Goal: Task Accomplishment & Management: Manage account settings

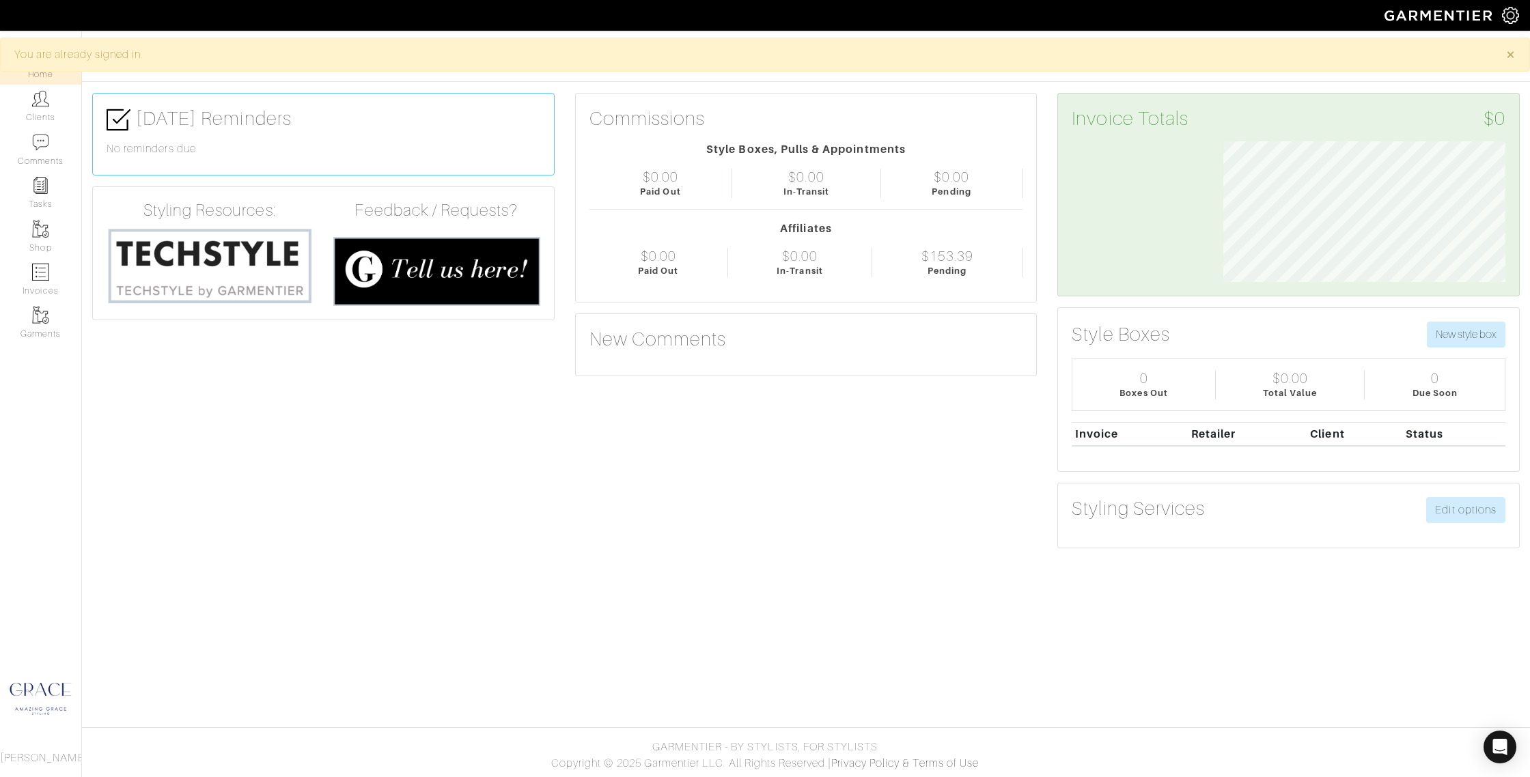
scroll to position [141, 303]
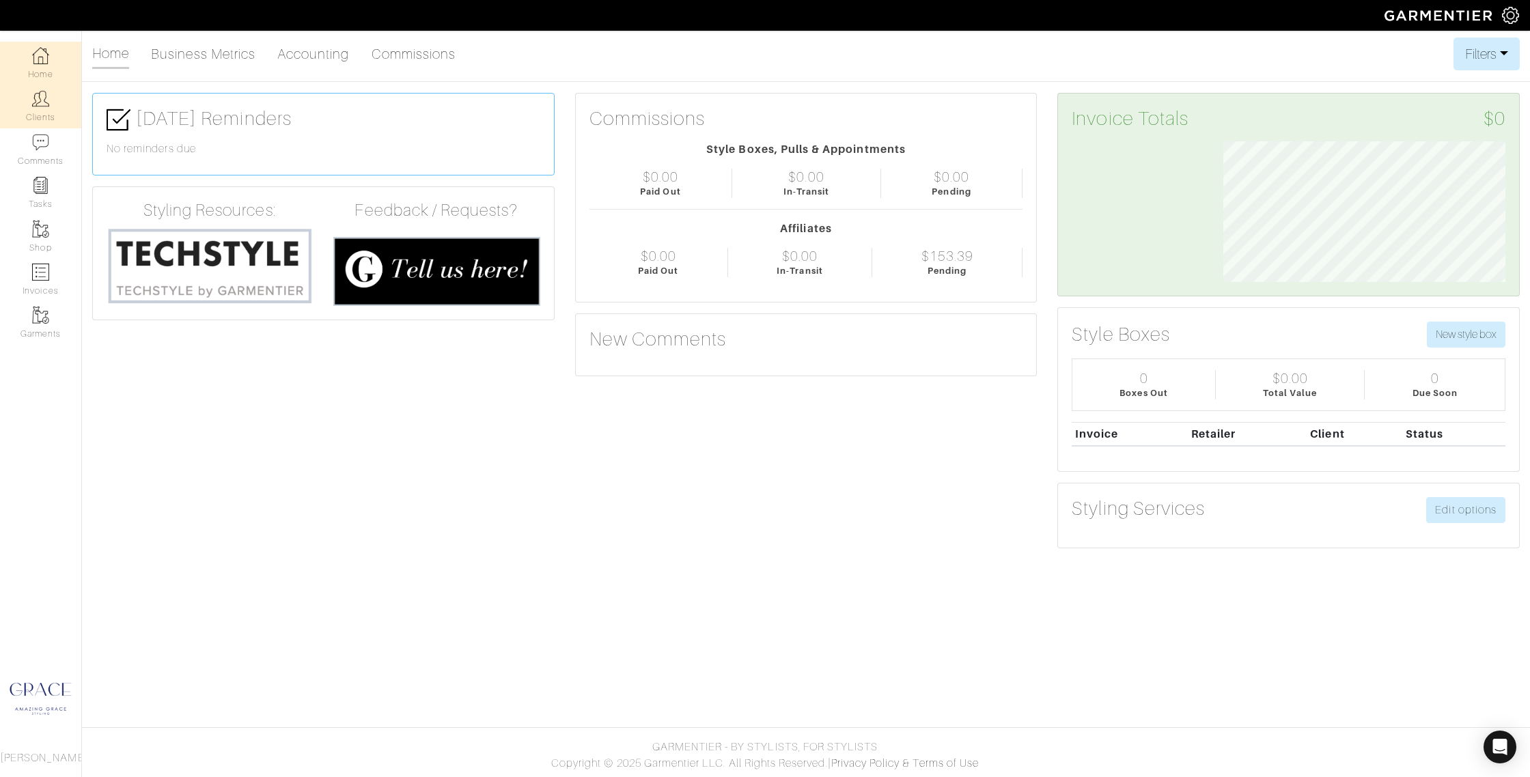
click at [36, 109] on link "Clients" at bounding box center [40, 106] width 81 height 43
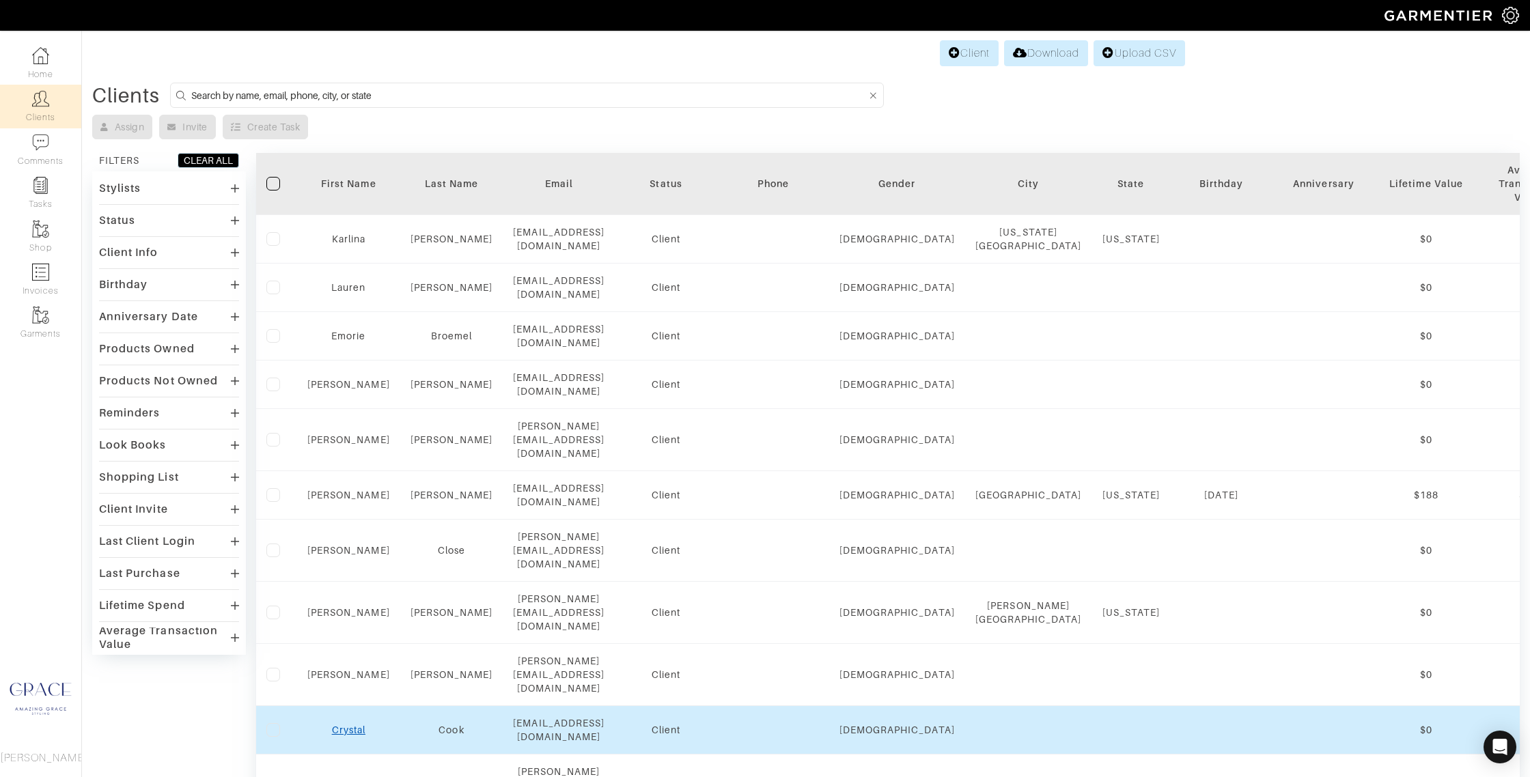
click at [344, 725] on link "Crystal" at bounding box center [348, 730] width 33 height 11
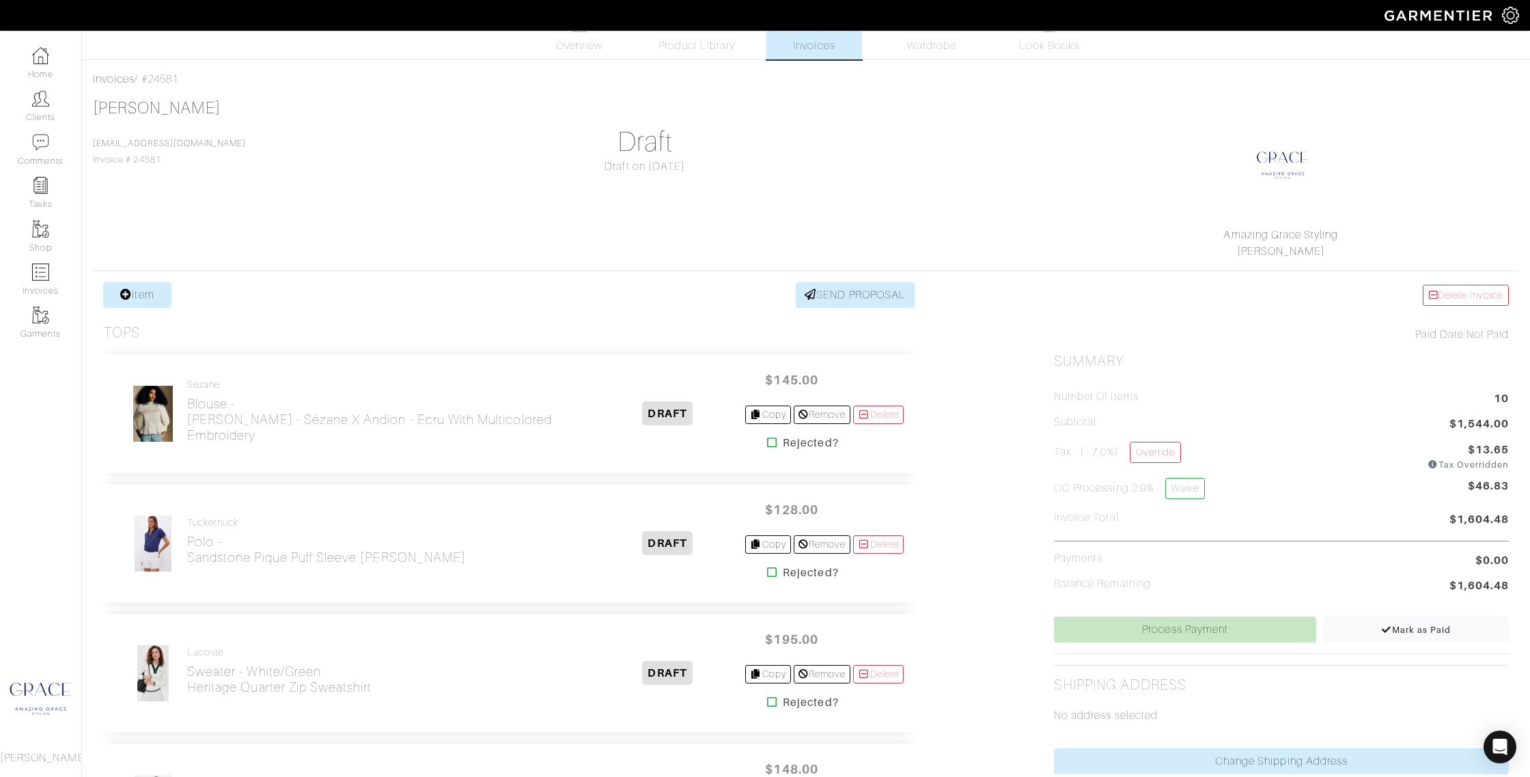
scroll to position [29, 0]
click at [1397, 629] on span "Mark as Paid" at bounding box center [1416, 629] width 70 height 10
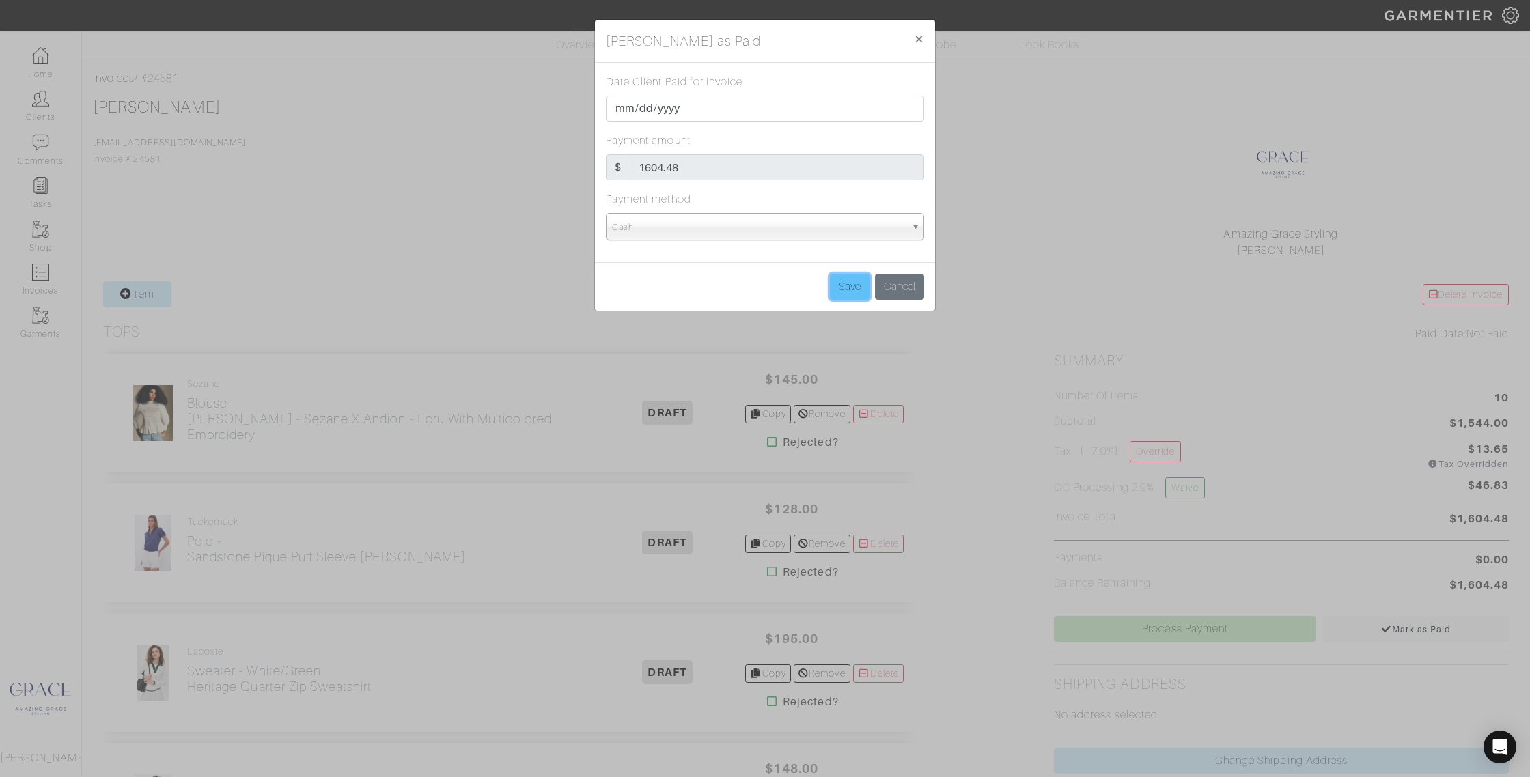
click at [854, 286] on input "Save" at bounding box center [850, 287] width 40 height 26
type input "Save"
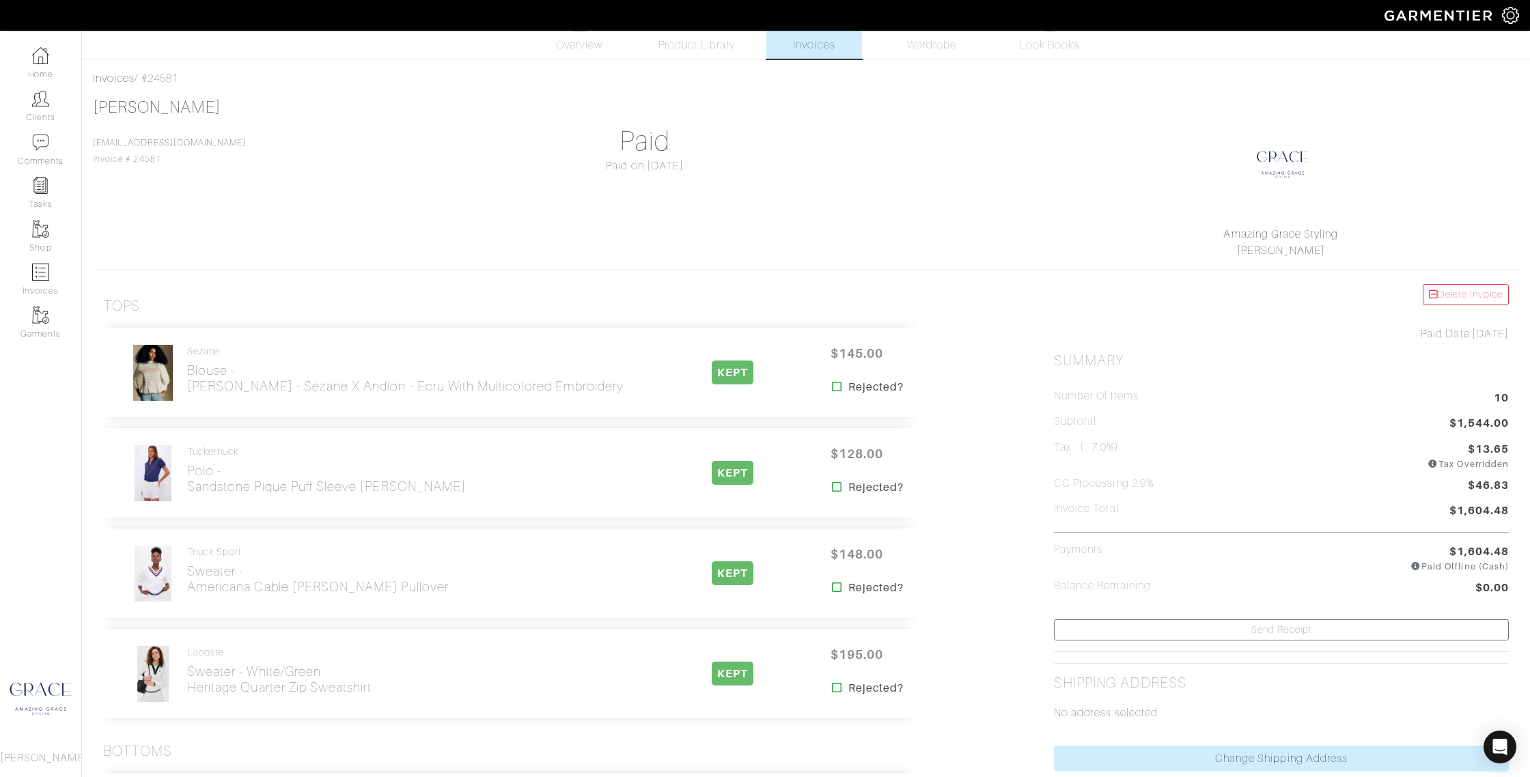
scroll to position [0, 0]
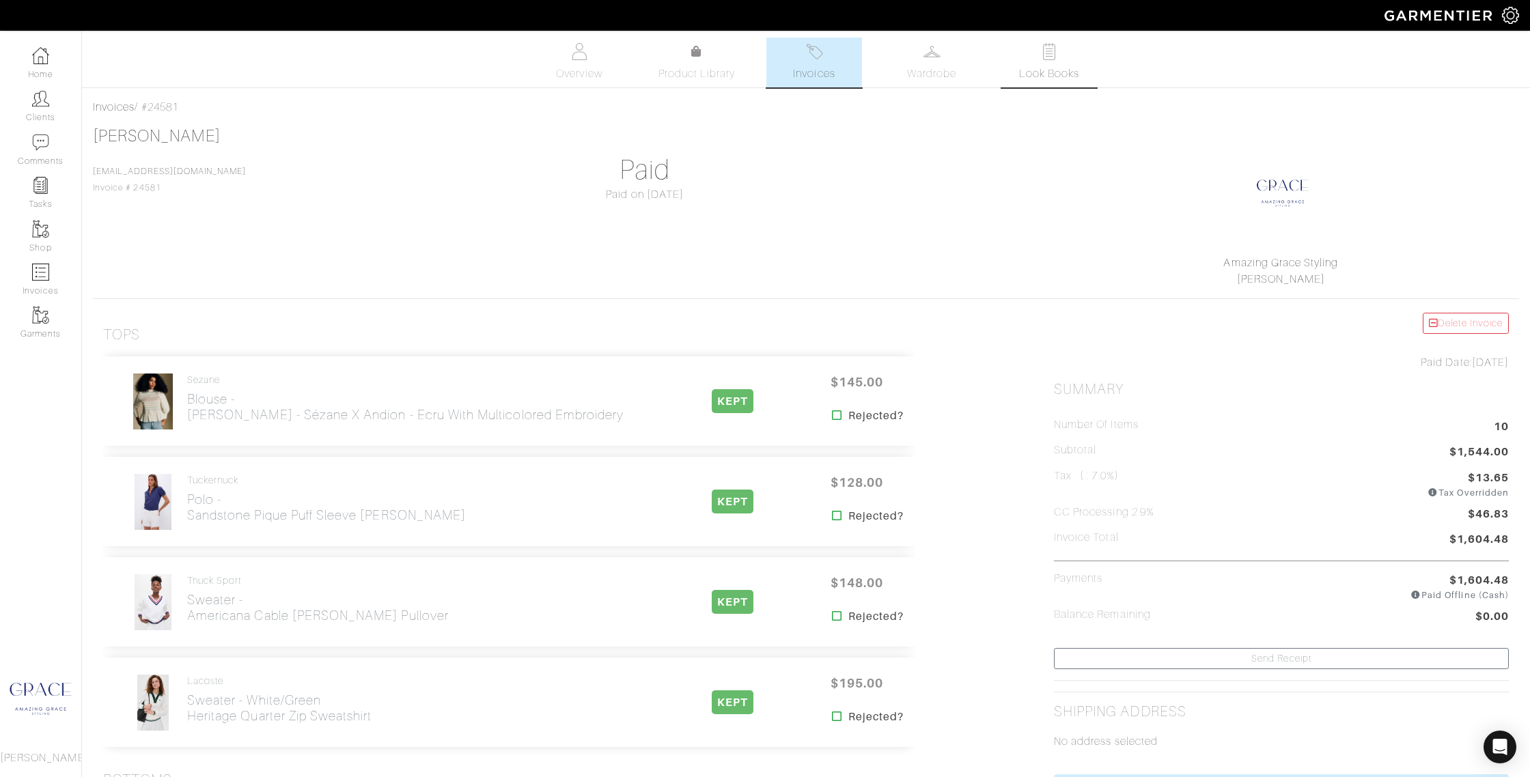
click at [1032, 44] on link "Look Books" at bounding box center [1050, 63] width 96 height 50
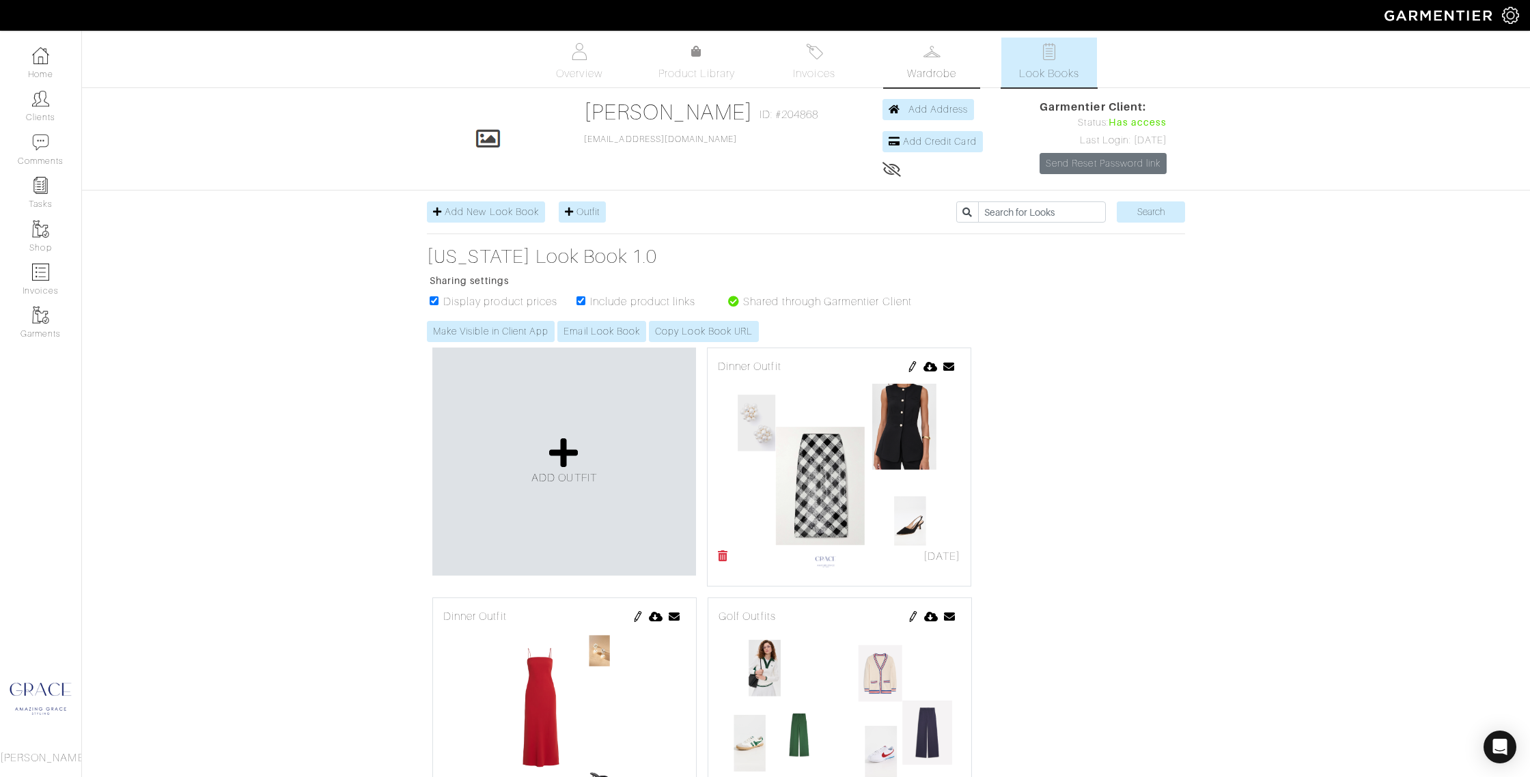
click at [925, 61] on link "Wardrobe" at bounding box center [932, 63] width 96 height 50
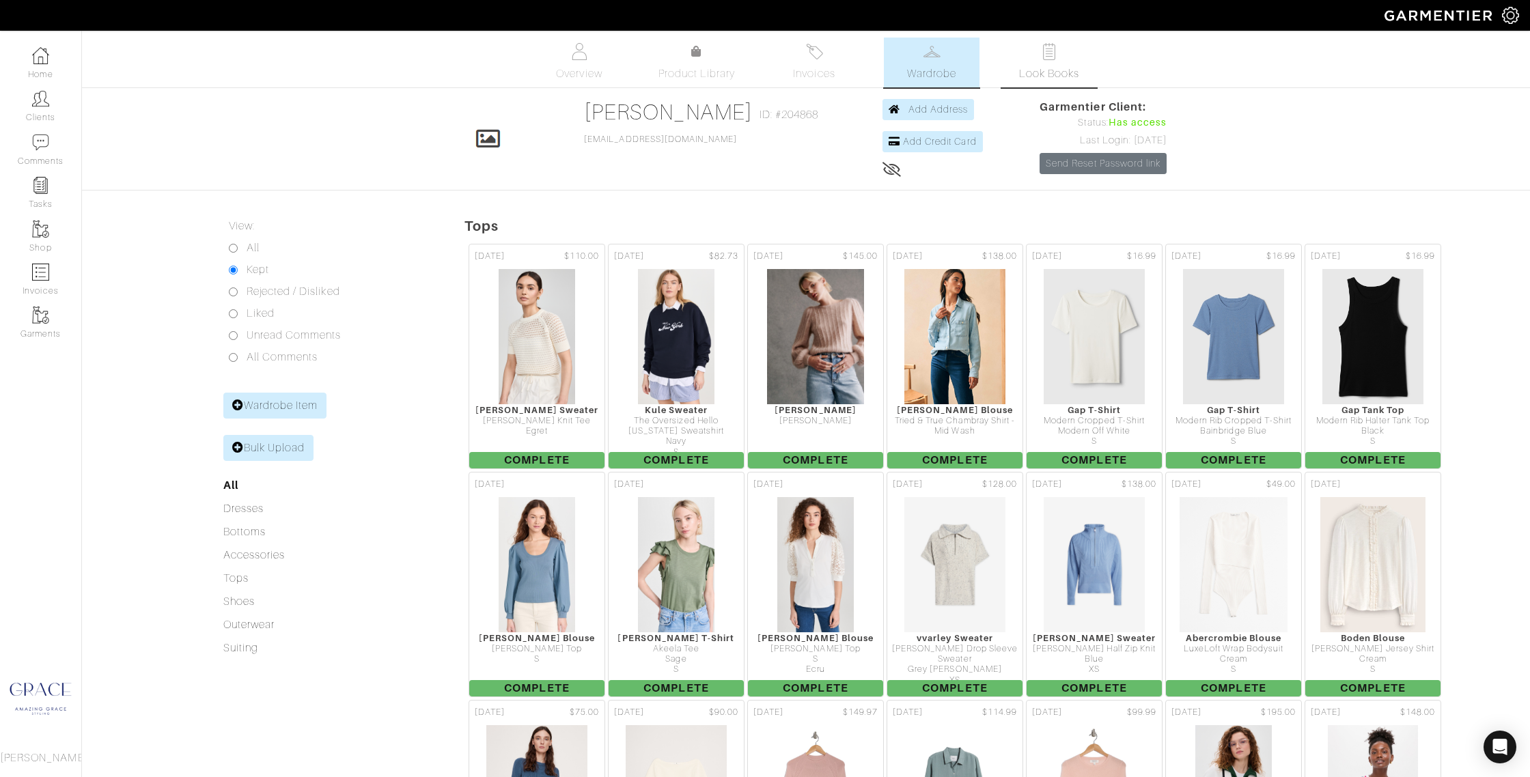
click at [1049, 64] on link "Look Books" at bounding box center [1050, 63] width 96 height 50
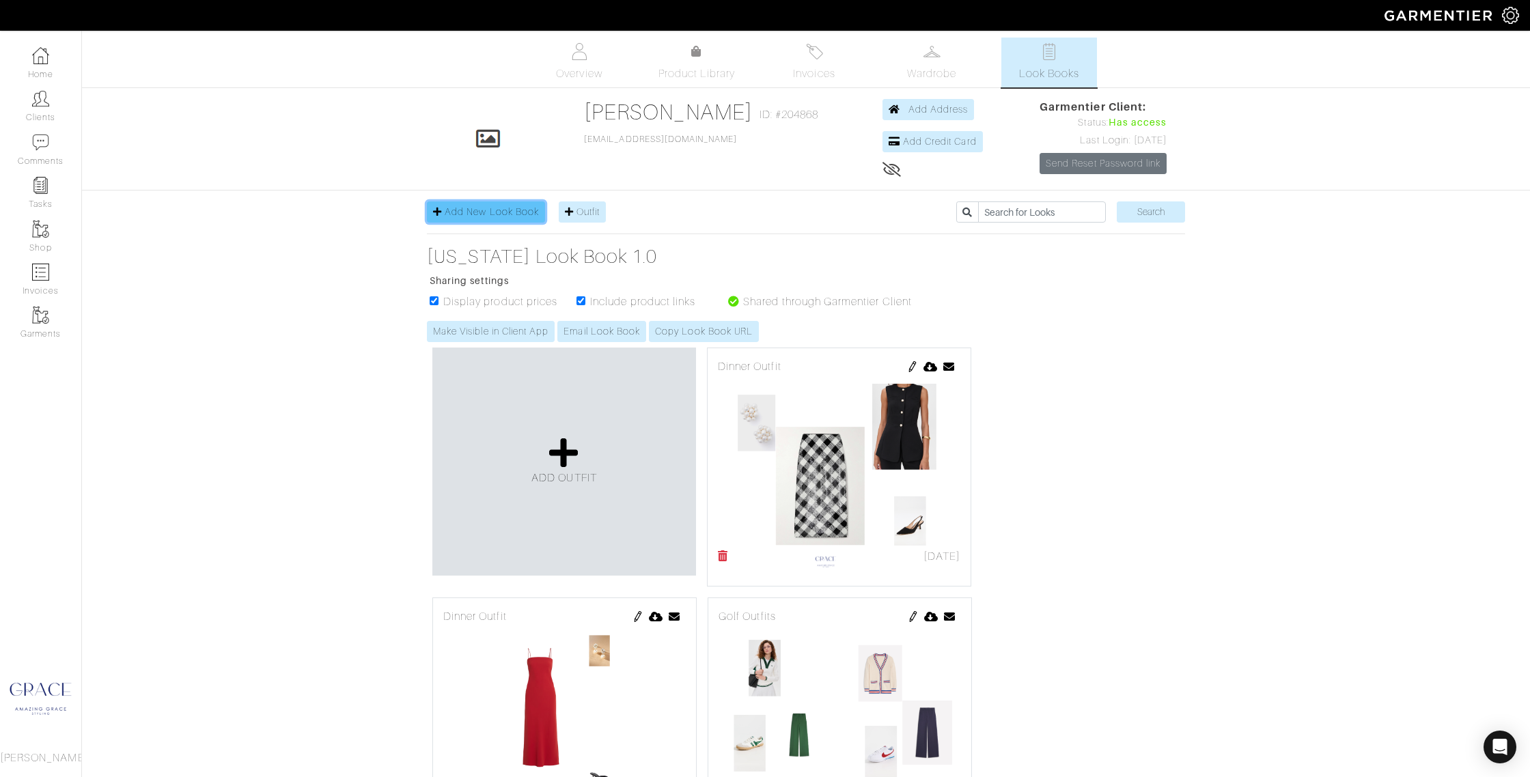
click at [485, 206] on link "Add New Look Book" at bounding box center [486, 212] width 118 height 21
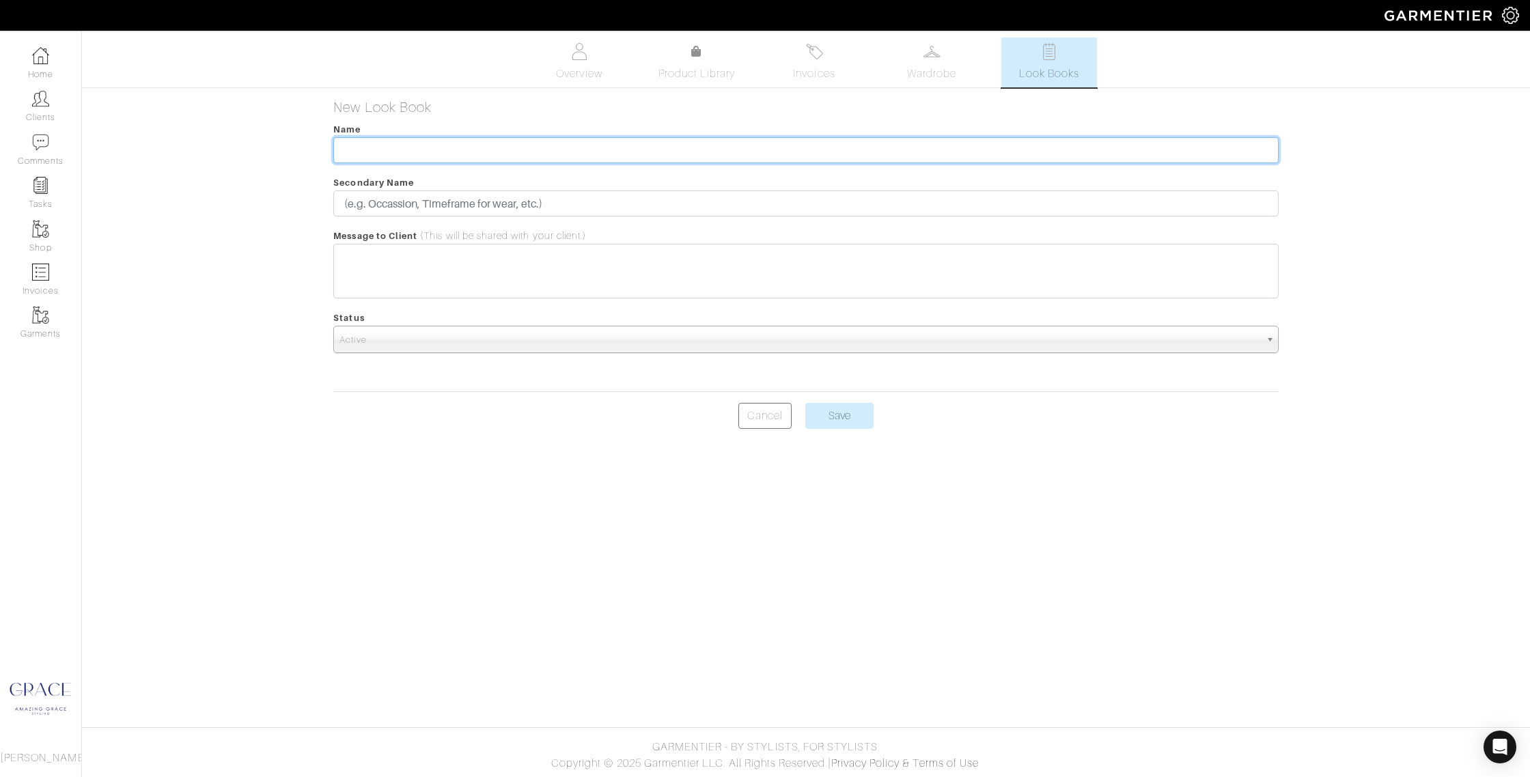
click at [469, 150] on input "text" at bounding box center [805, 150] width 945 height 26
type input "L"
type input "NYC Lookbook 2.0"
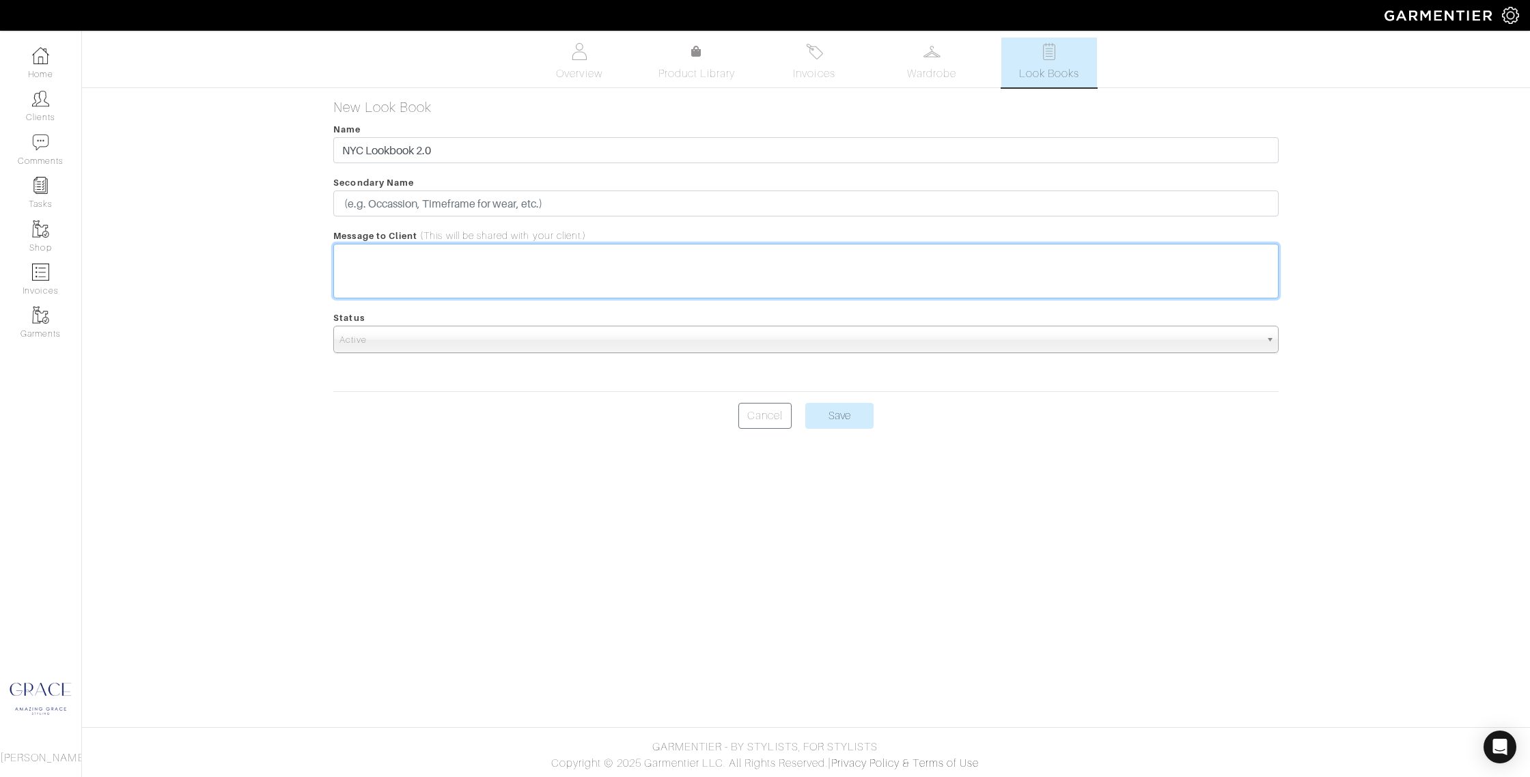
click at [447, 281] on trix-editor at bounding box center [805, 271] width 945 height 55
type trix-editor "<div>Crystal -- here are options to finish out the New York looks.</div>"
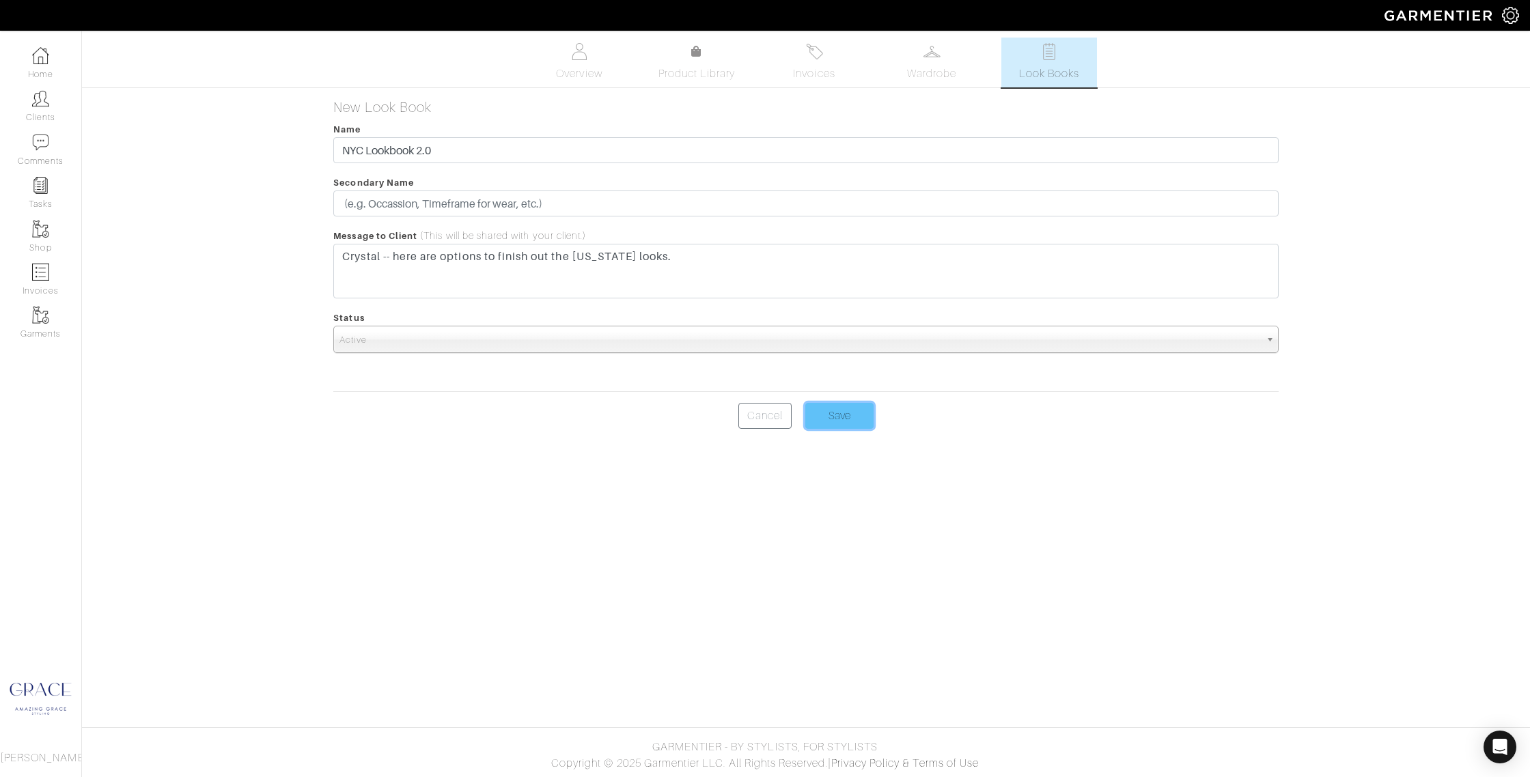
click at [829, 408] on input "Save" at bounding box center [839, 416] width 68 height 26
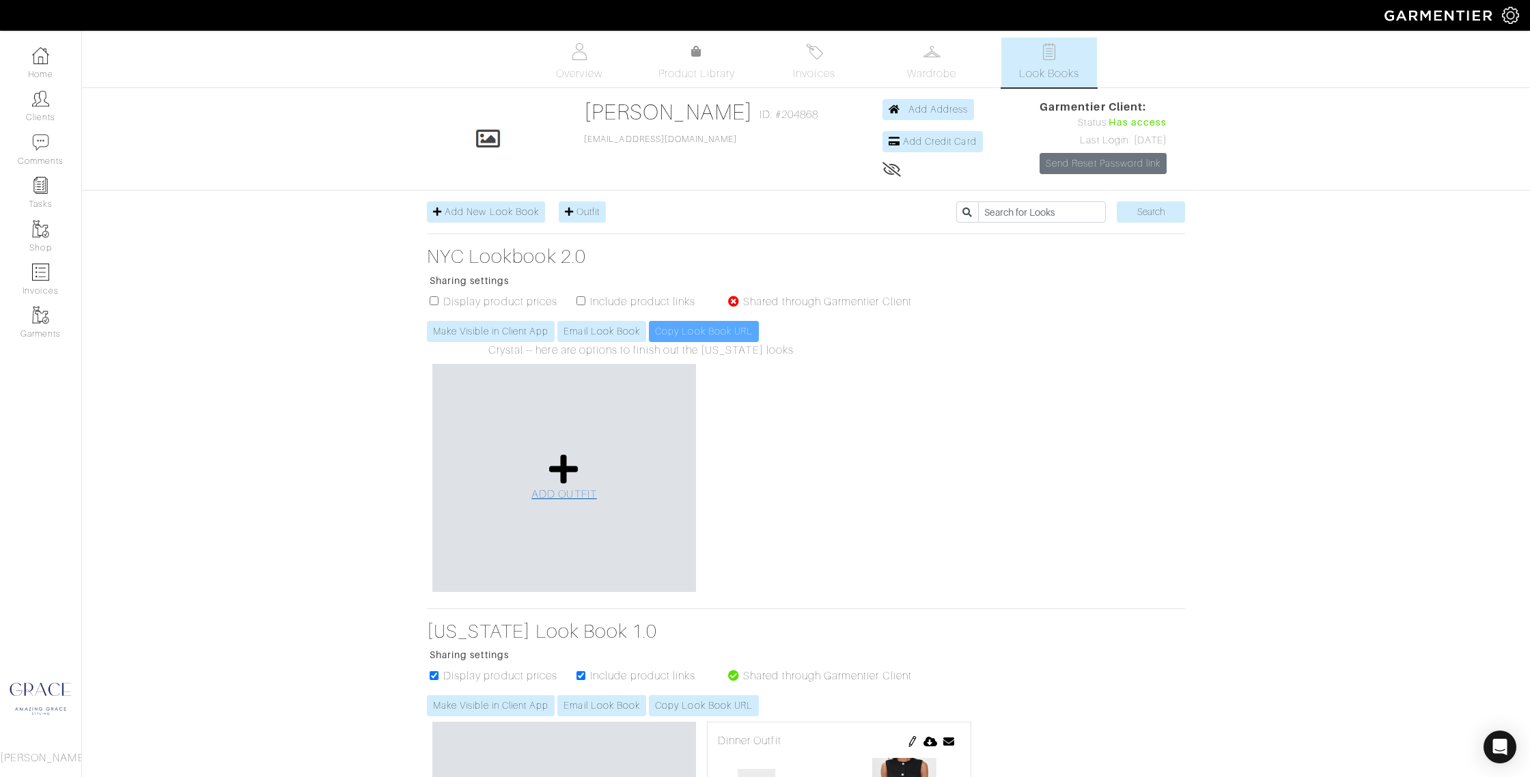
drag, startPoint x: 0, startPoint y: 0, endPoint x: 567, endPoint y: 463, distance: 732.2
click at [566, 464] on icon at bounding box center [563, 469] width 29 height 33
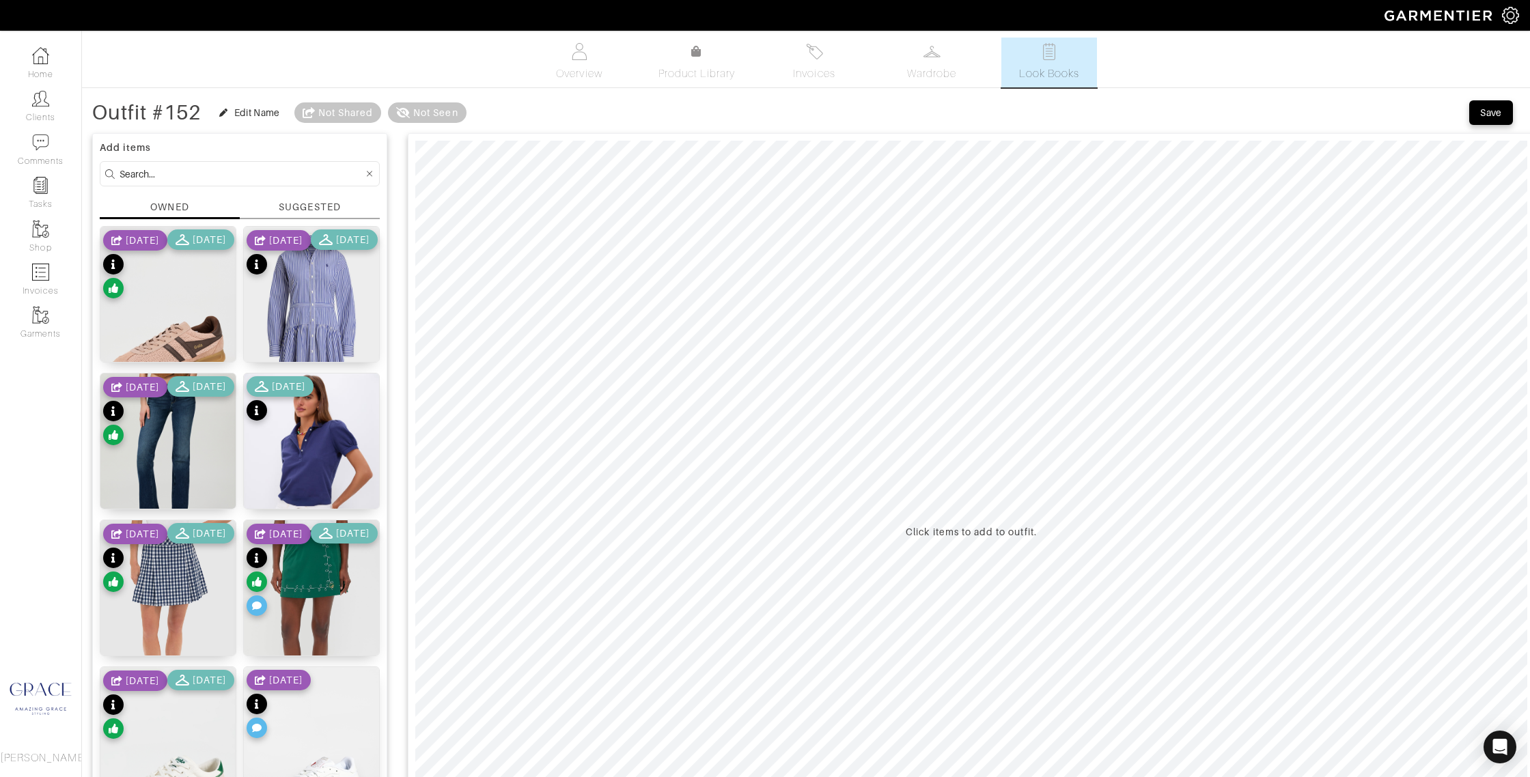
click at [307, 203] on div "SUGGESTED" at bounding box center [309, 207] width 61 height 14
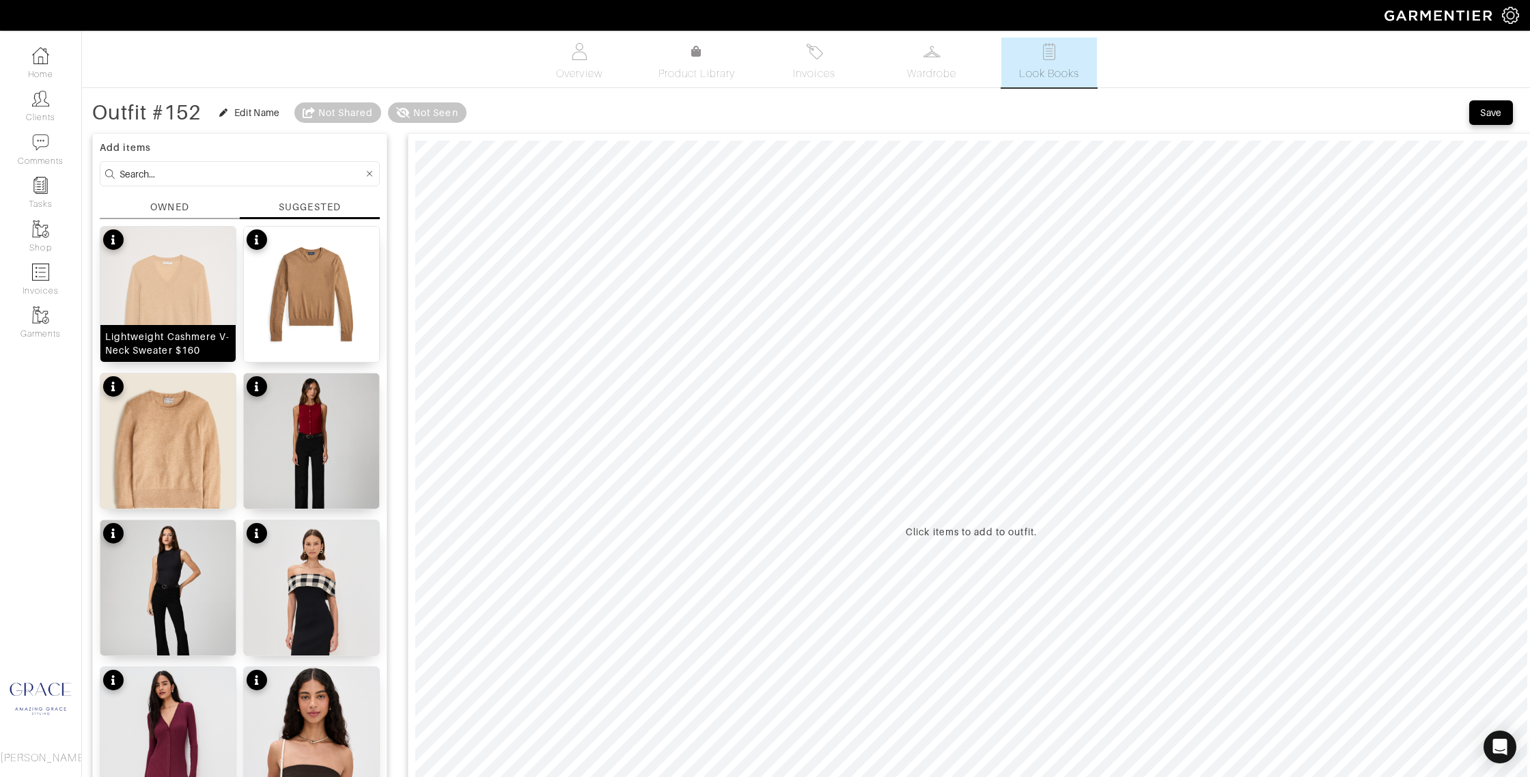
click at [191, 297] on img at bounding box center [167, 317] width 135 height 180
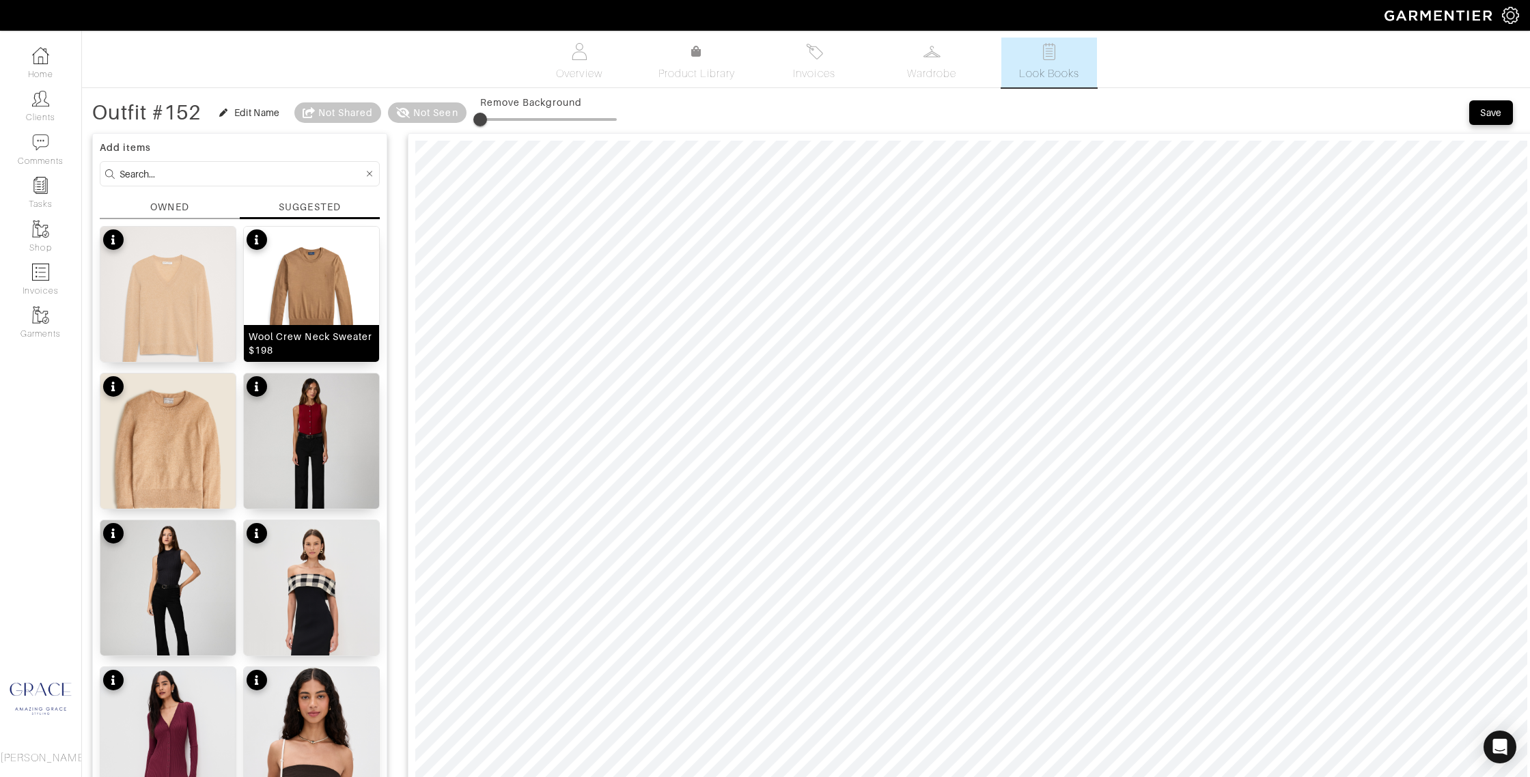
click at [353, 345] on div "Wool Crew Neck Sweater $198" at bounding box center [312, 343] width 126 height 27
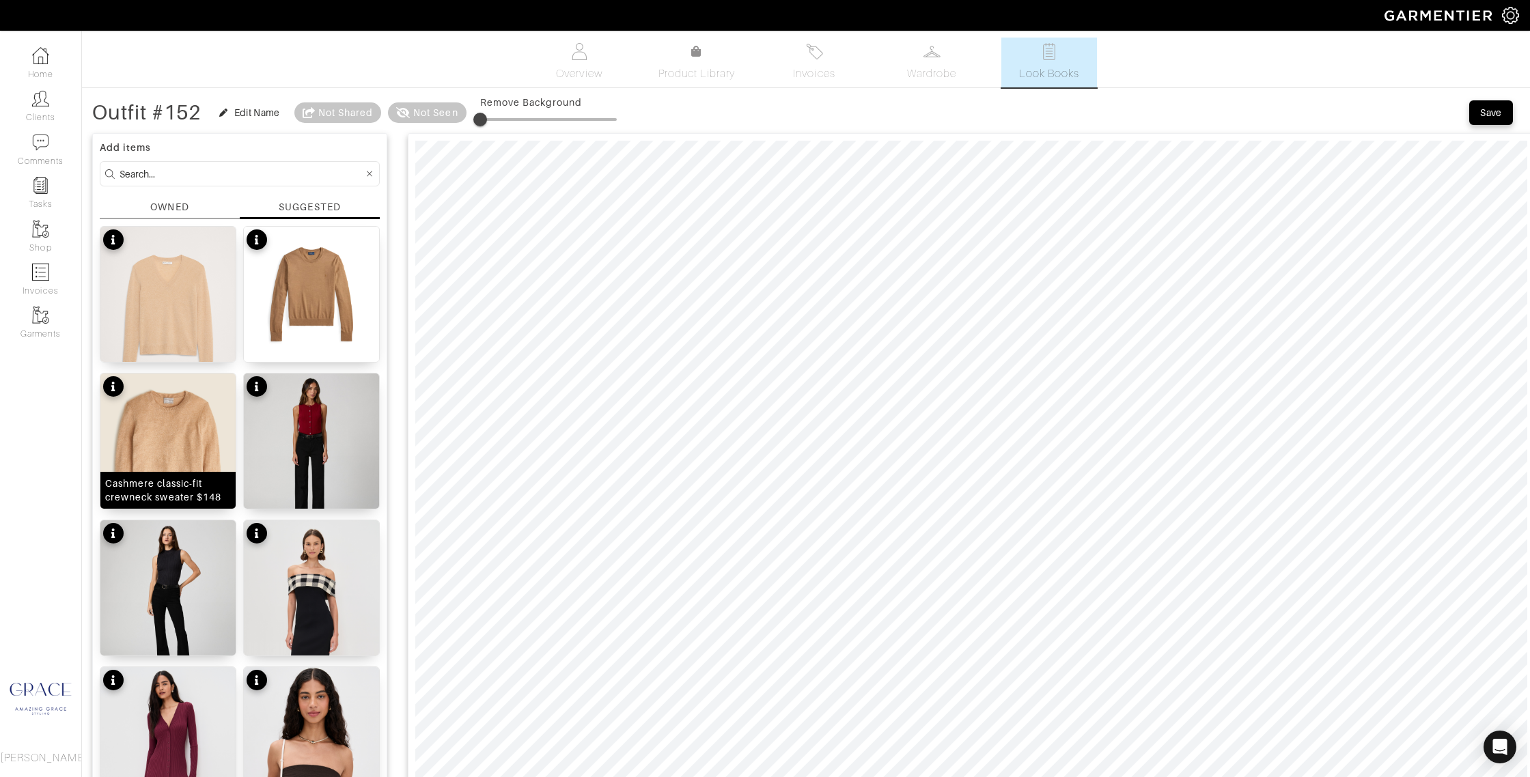
click at [208, 488] on div "Cashmere classic-fit crewneck sweater $148" at bounding box center [168, 490] width 126 height 27
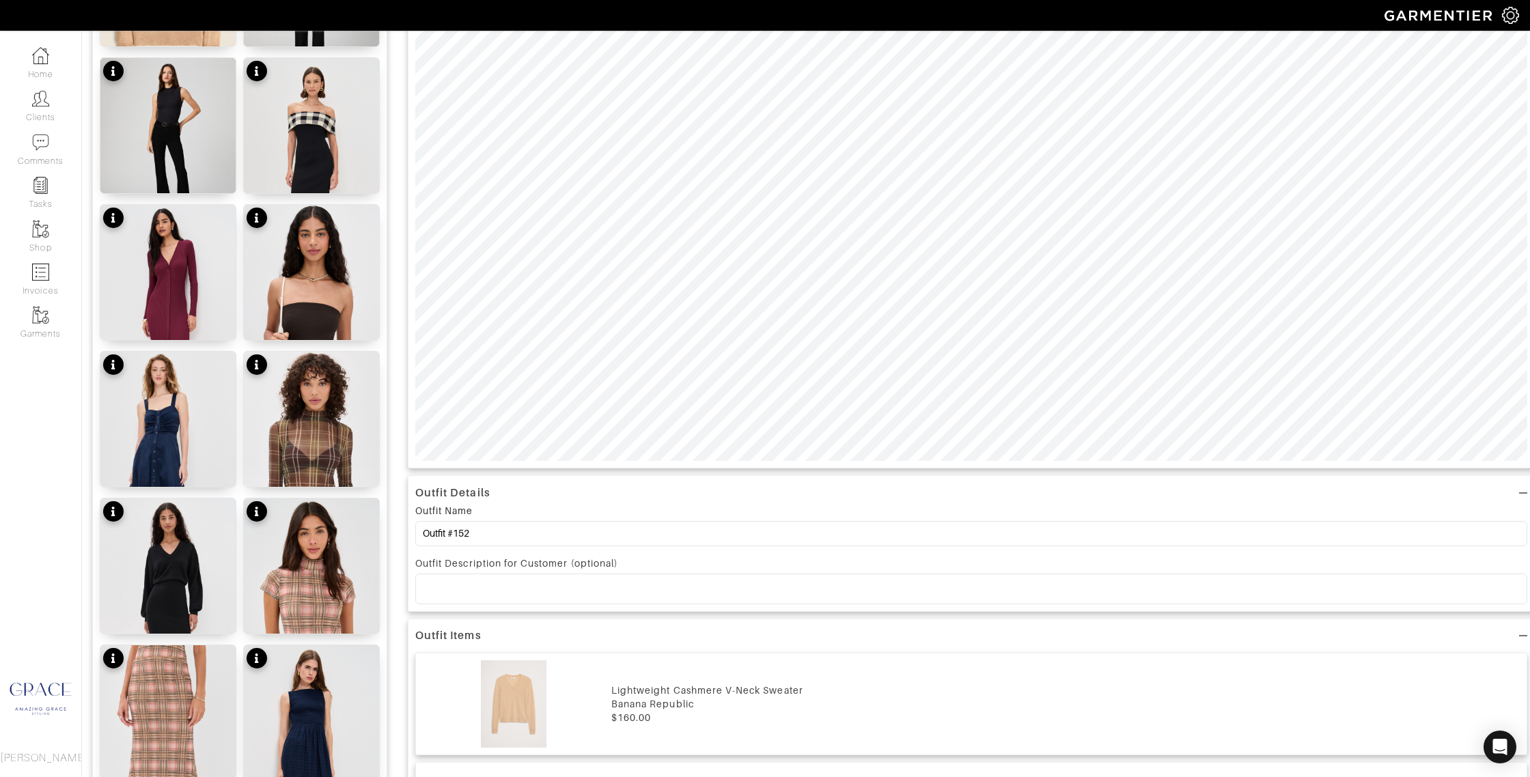
scroll to position [476, 0]
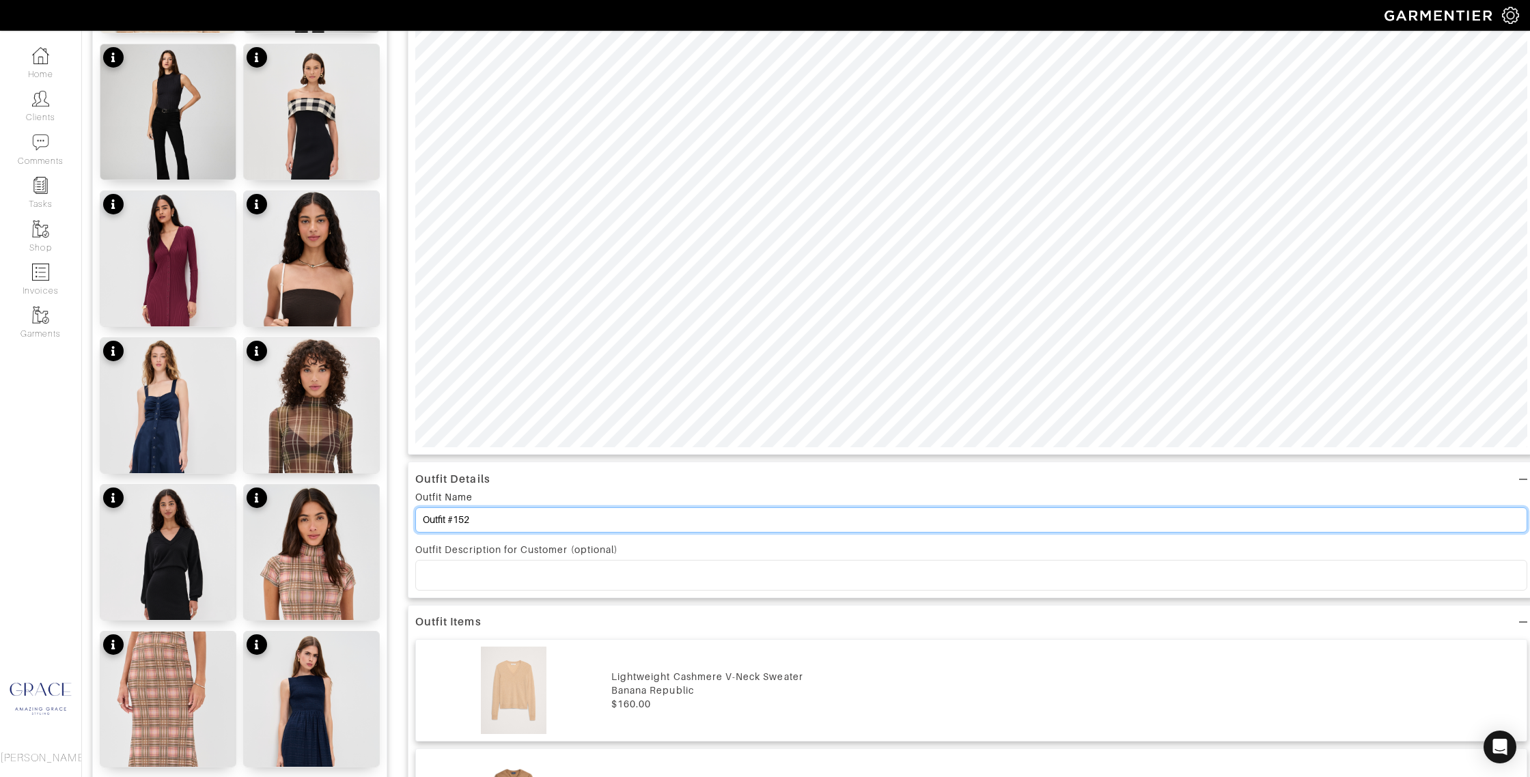
drag, startPoint x: 506, startPoint y: 515, endPoint x: 402, endPoint y: 499, distance: 105.0
click at [389, 506] on div "Add items OWNED SUGGESTED Lightweight Cashmere V-Neck Sweater $160 Wool Crew Ne…" at bounding box center [806, 671] width 1428 height 2042
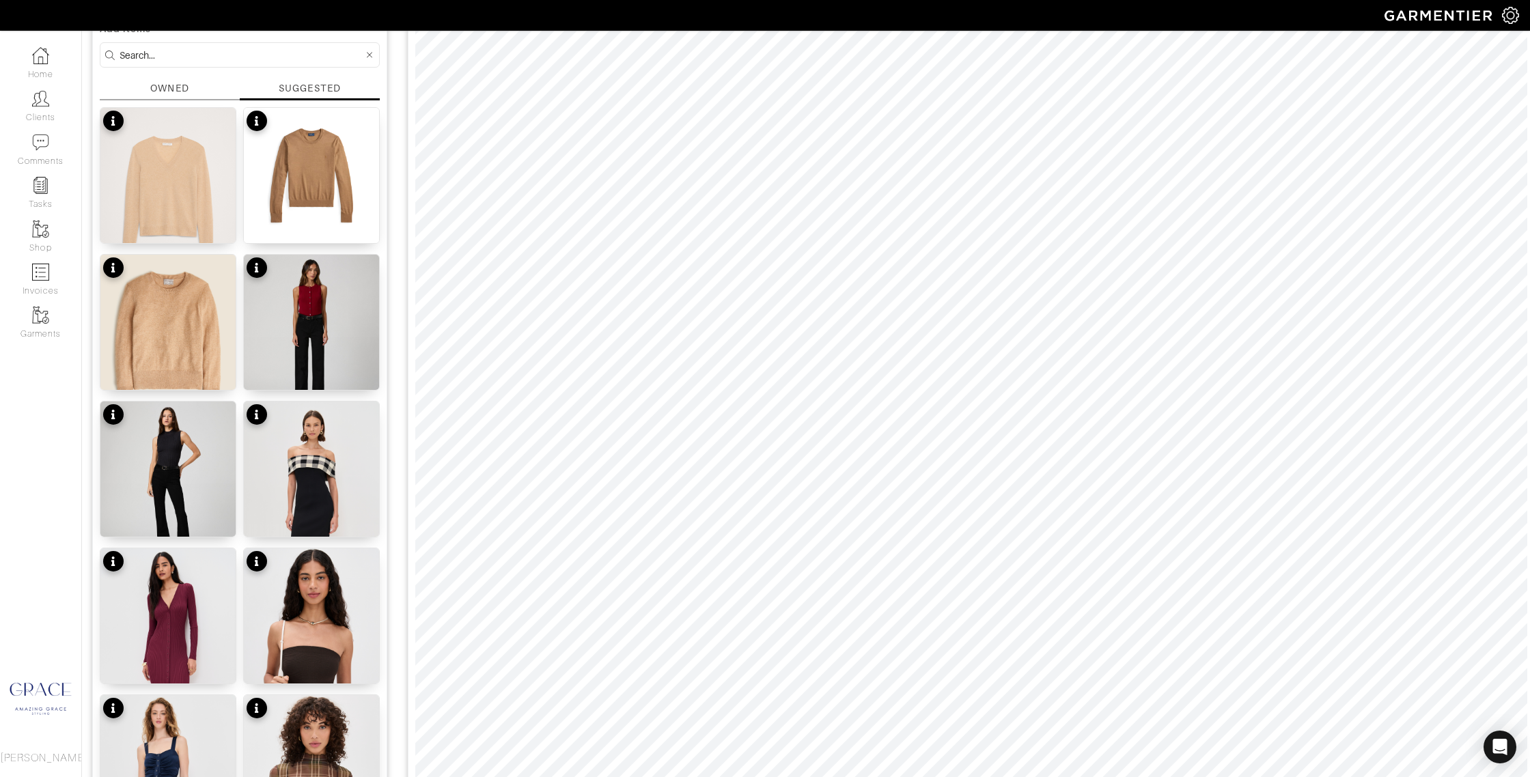
scroll to position [0, 0]
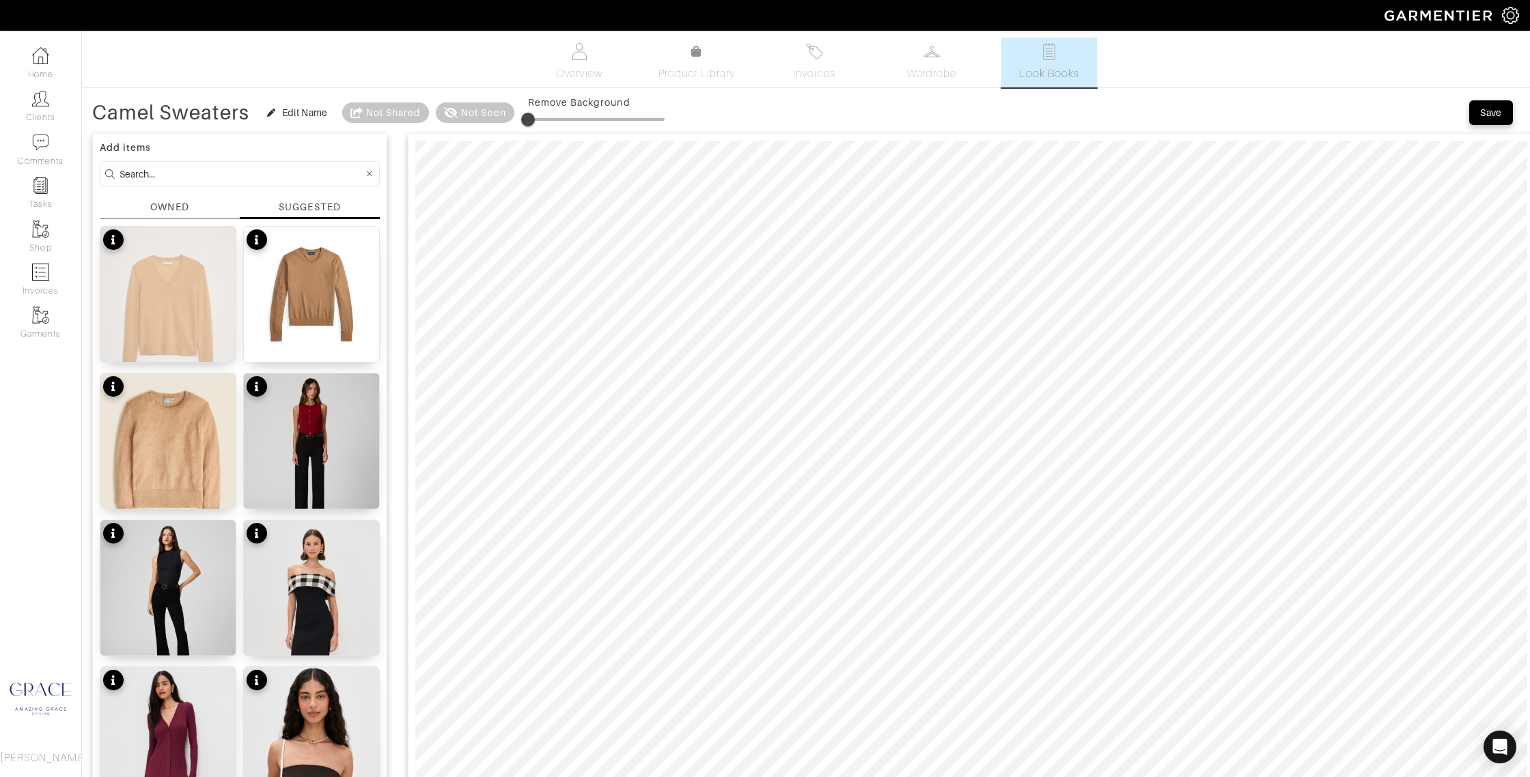
type input "Camel Sweaters"
drag, startPoint x: 532, startPoint y: 118, endPoint x: 569, endPoint y: 123, distance: 37.2
click at [555, 119] on span at bounding box center [554, 120] width 14 height 14
click at [557, 115] on span at bounding box center [554, 120] width 14 height 14
type input "21"
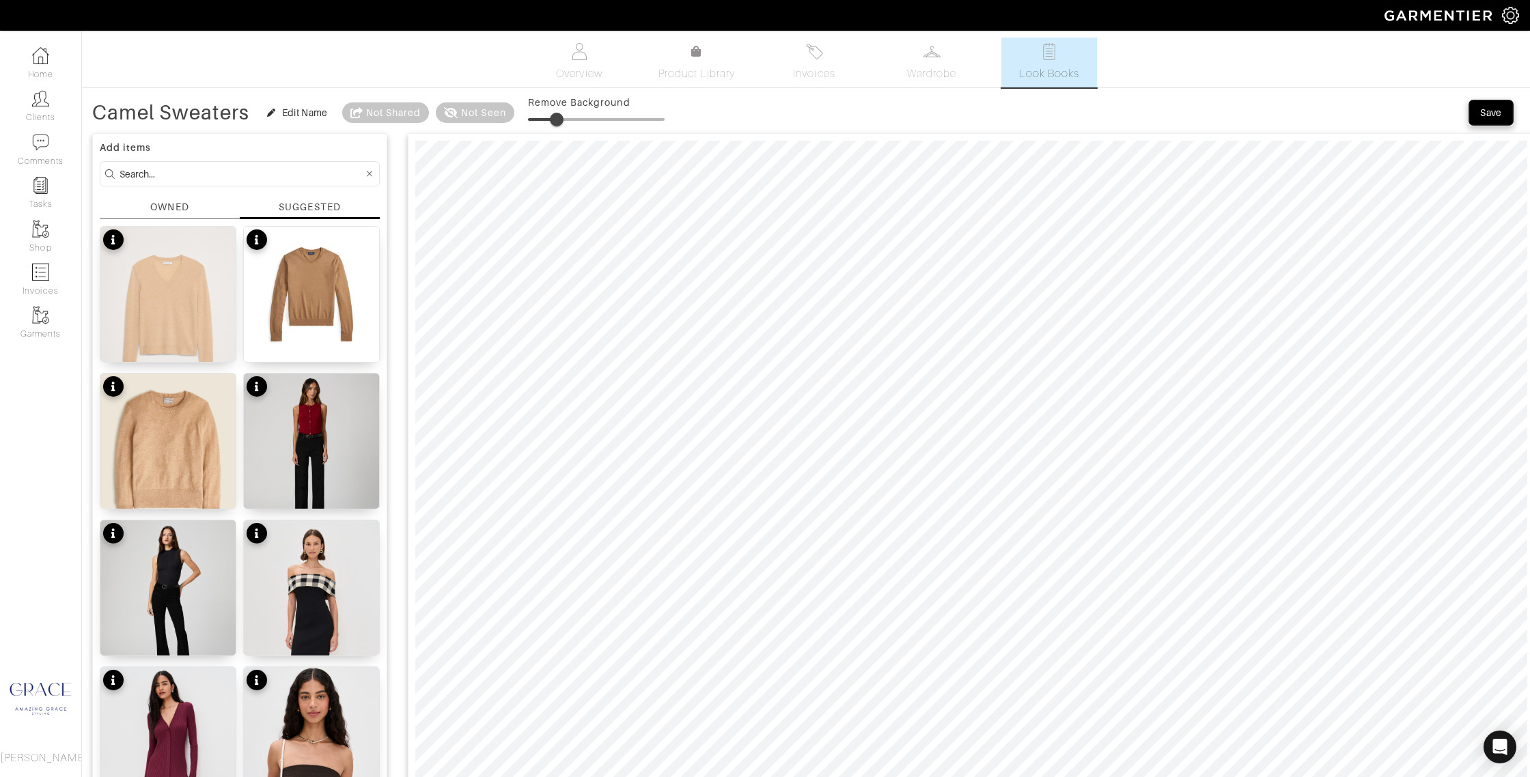
click at [1490, 109] on div "Save" at bounding box center [1491, 113] width 22 height 14
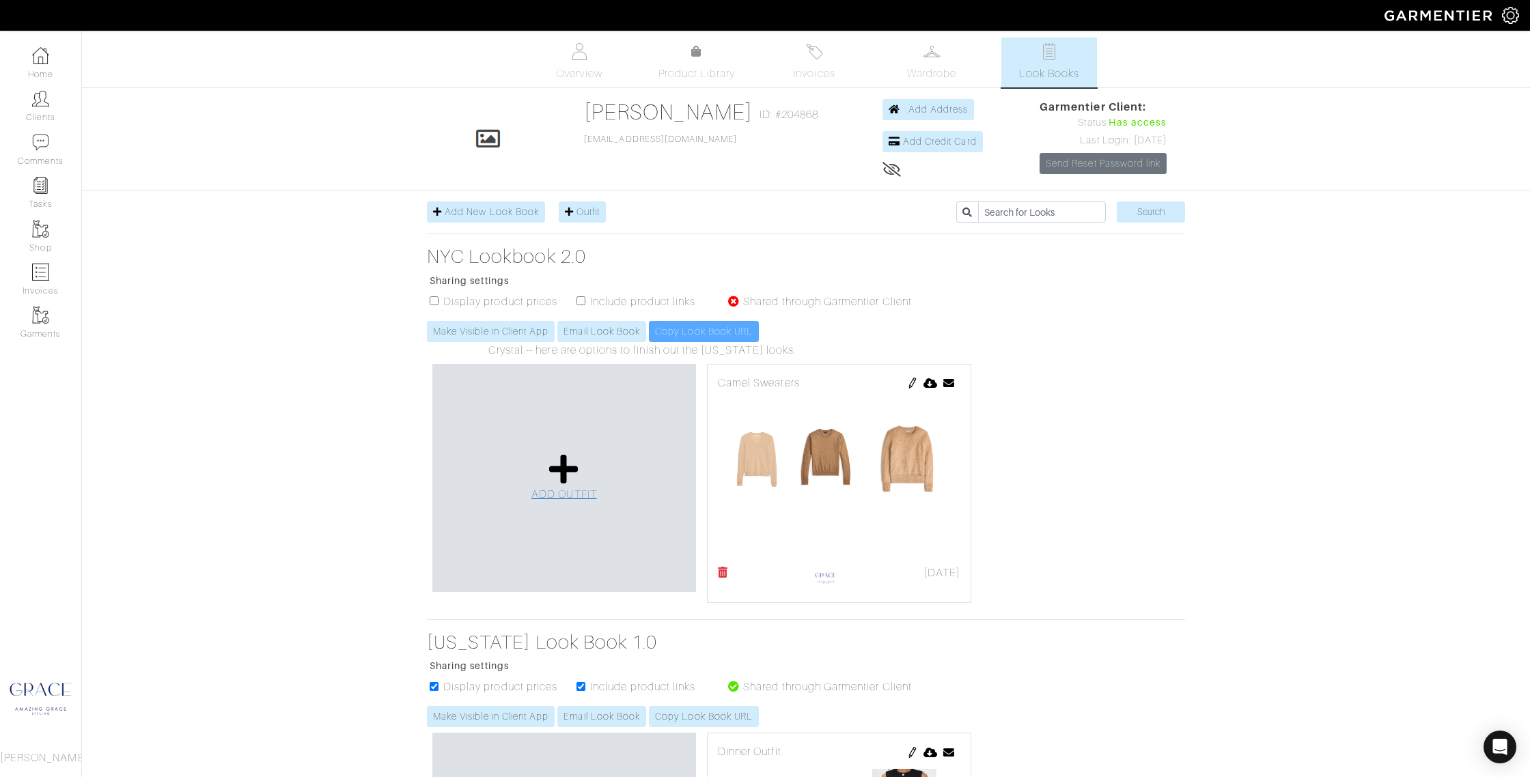
click at [568, 471] on icon at bounding box center [563, 469] width 29 height 33
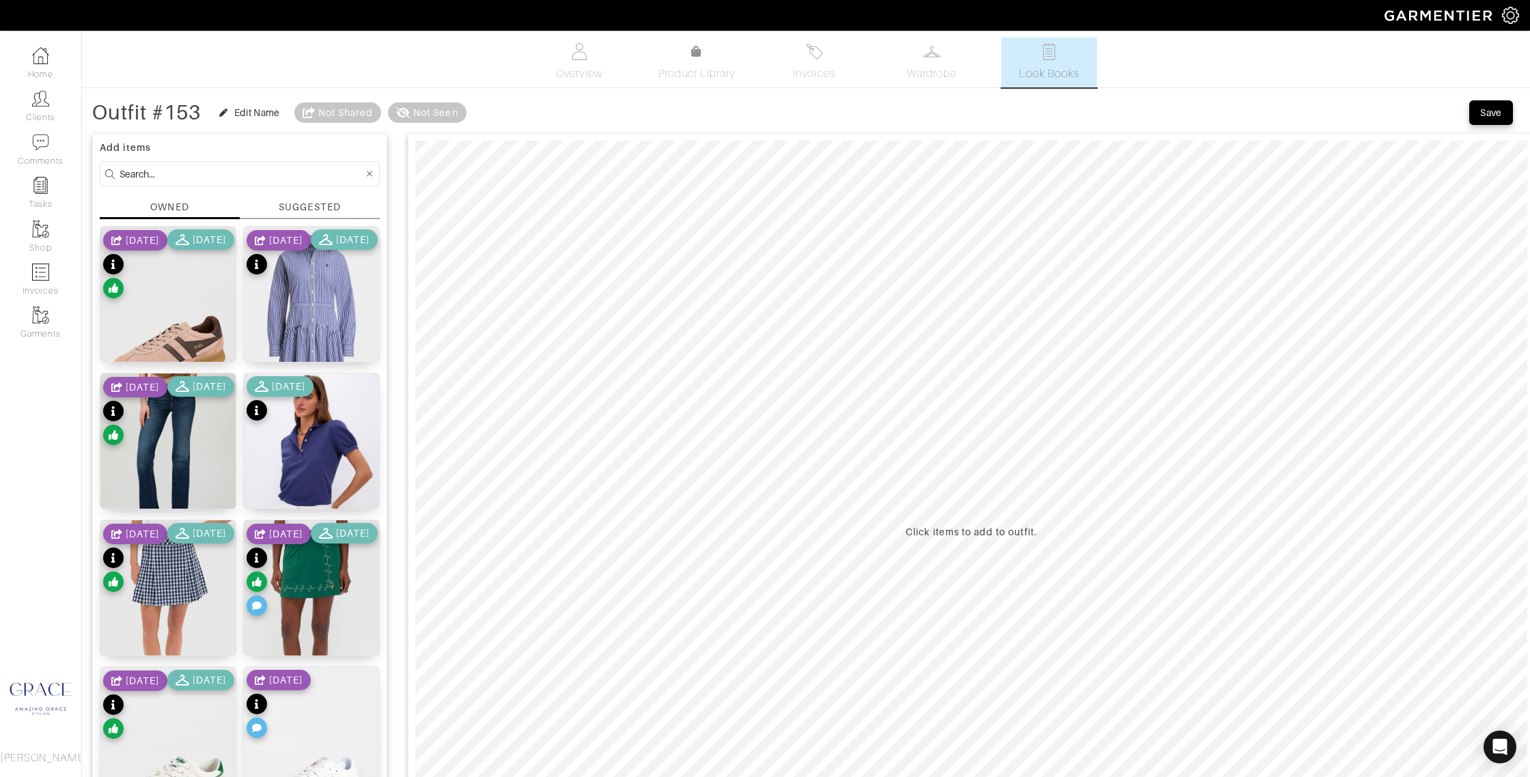
click at [310, 205] on div "SUGGESTED" at bounding box center [309, 207] width 61 height 14
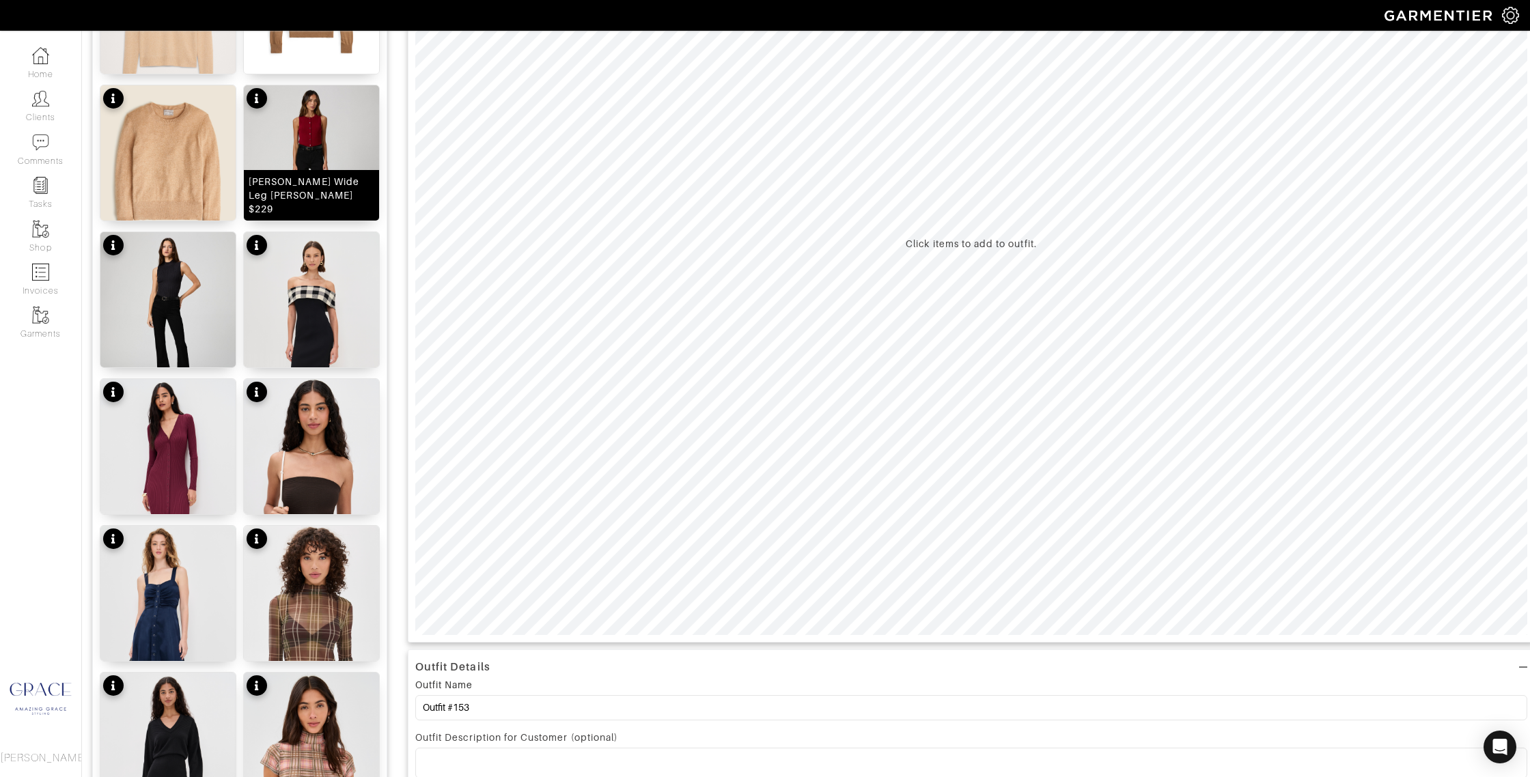
scroll to position [258, 0]
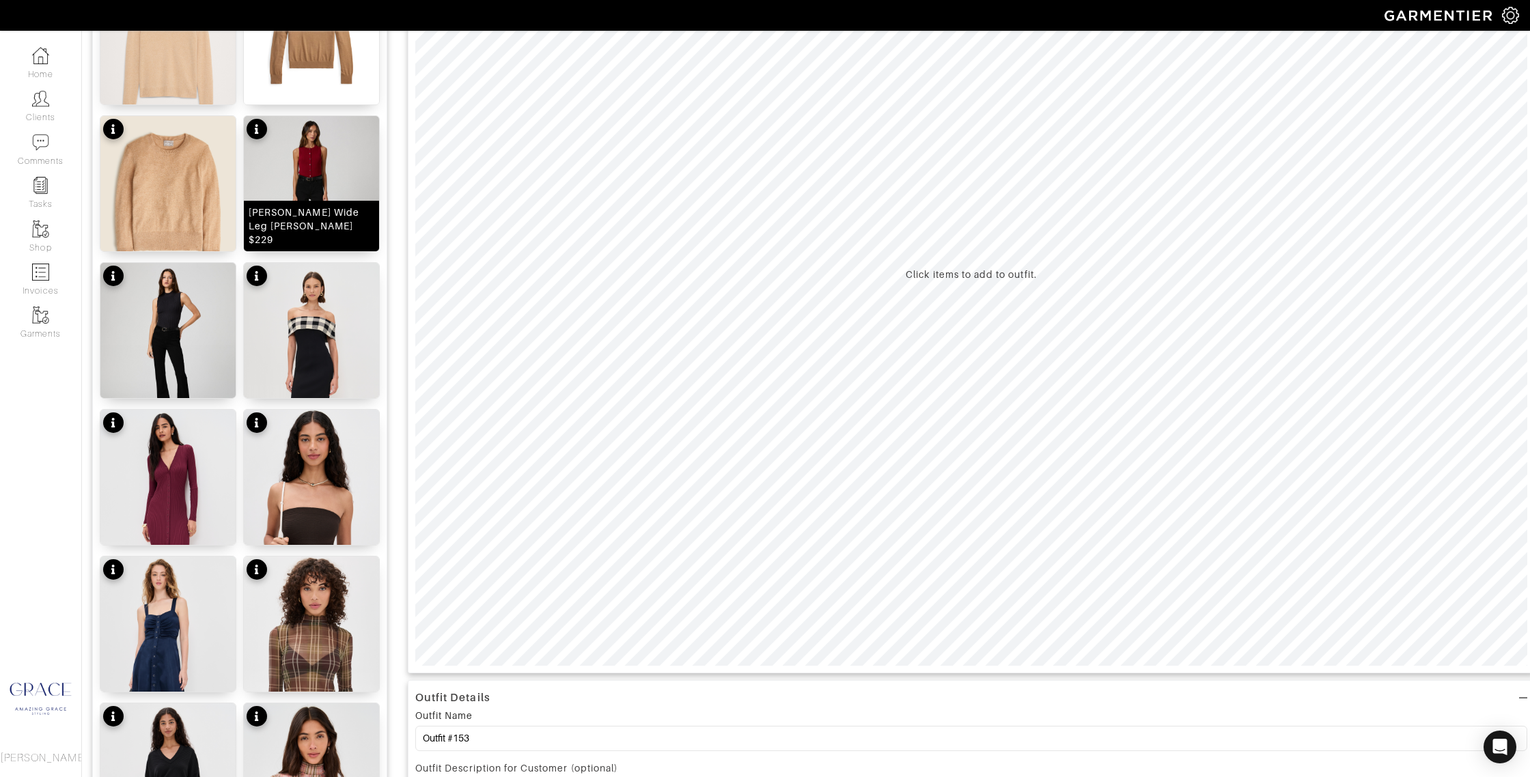
click at [327, 231] on div "Leenah Wide Leg Jean $229" at bounding box center [312, 226] width 126 height 41
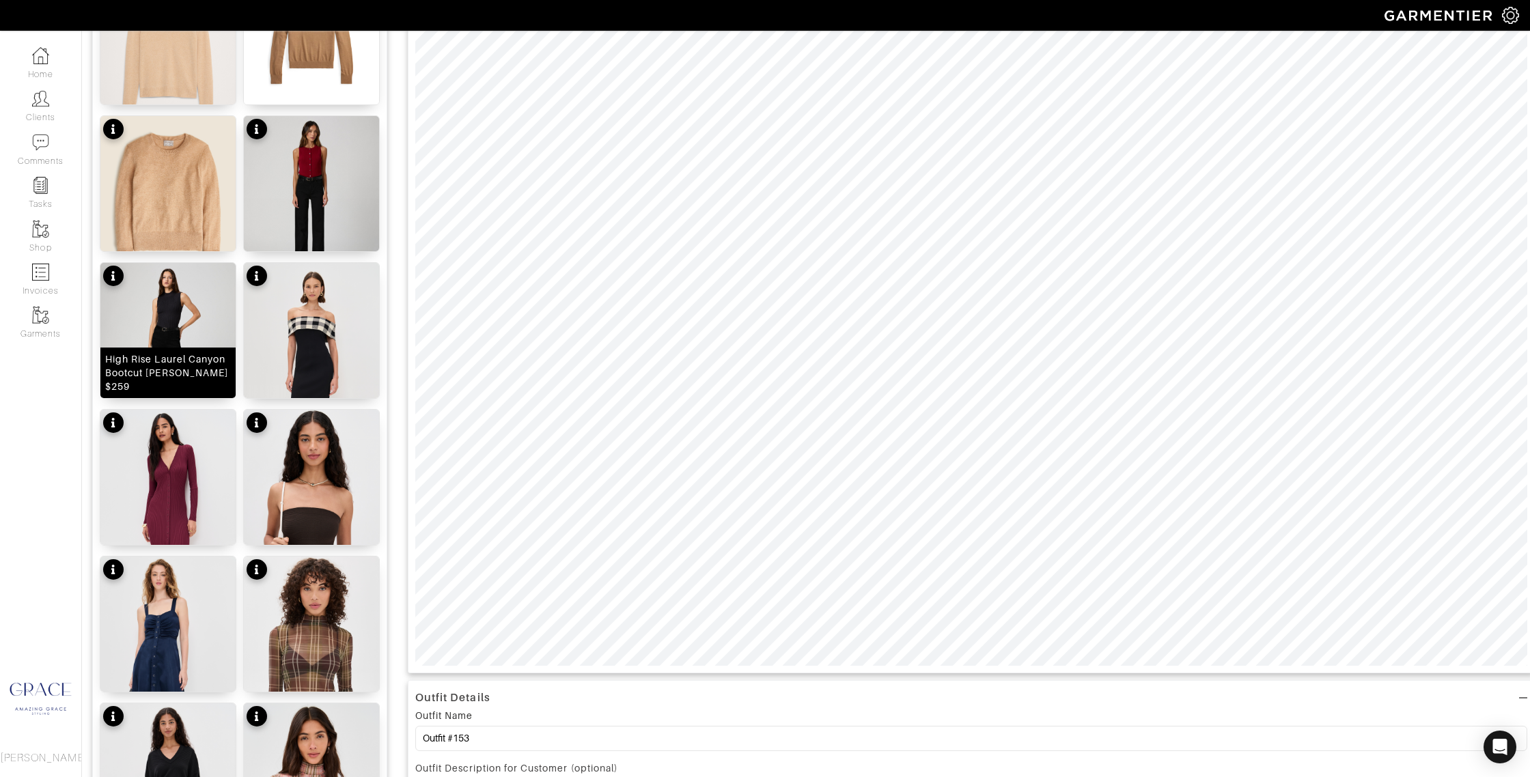
click at [192, 368] on div "High Rise Laurel Canyon Bootcut Jean $259" at bounding box center [168, 373] width 126 height 41
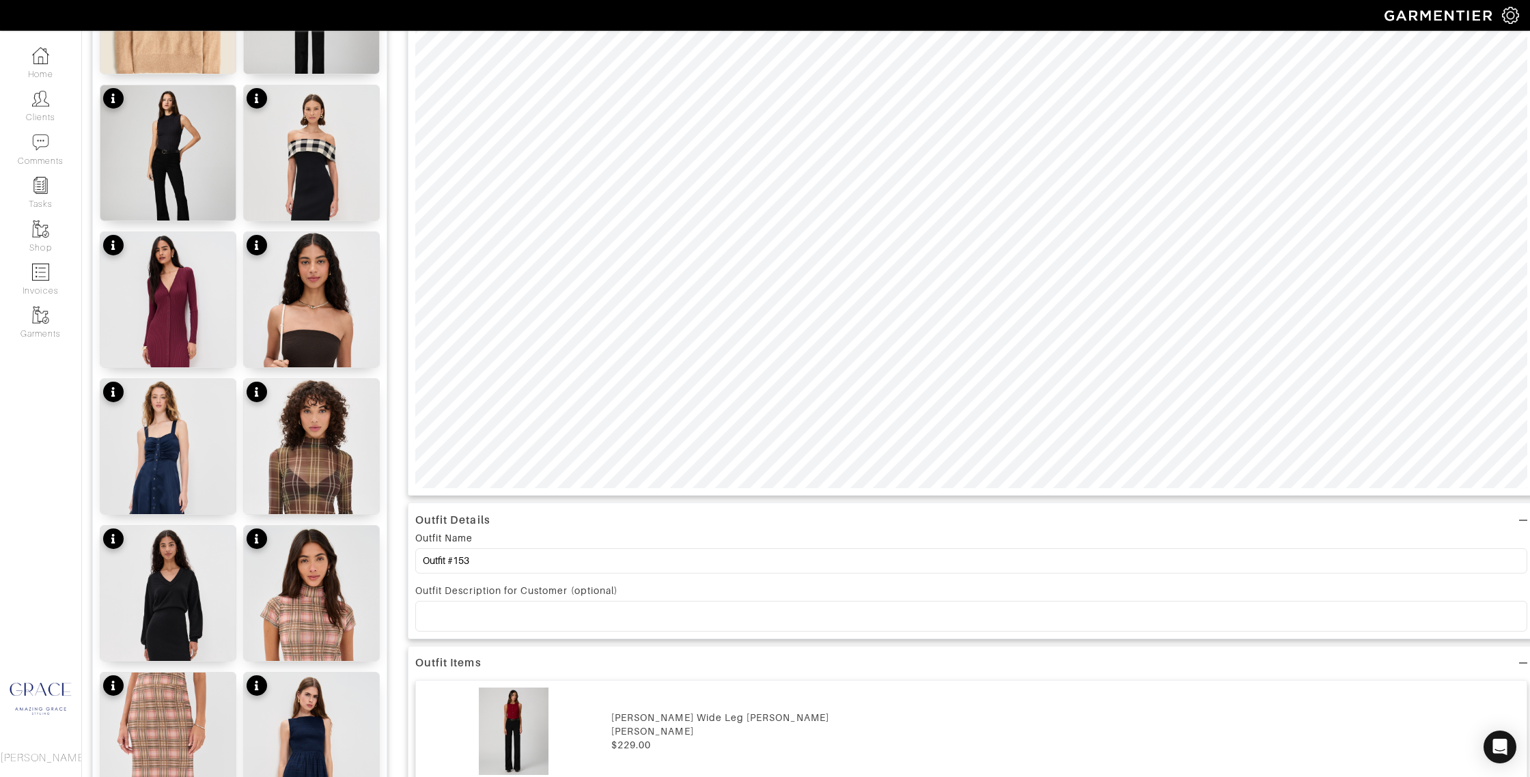
scroll to position [450, 0]
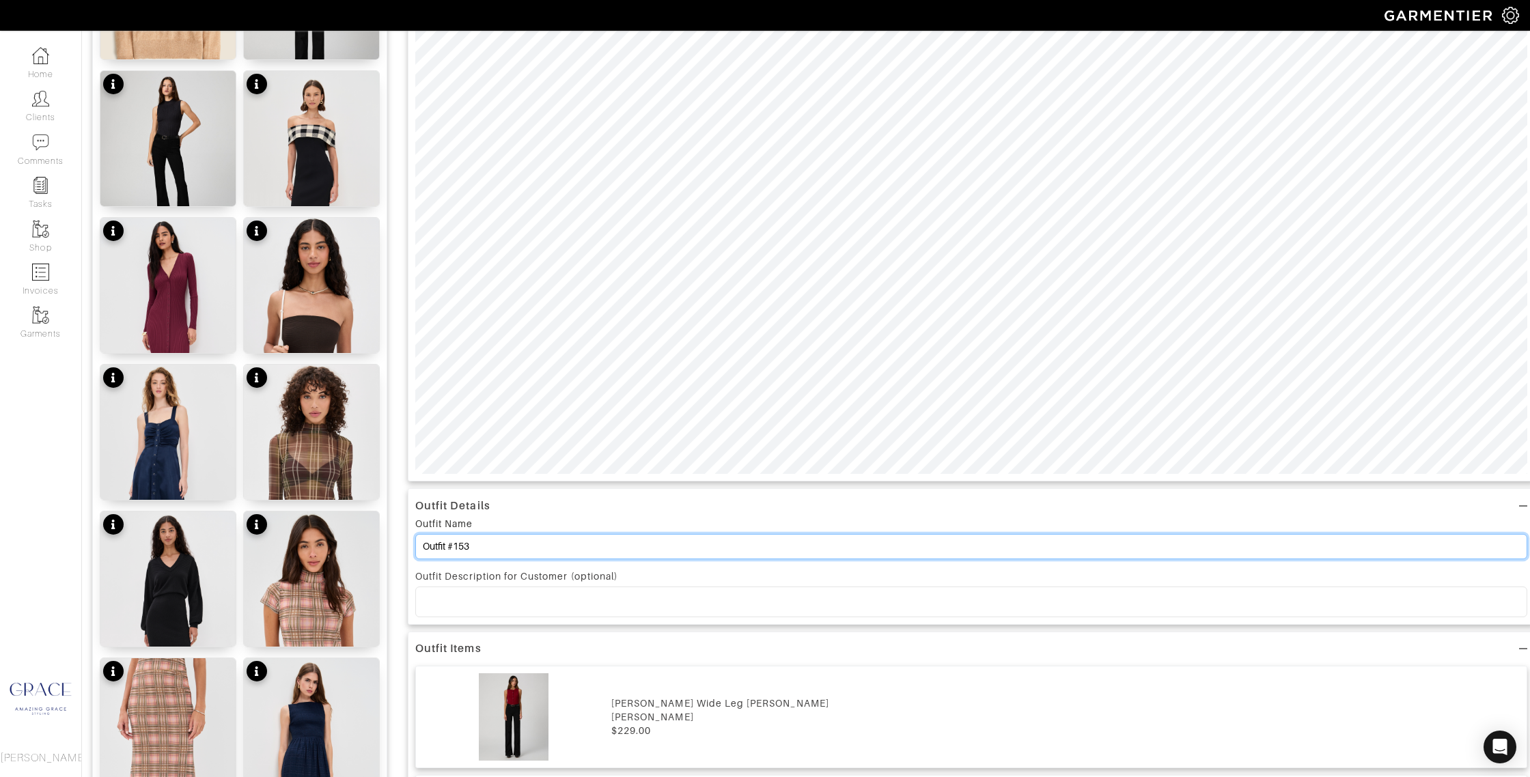
drag, startPoint x: 504, startPoint y: 553, endPoint x: 411, endPoint y: 531, distance: 94.8
click at [400, 538] on div "Add items OWNED SUGGESTED Lightweight Cashmere V-Neck Sweater $160 Wool Crew Ne…" at bounding box center [806, 698] width 1428 height 2042
type input "Black Jeans"
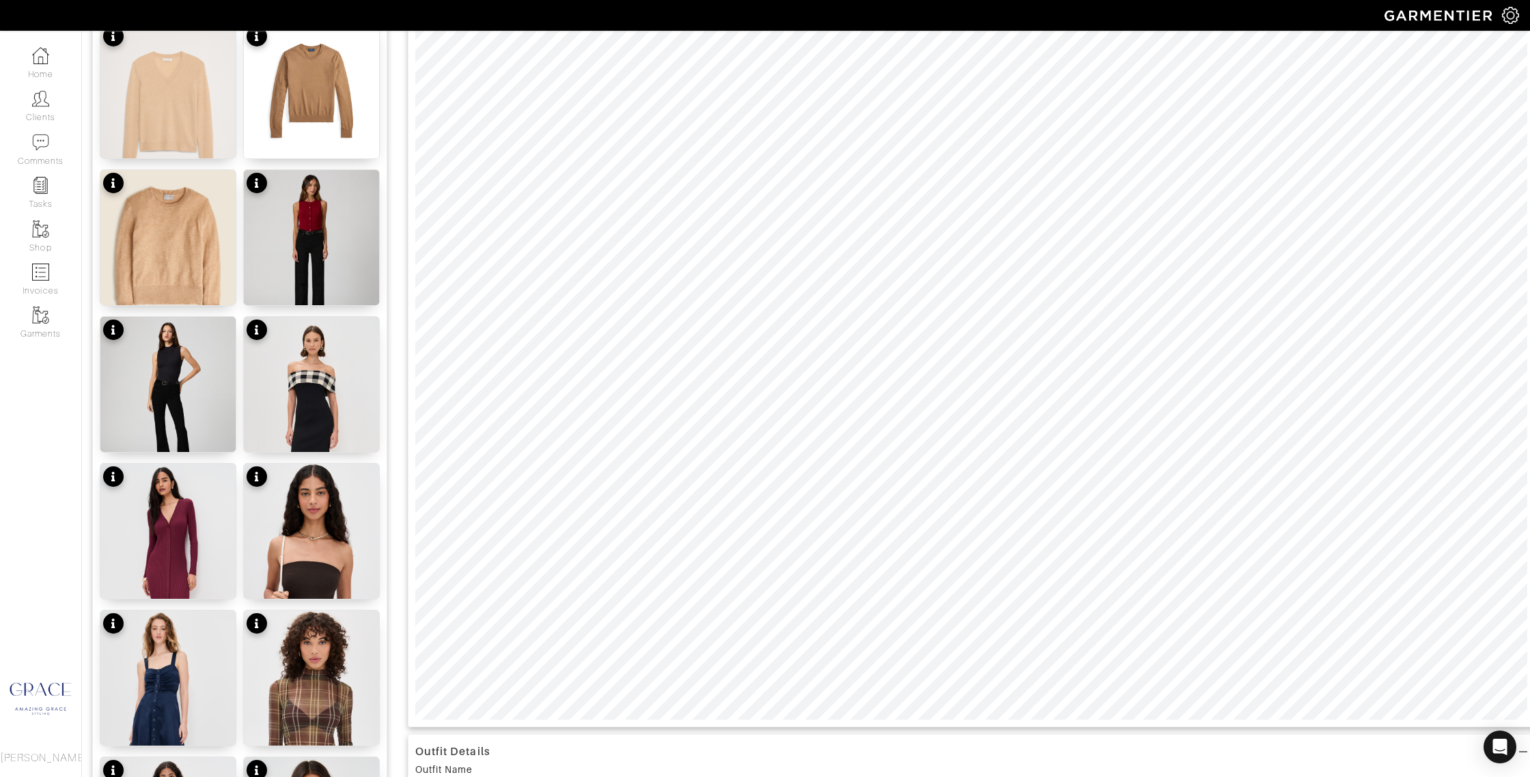
scroll to position [0, 0]
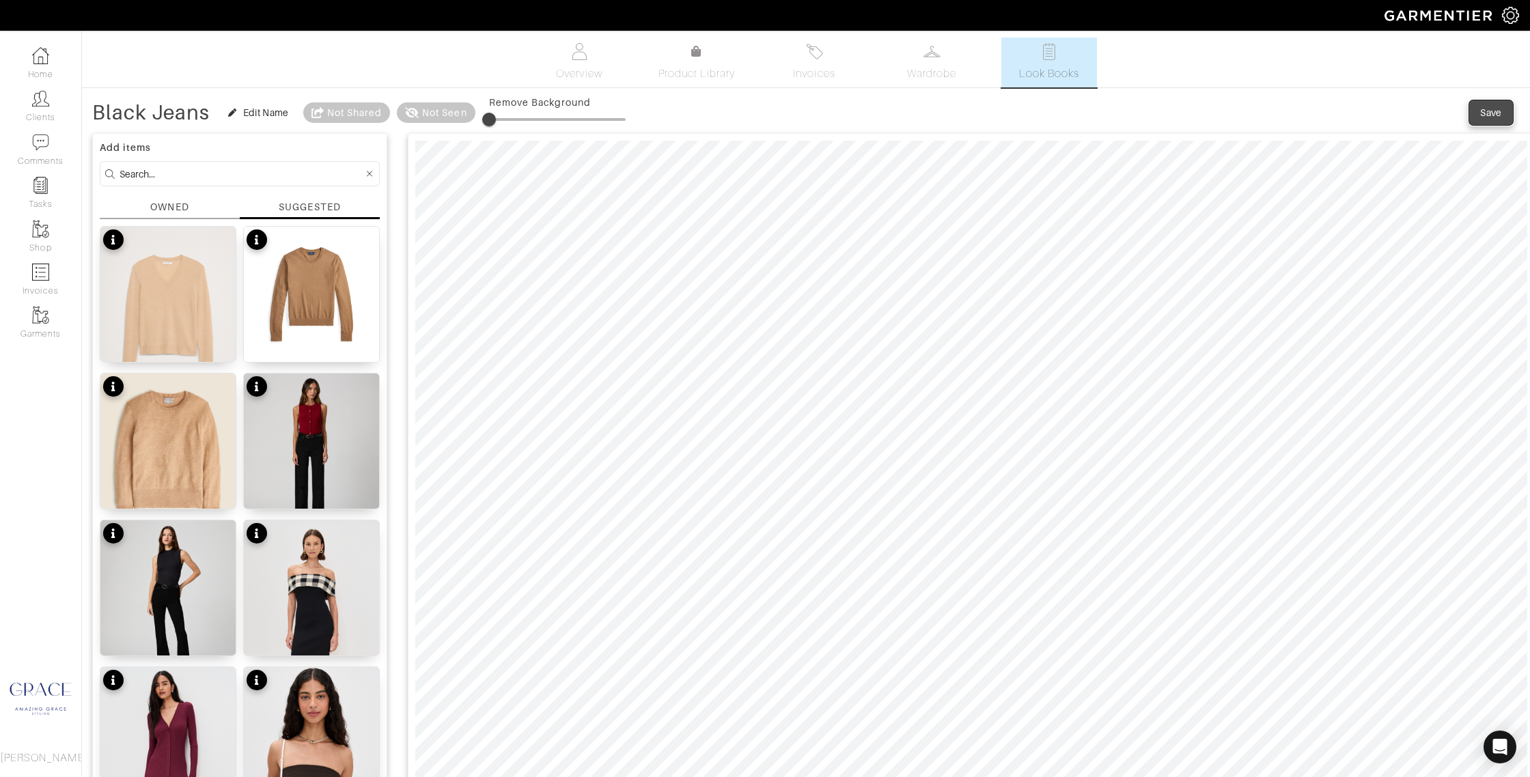
click at [1480, 111] on span "Save" at bounding box center [1491, 113] width 29 height 14
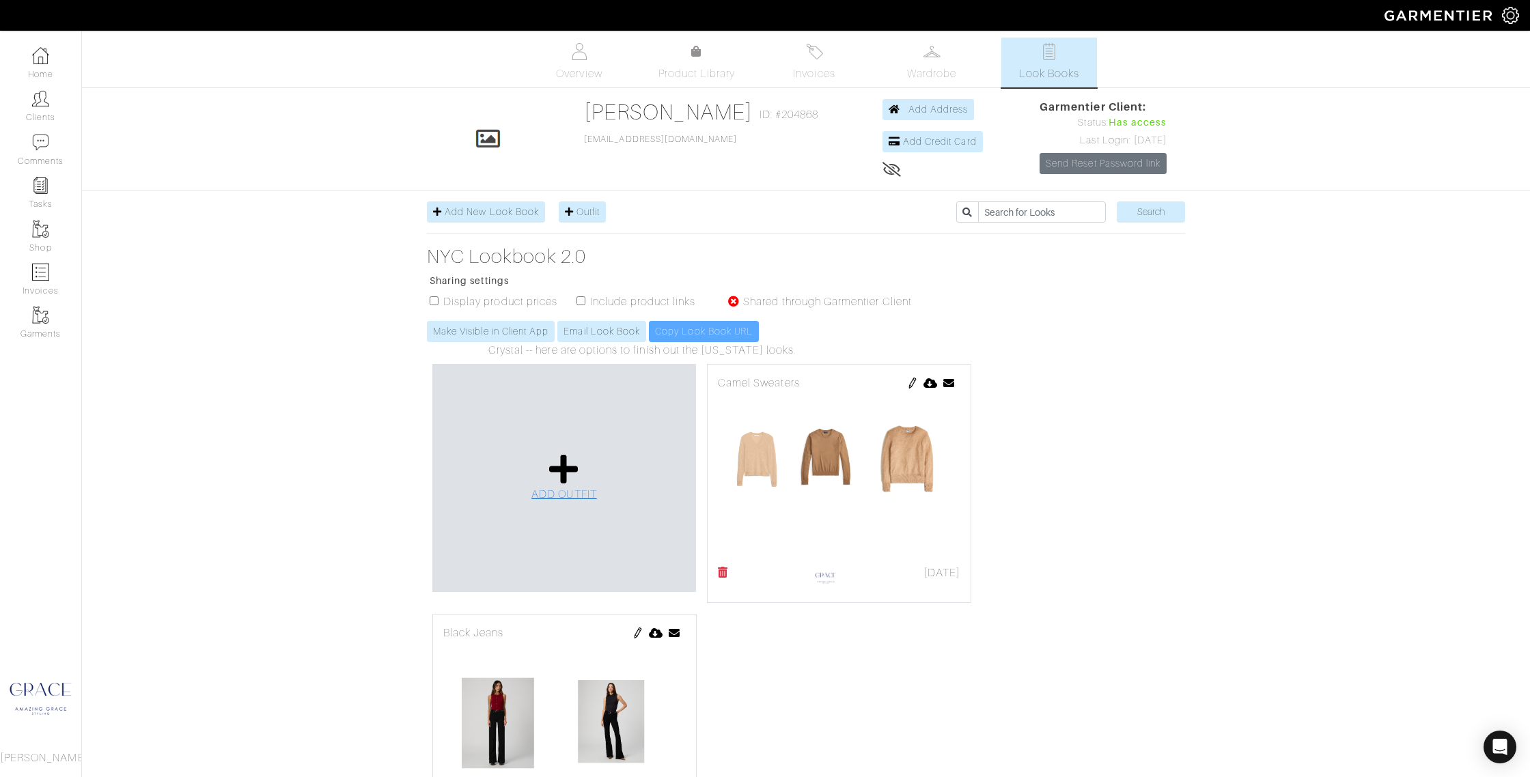
click at [566, 470] on icon at bounding box center [563, 469] width 29 height 33
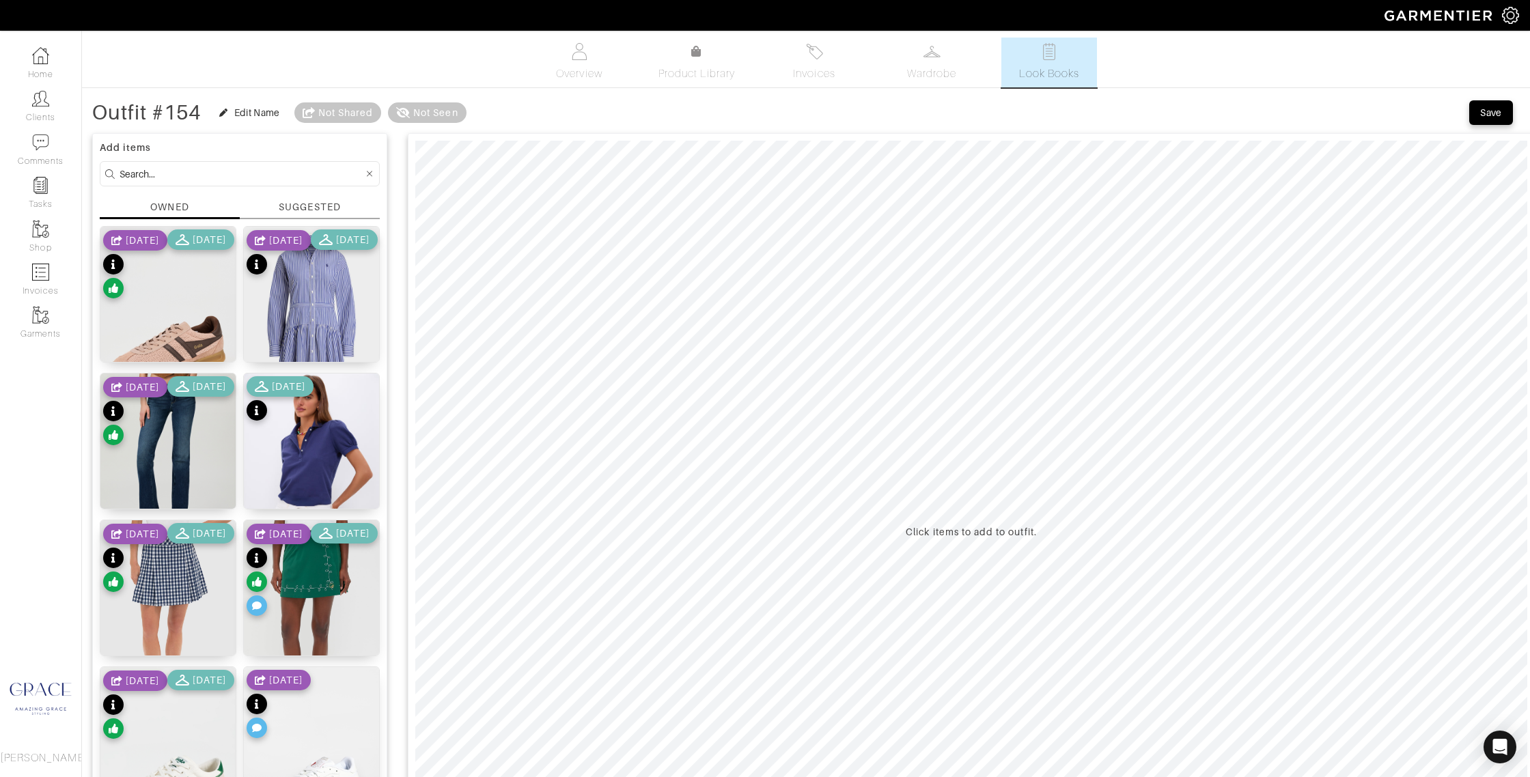
click at [316, 203] on div "SUGGESTED" at bounding box center [309, 207] width 61 height 14
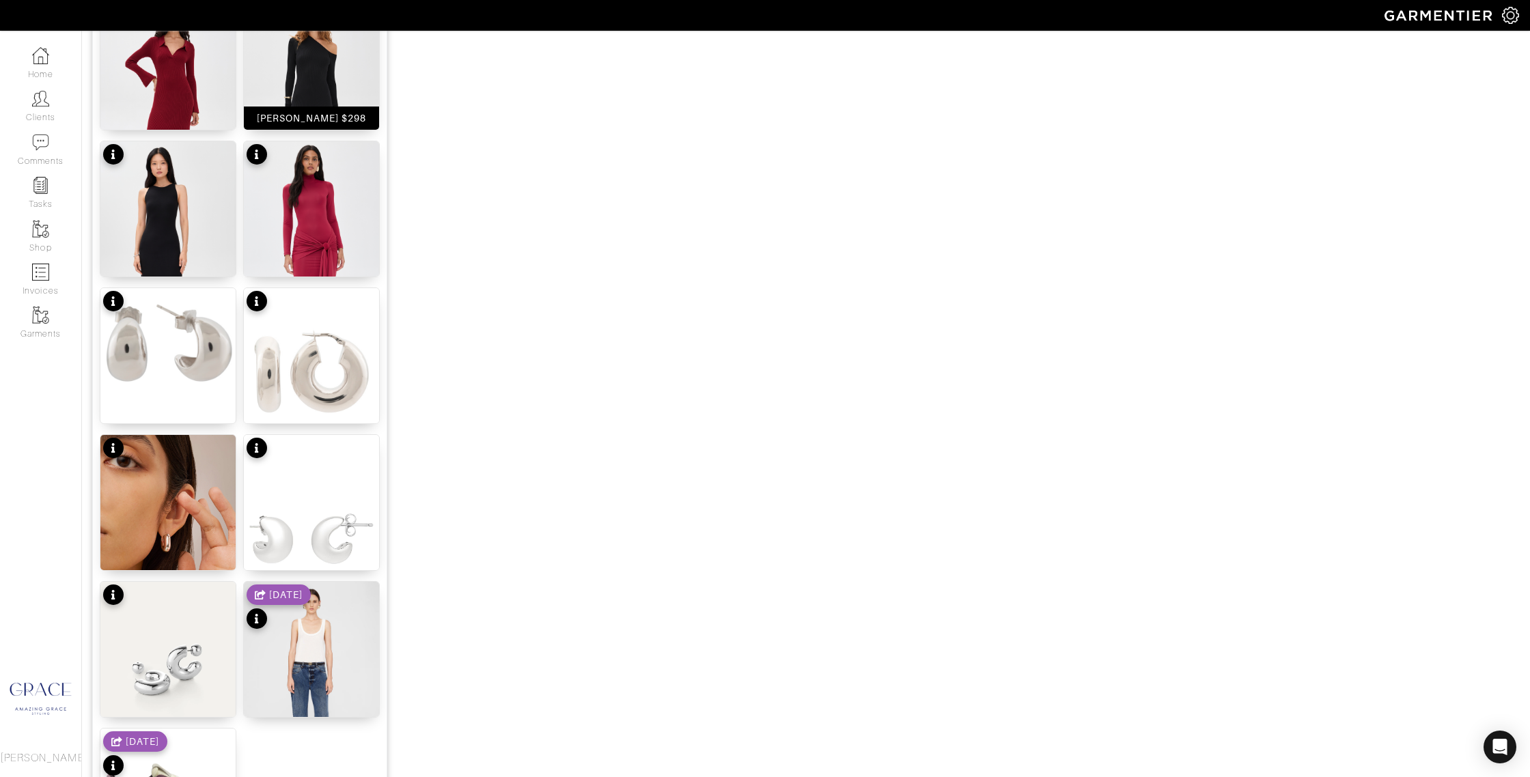
scroll to position [1325, 0]
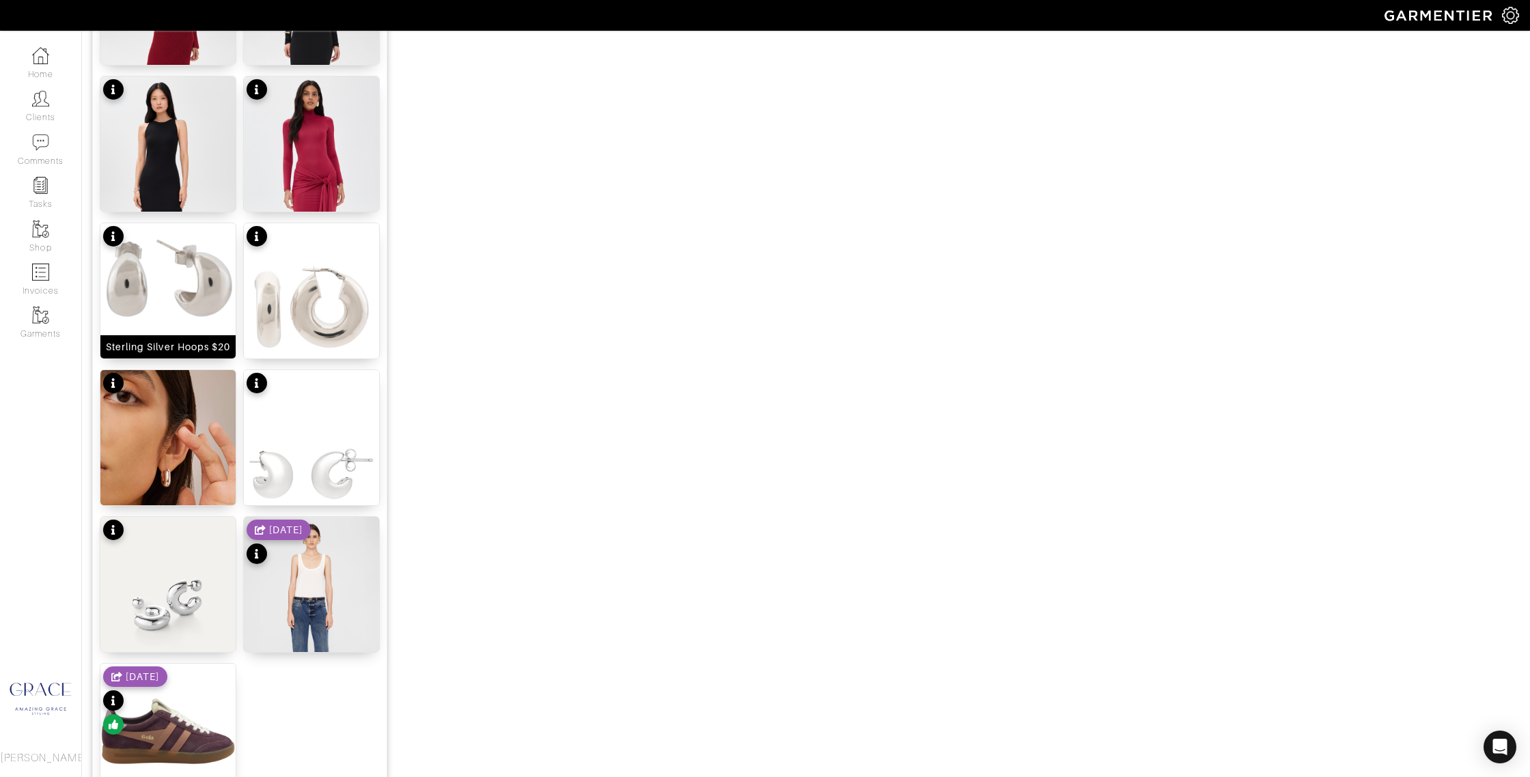
click at [204, 348] on div "Sterling Silver Hoops $20" at bounding box center [168, 347] width 124 height 14
click at [310, 345] on div "Sterling Silver Hoops $60" at bounding box center [311, 347] width 124 height 14
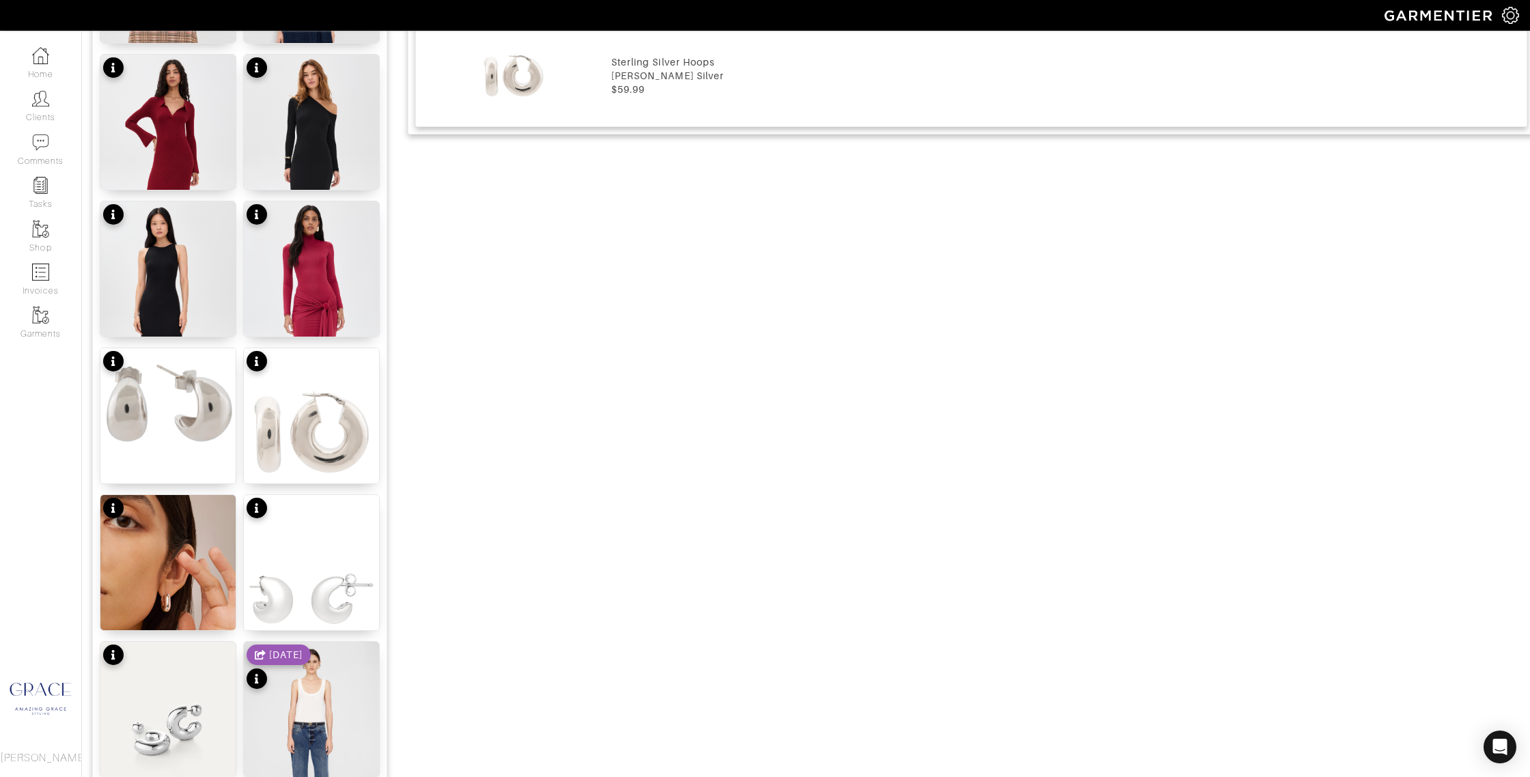
scroll to position [1247, 0]
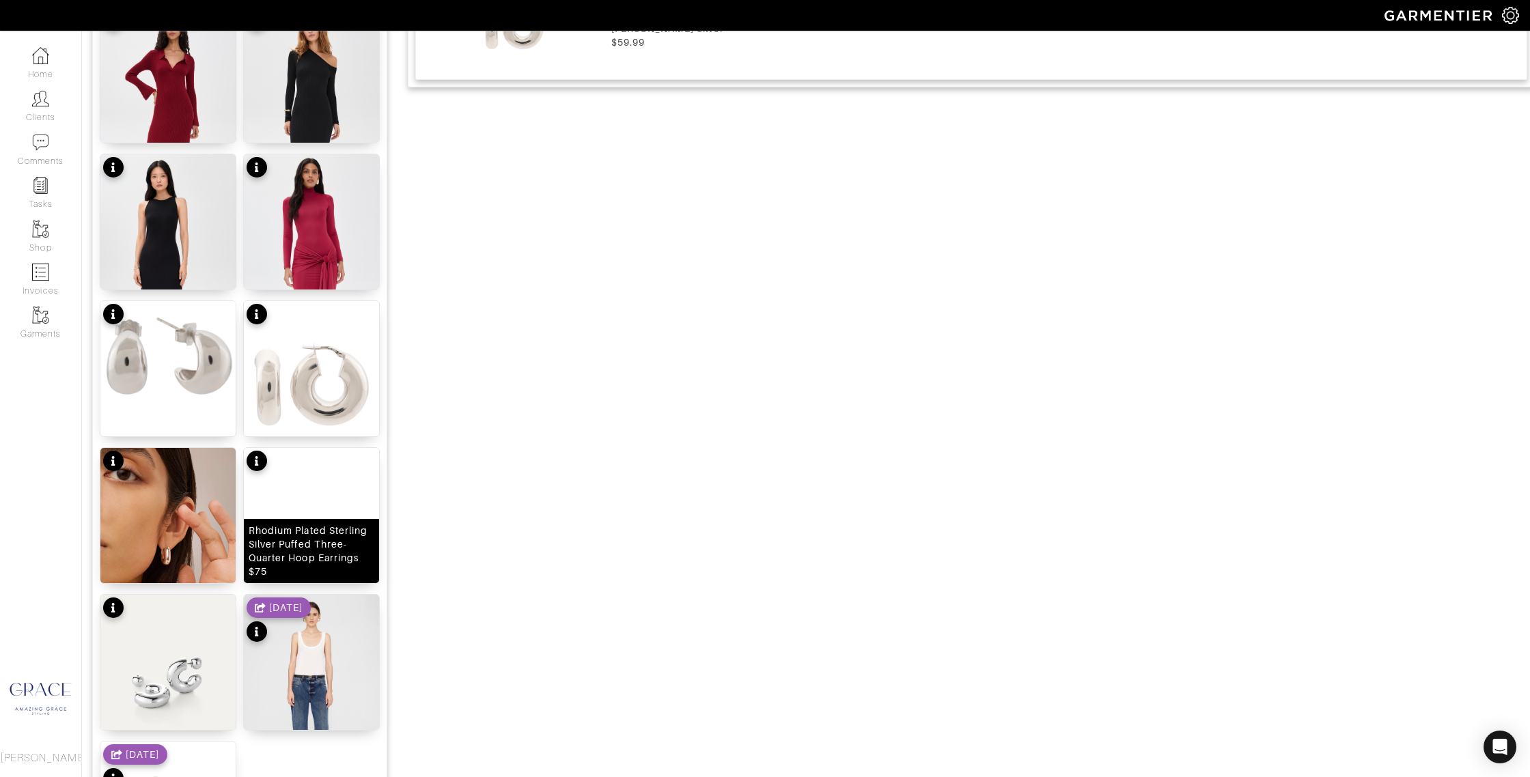
drag, startPoint x: 191, startPoint y: 562, endPoint x: 292, endPoint y: 563, distance: 100.4
click at [193, 562] on div "Puffy U-Link Earrings $118" at bounding box center [168, 564] width 126 height 27
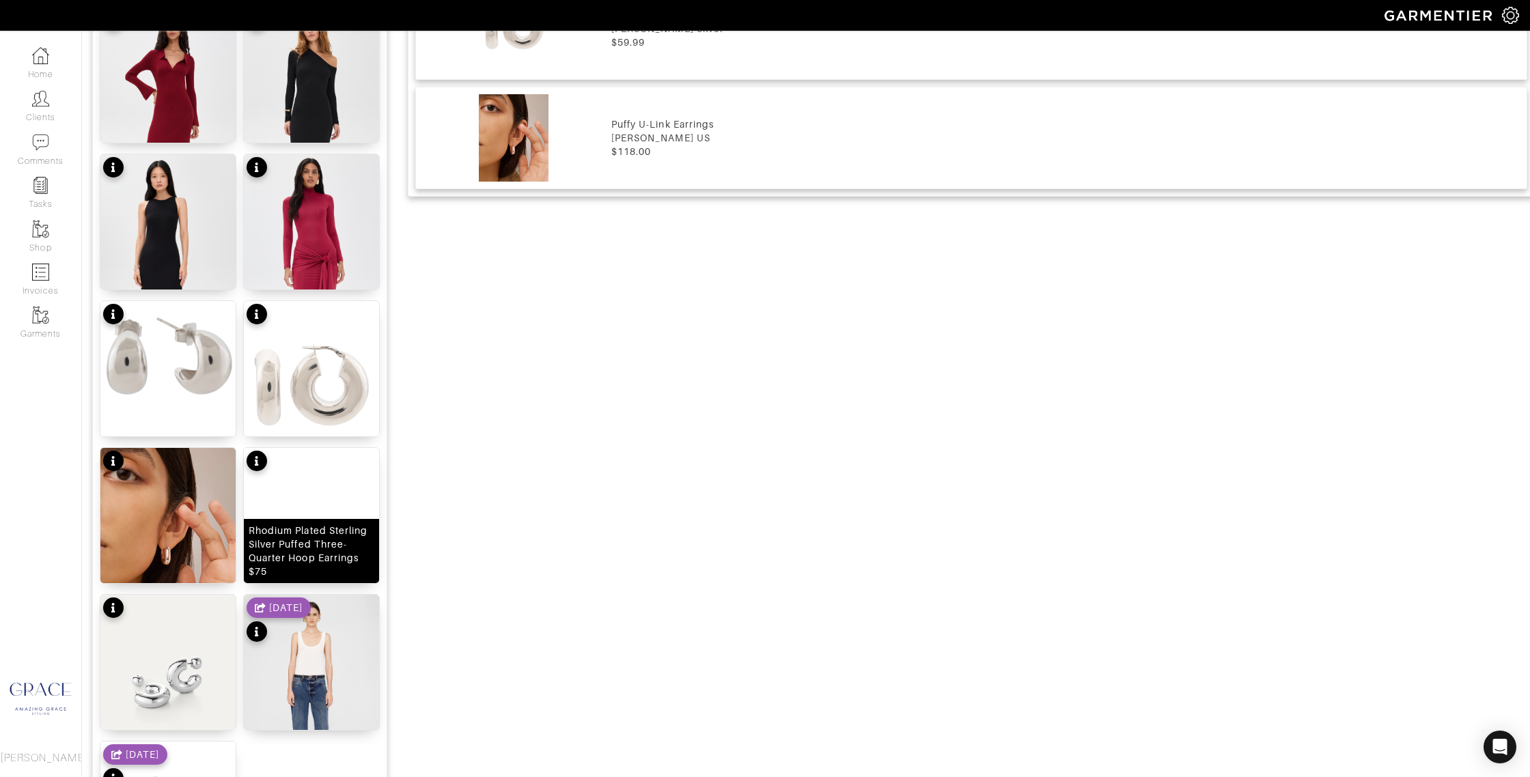
click at [331, 563] on div "Rhodium Plated Sterling Silver Puffed Three-Quarter Hoop Earrings $75" at bounding box center [312, 551] width 126 height 55
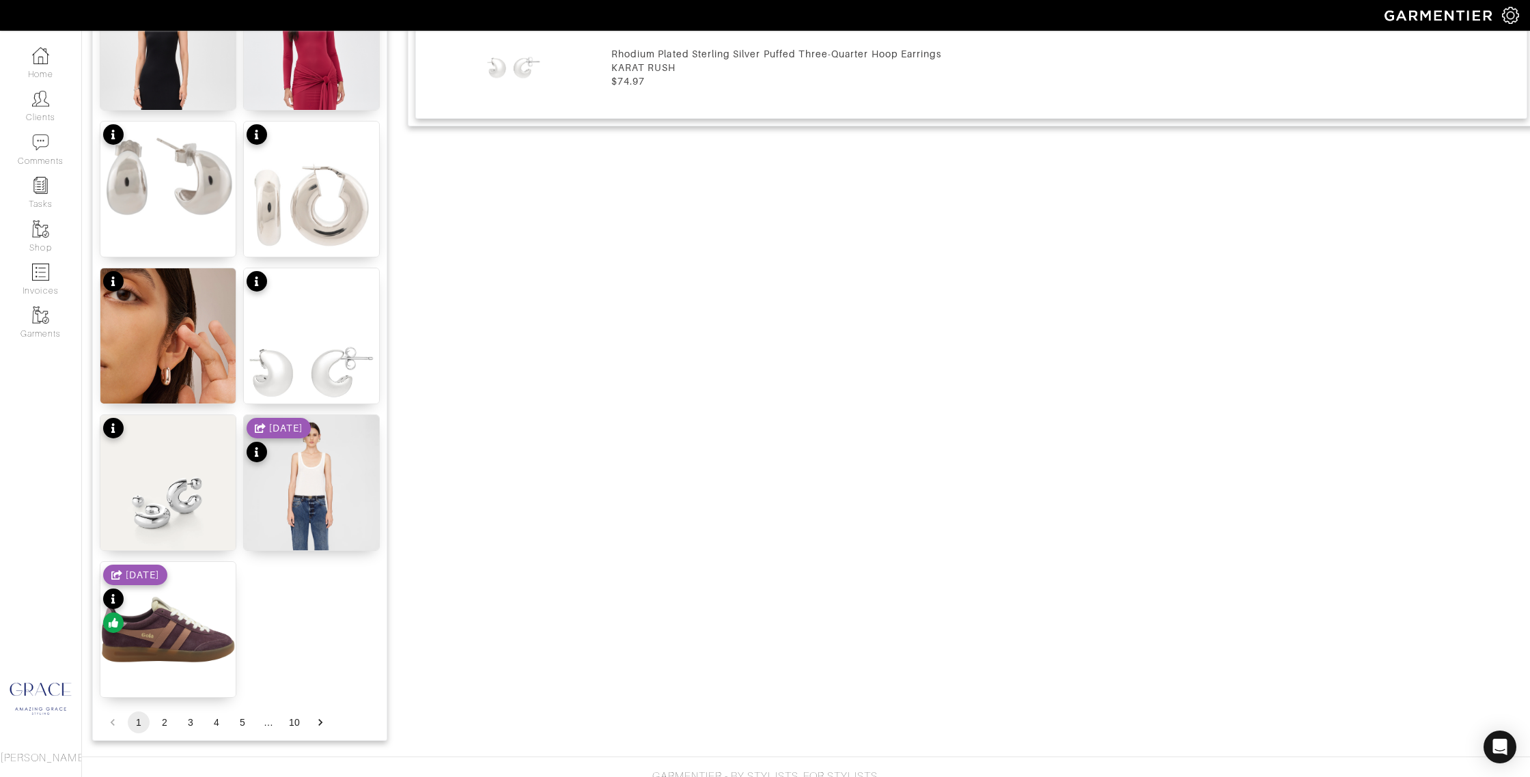
scroll to position [1457, 0]
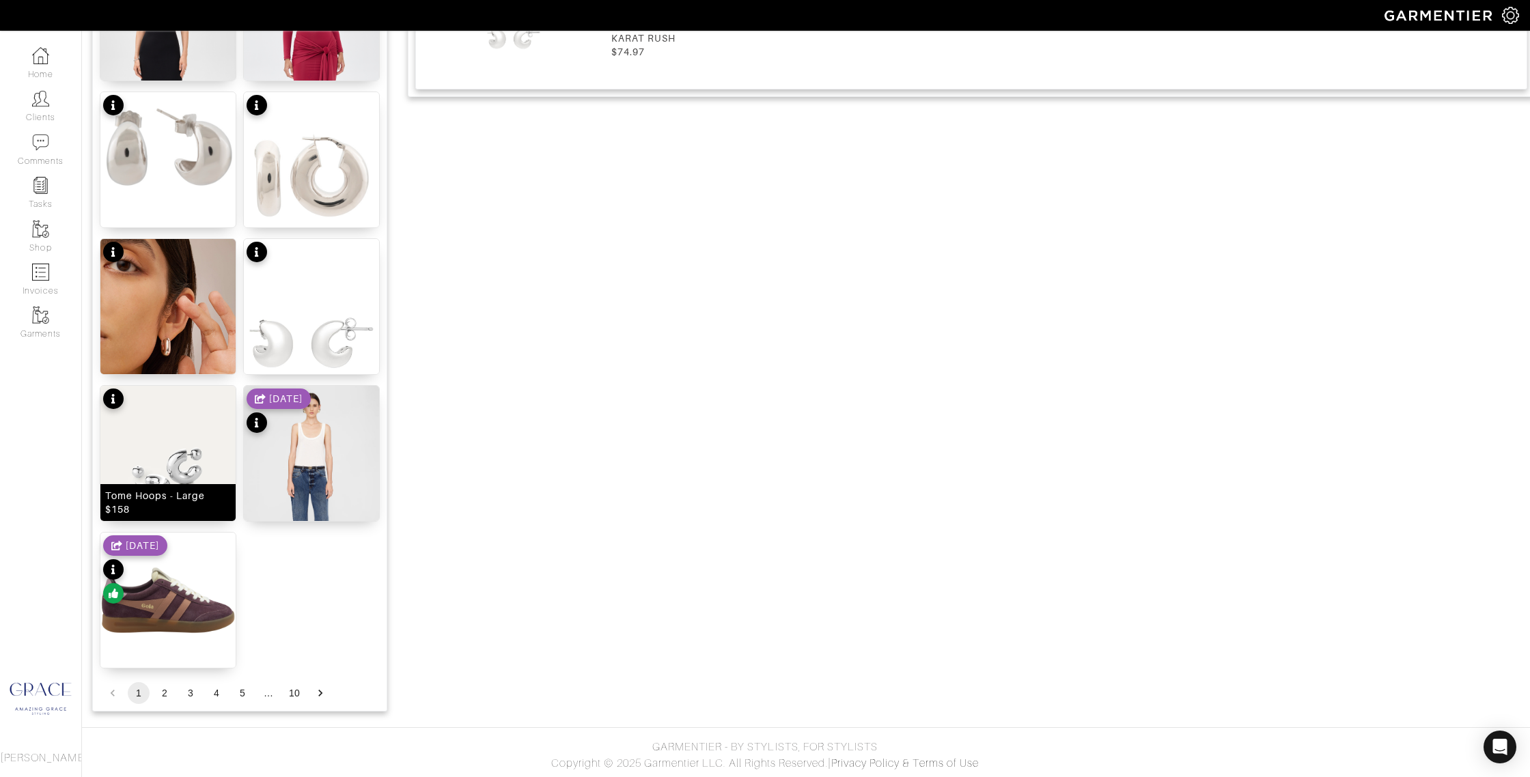
click at [166, 495] on div "Tome Hoops - Large $158" at bounding box center [168, 502] width 126 height 27
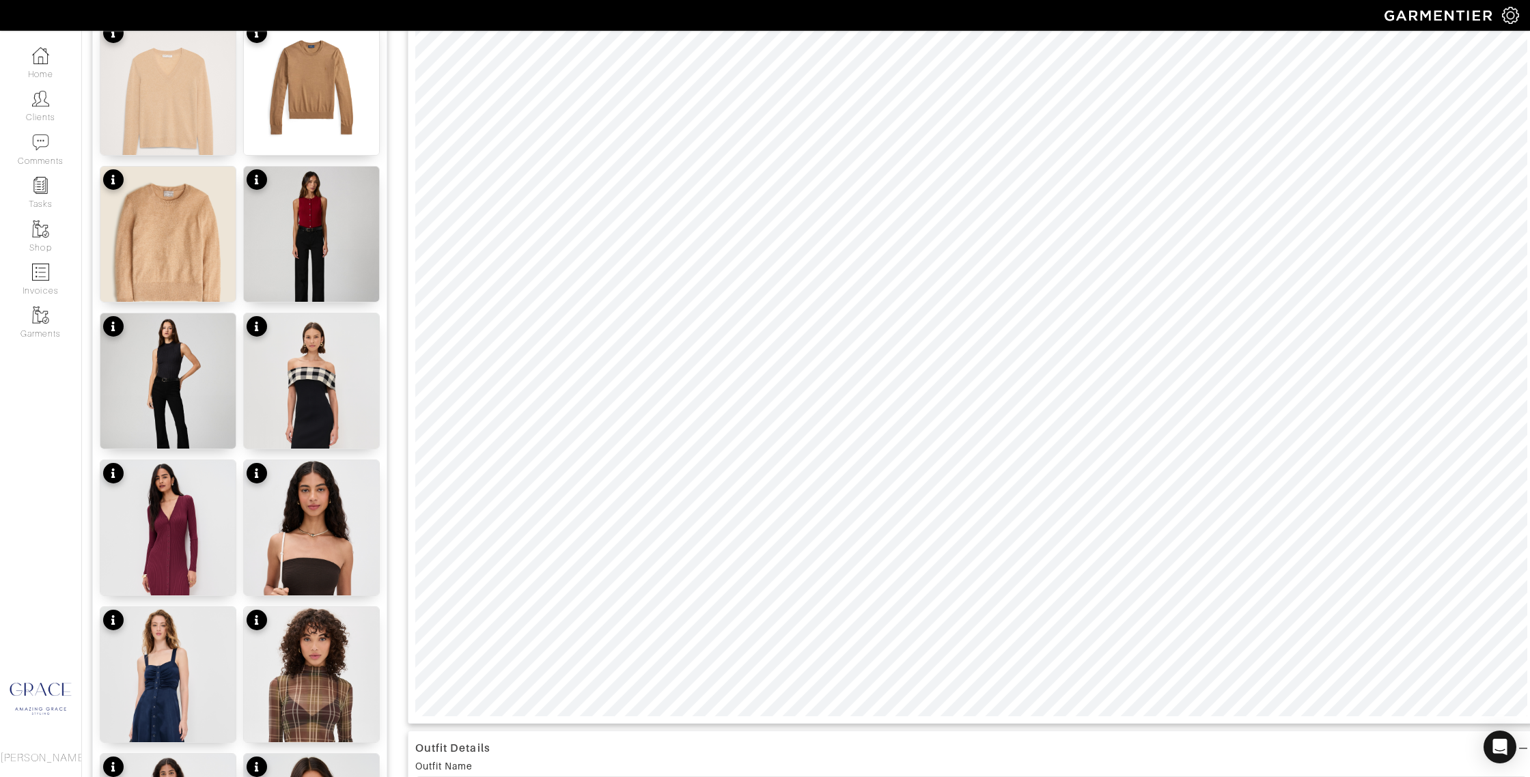
scroll to position [0, 0]
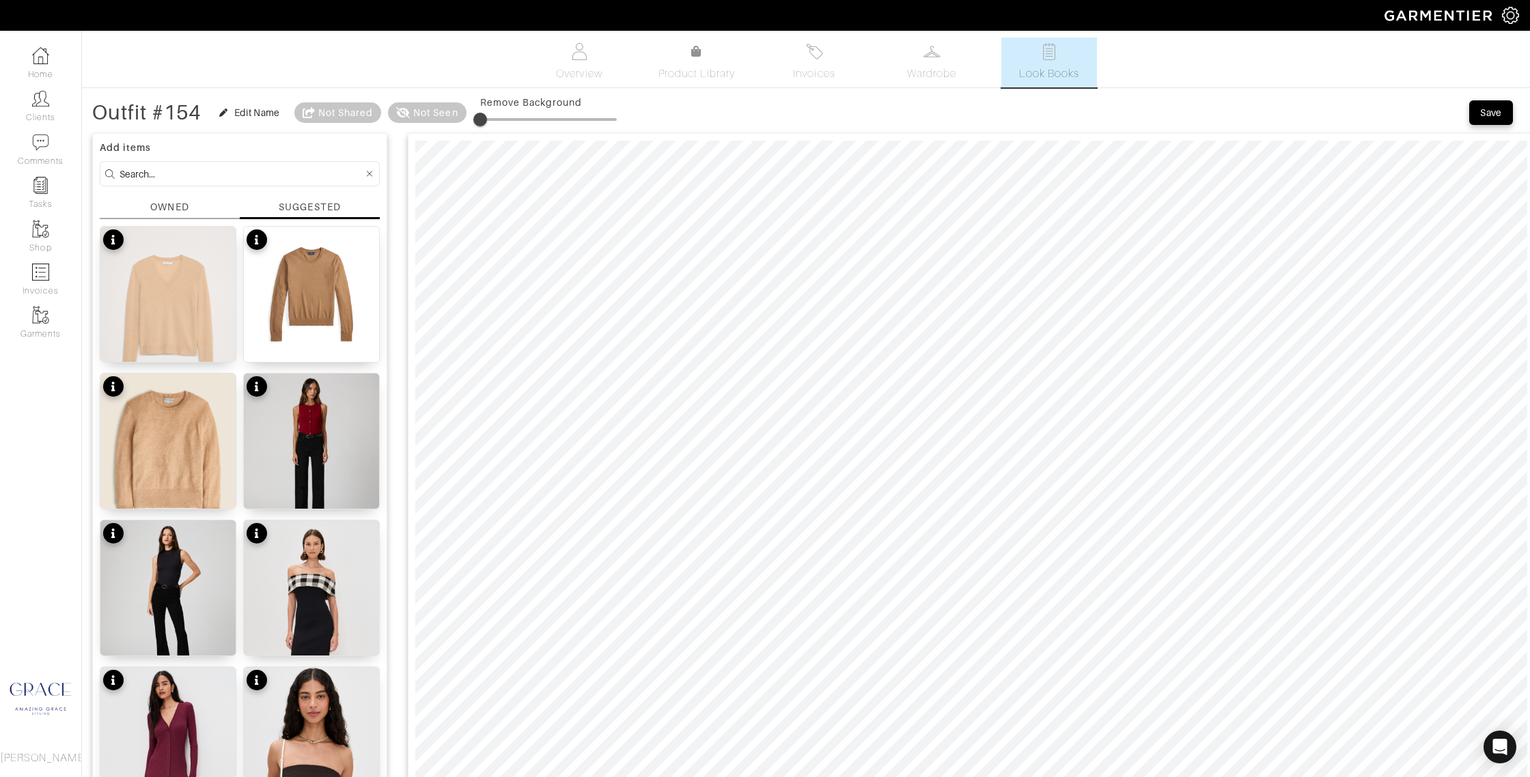
click at [291, 206] on div "SUGGESTED" at bounding box center [309, 207] width 61 height 14
click at [199, 202] on div "OWNED" at bounding box center [170, 209] width 140 height 19
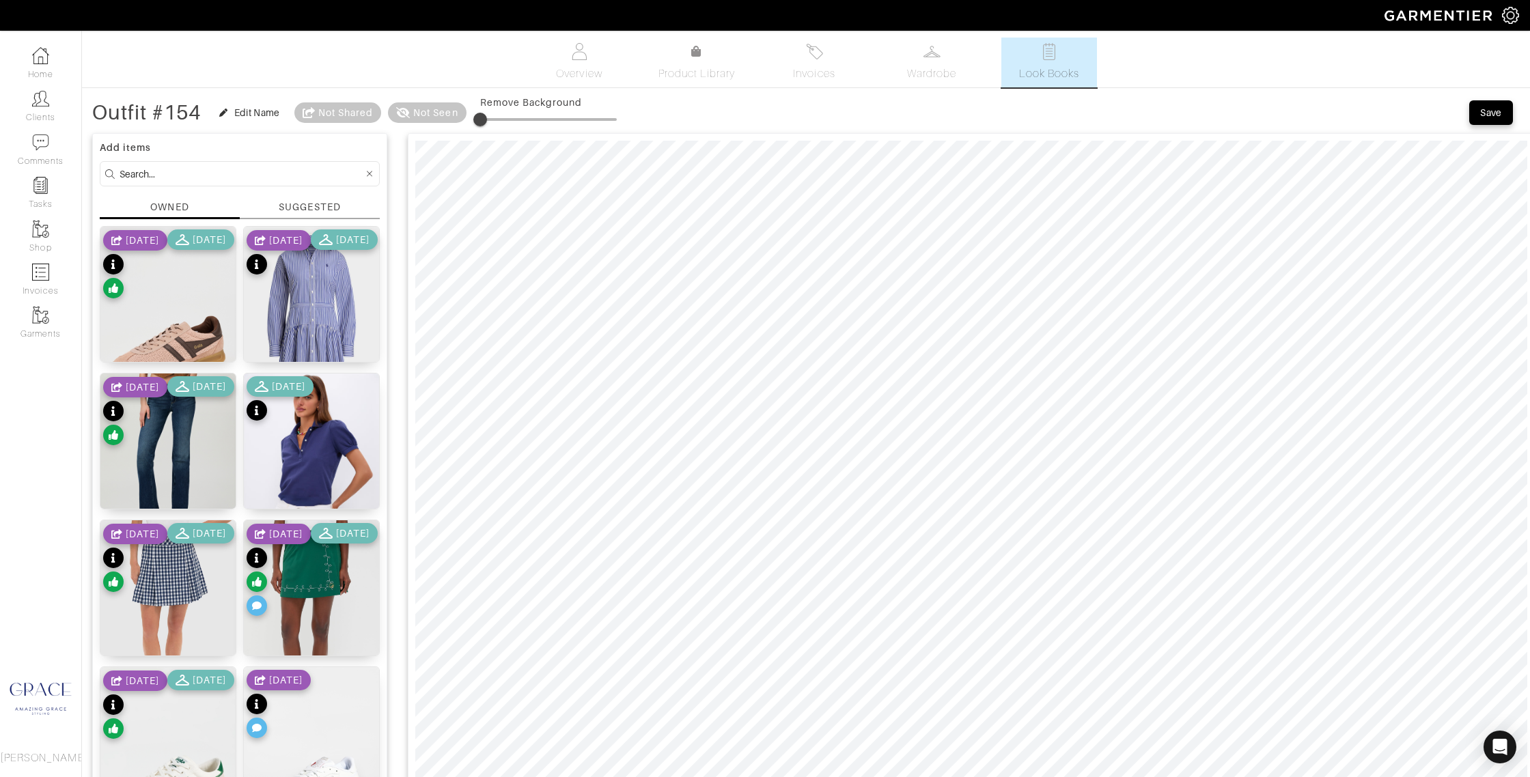
click at [282, 206] on div "SUGGESTED" at bounding box center [309, 207] width 61 height 14
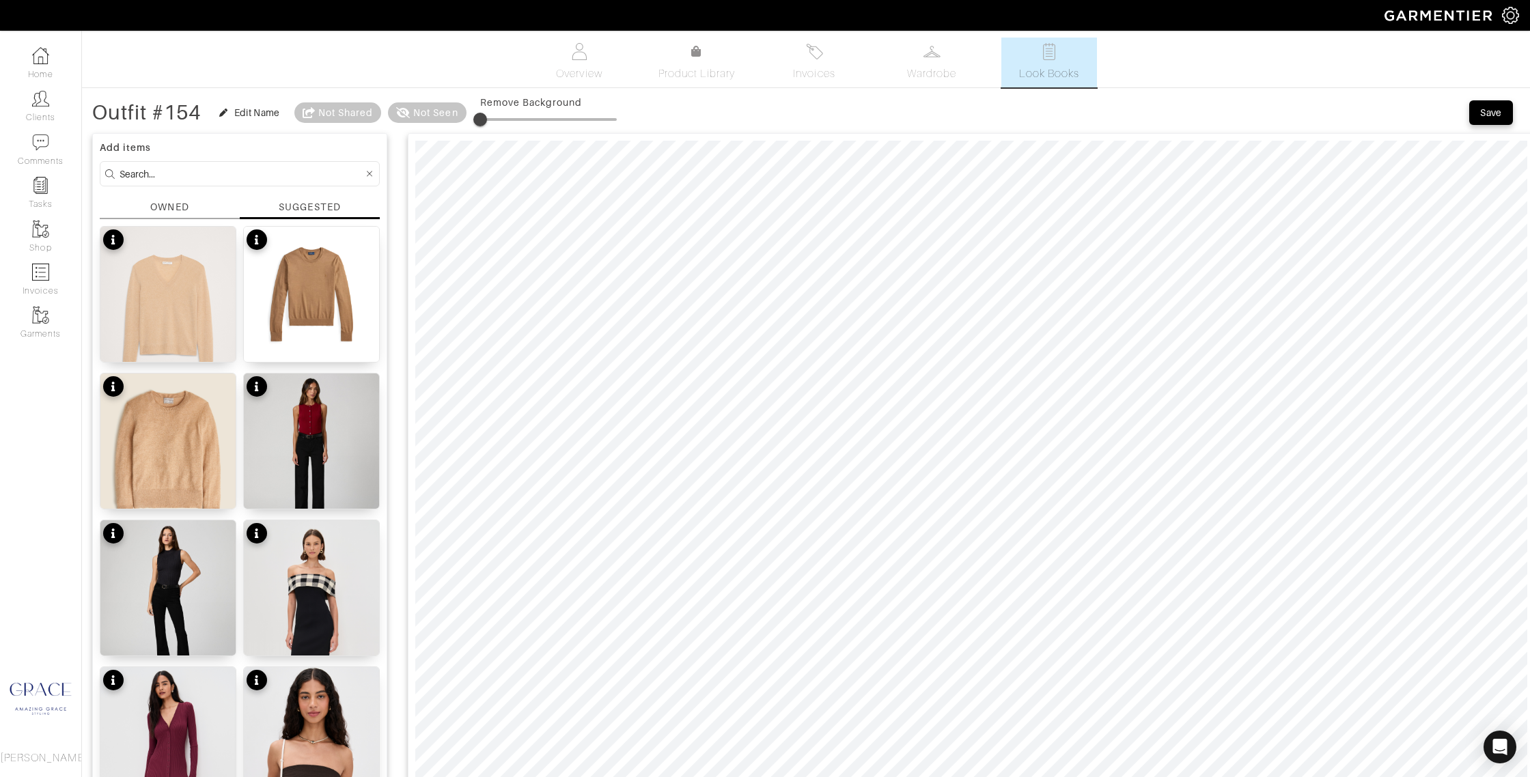
click at [251, 180] on input at bounding box center [242, 173] width 244 height 17
type input "silver"
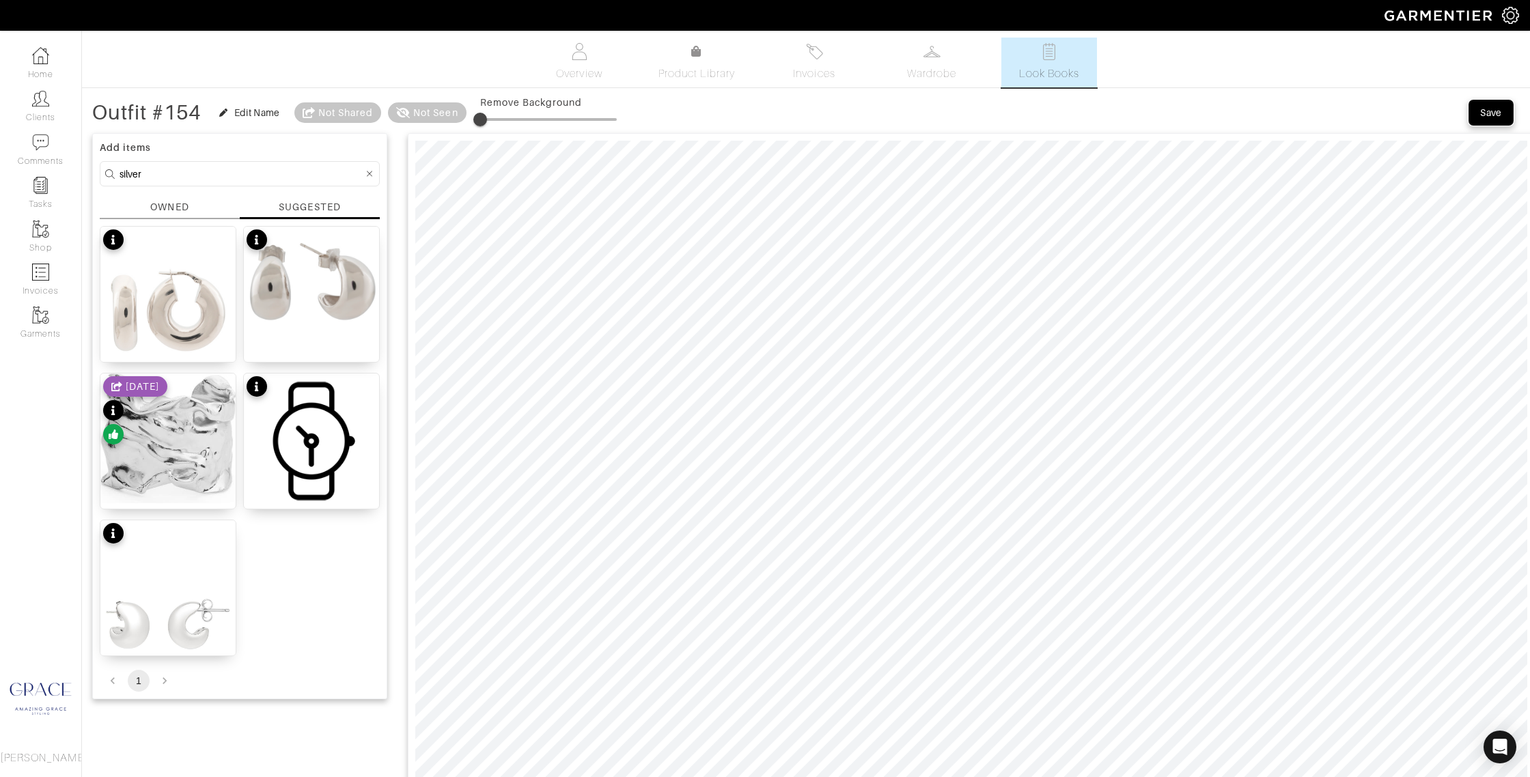
click at [1498, 113] on div "Save" at bounding box center [1491, 113] width 22 height 14
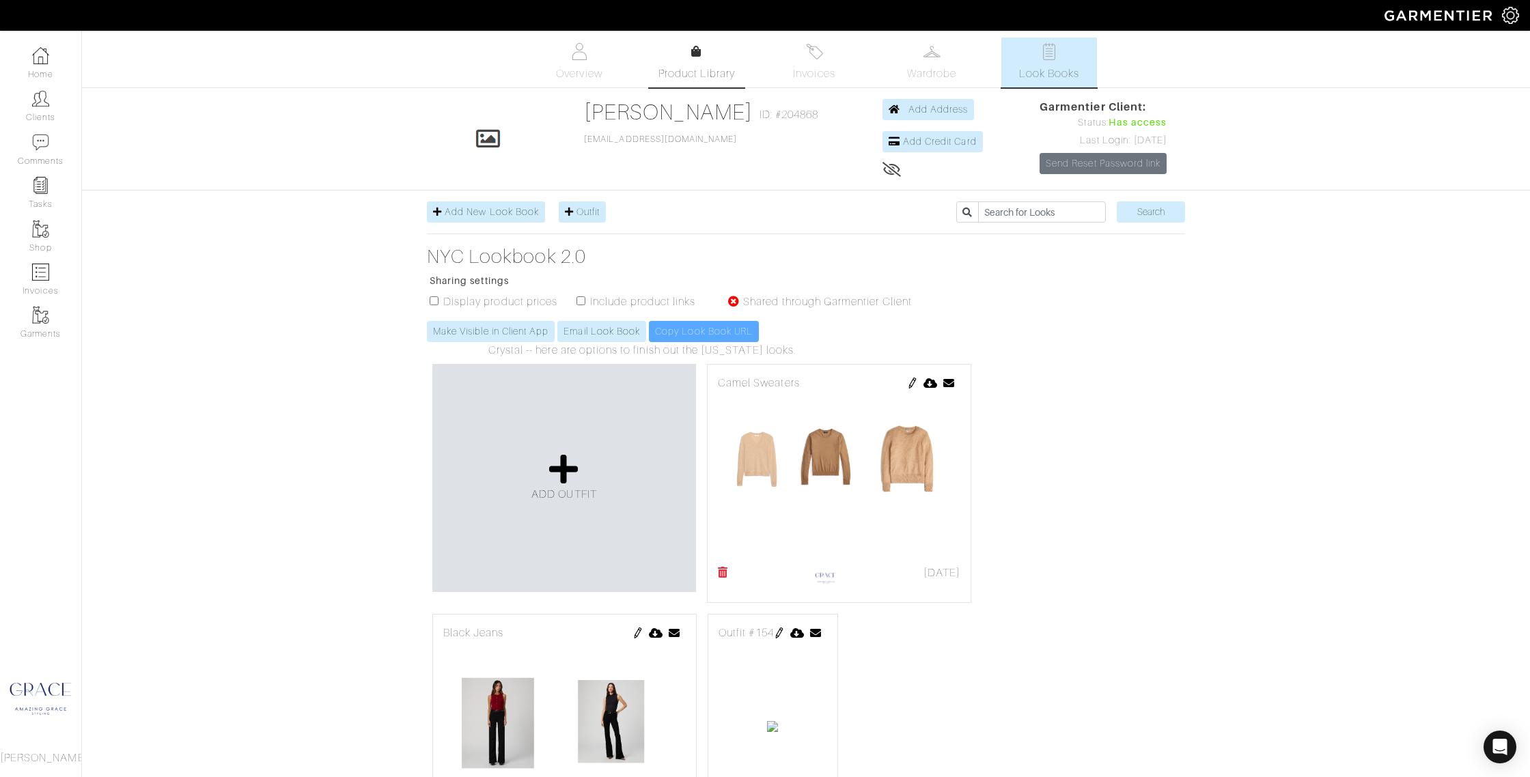
click at [709, 69] on span "Product Library" at bounding box center [697, 74] width 77 height 16
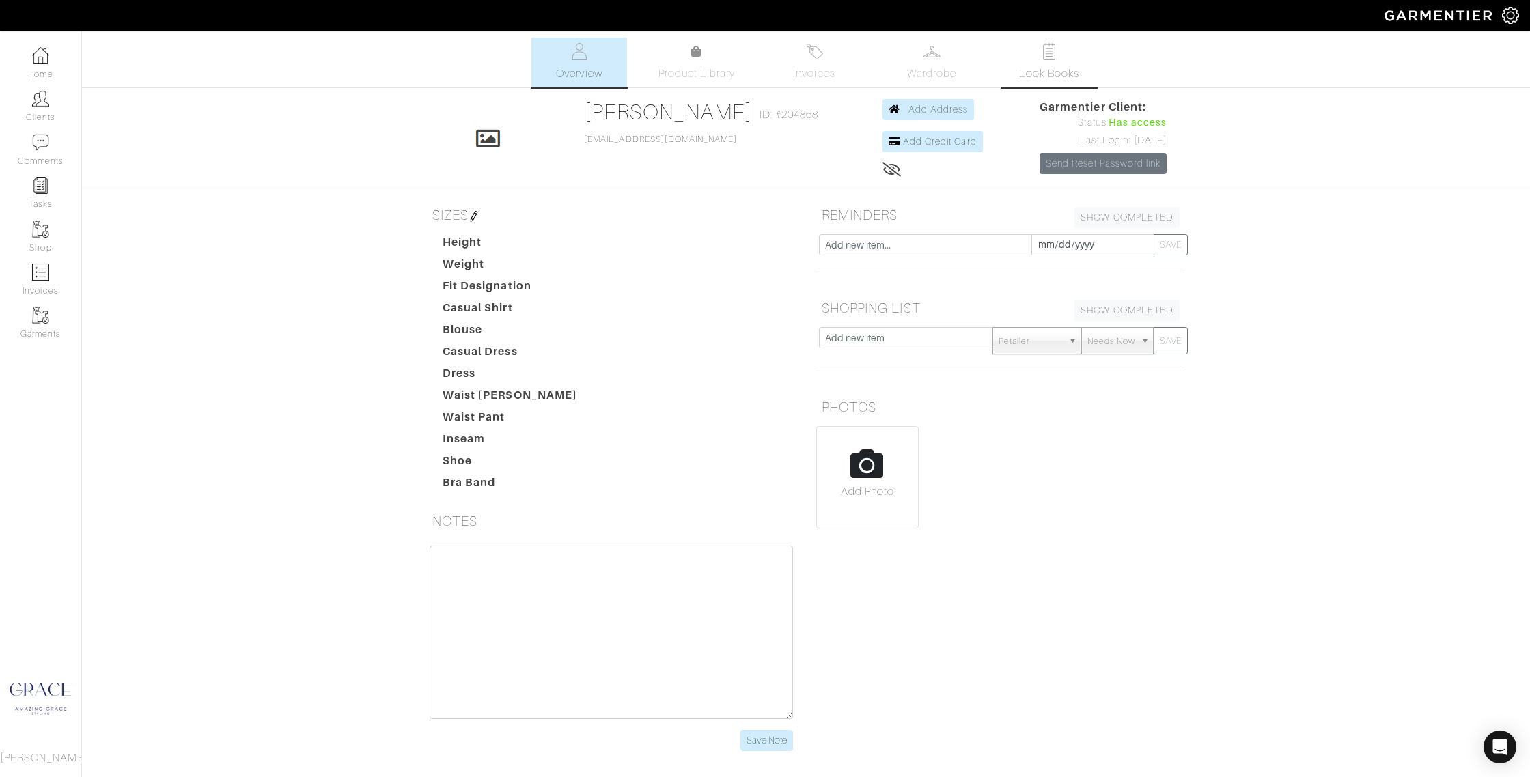
click at [1062, 72] on span "Look Books" at bounding box center [1049, 74] width 61 height 16
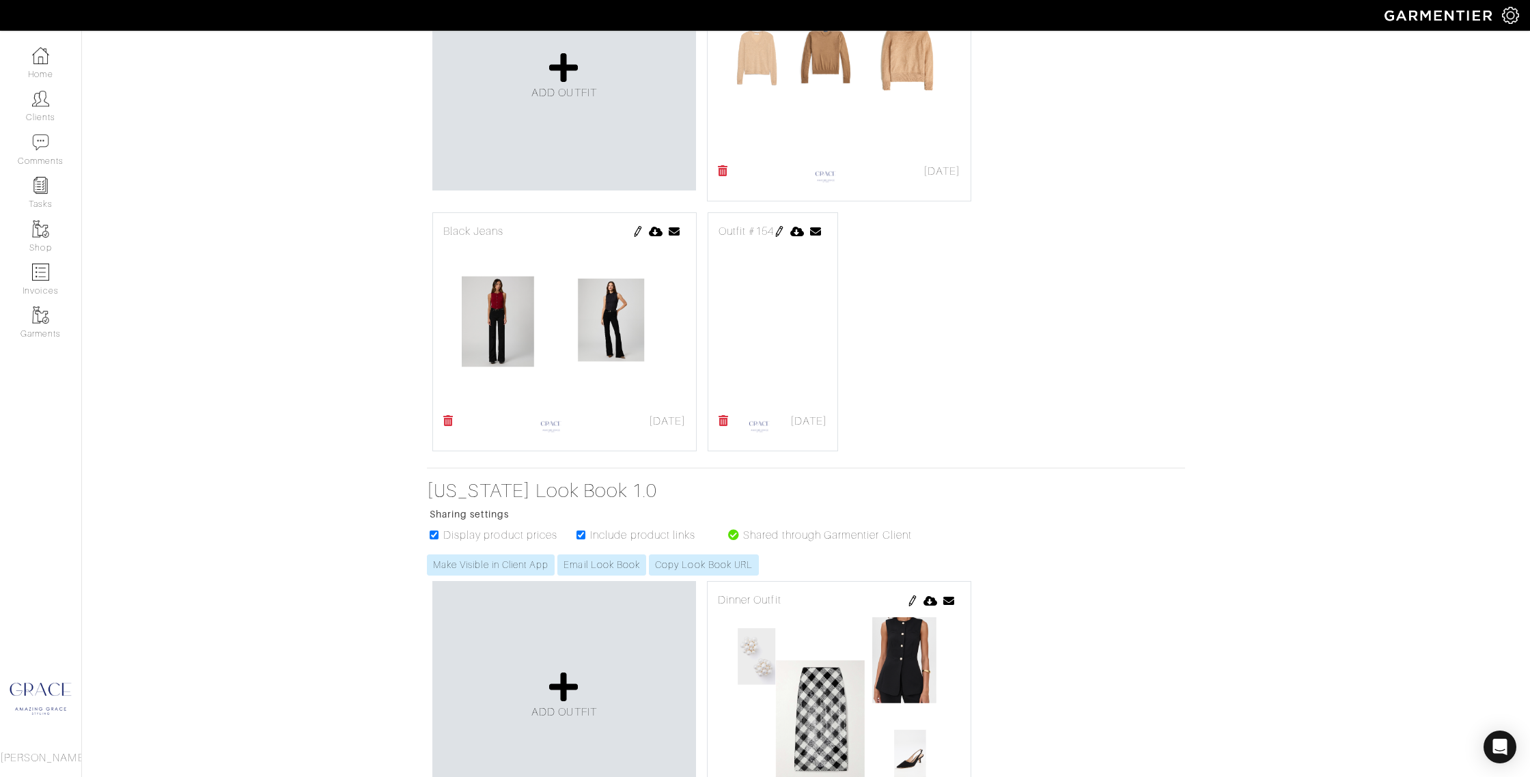
scroll to position [424, 0]
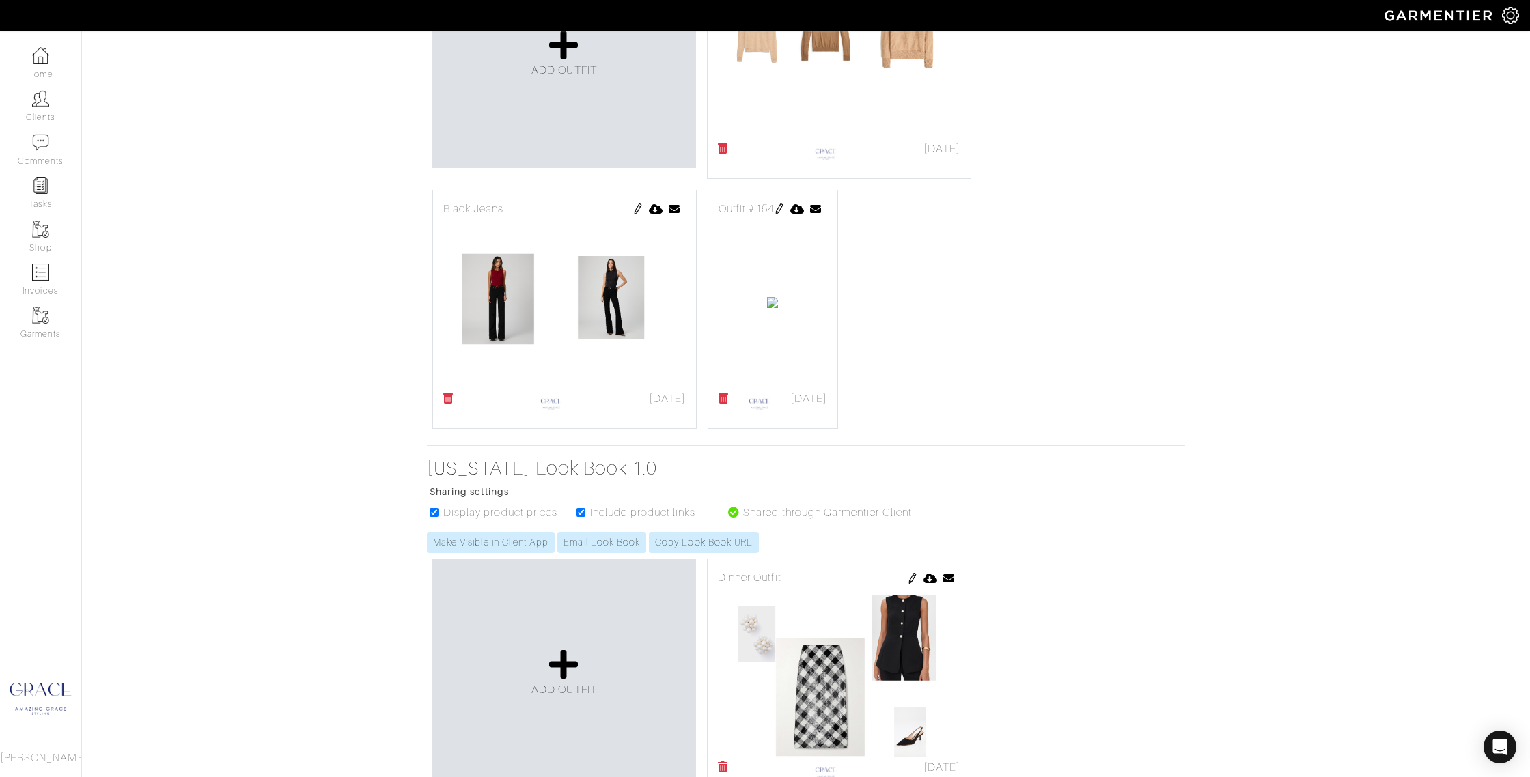
click at [785, 210] on img at bounding box center [779, 209] width 11 height 11
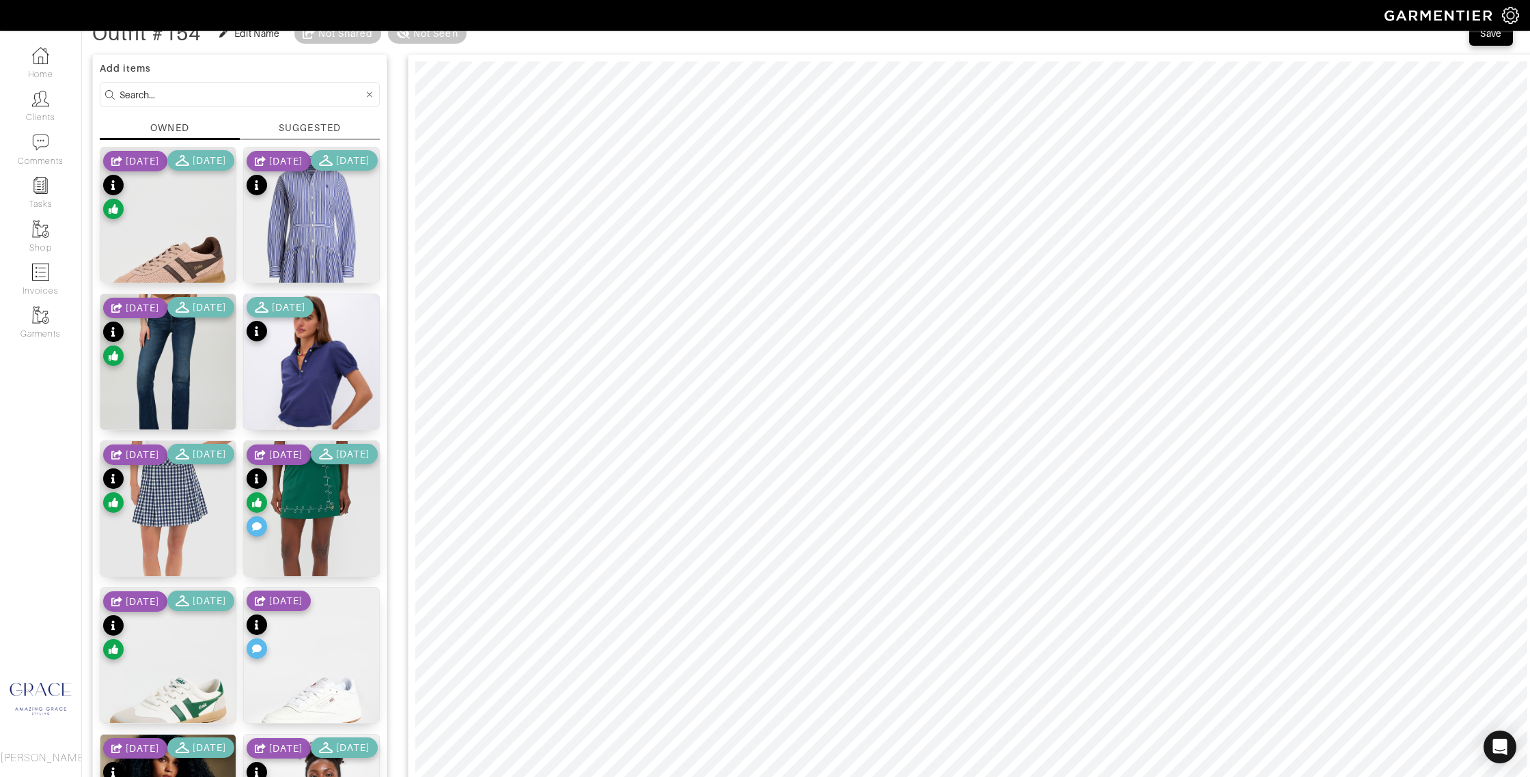
scroll to position [102, 0]
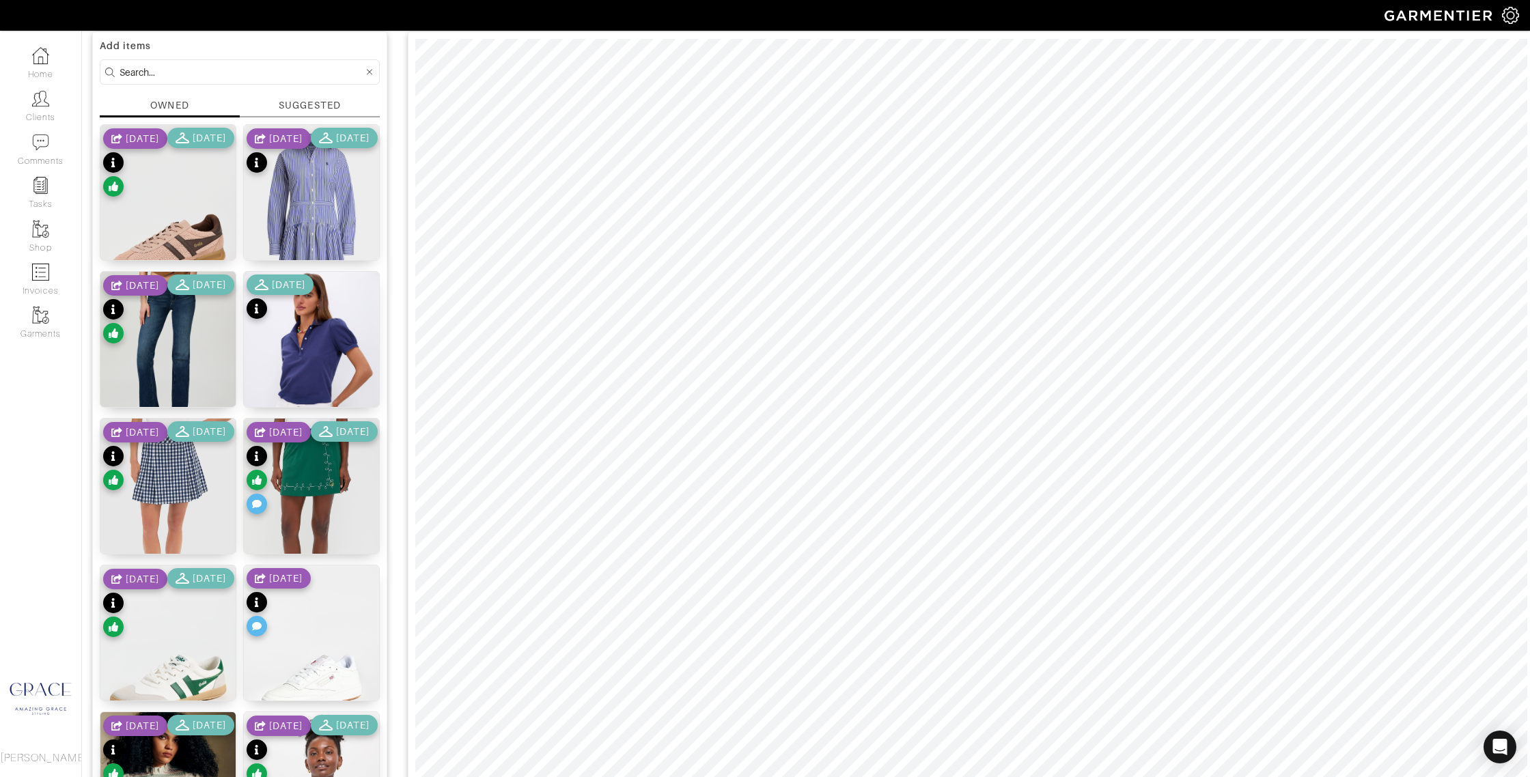
click at [308, 100] on div "SUGGESTED" at bounding box center [309, 105] width 61 height 14
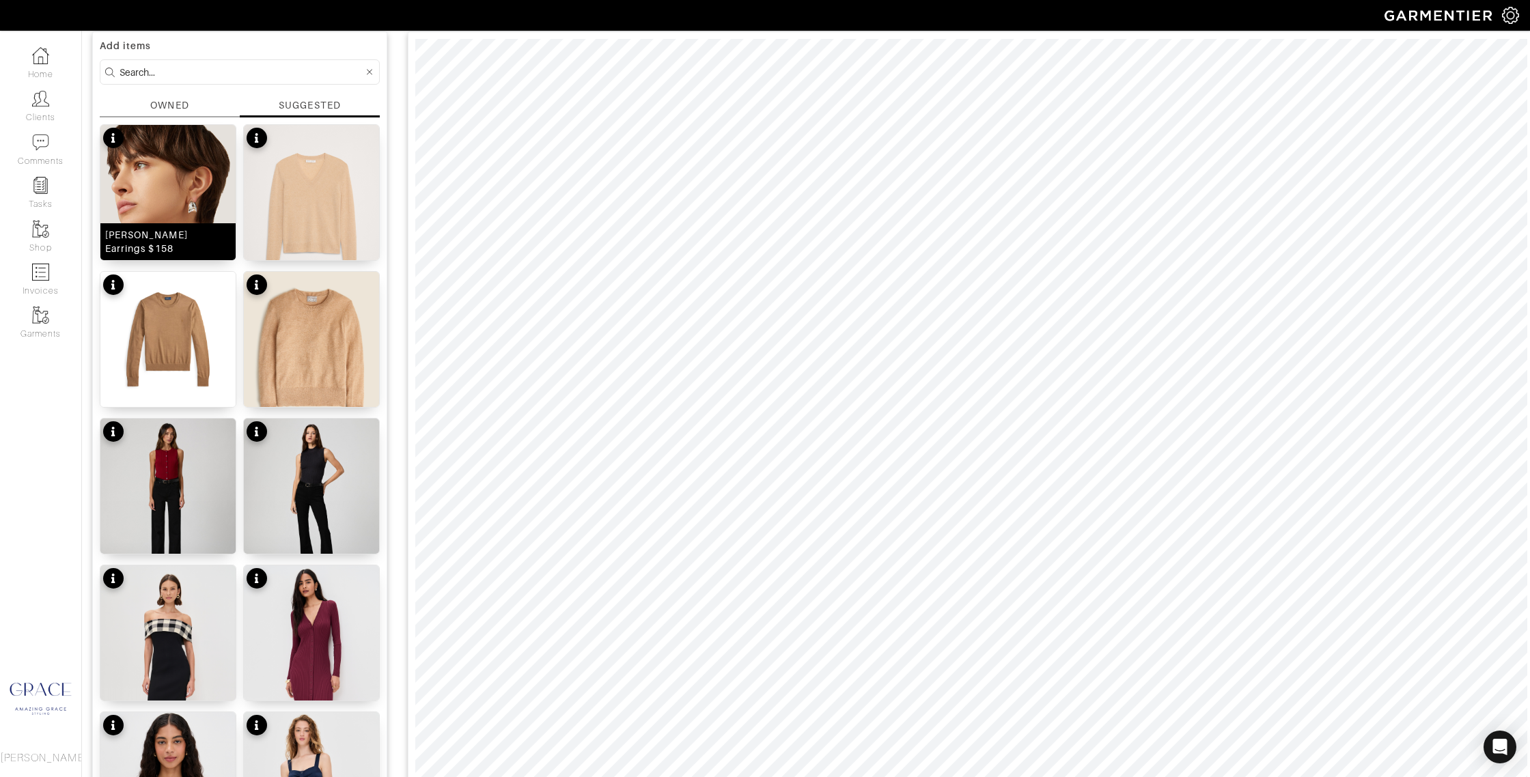
click at [173, 241] on div "[PERSON_NAME] Puff Earrings $158" at bounding box center [167, 241] width 135 height 37
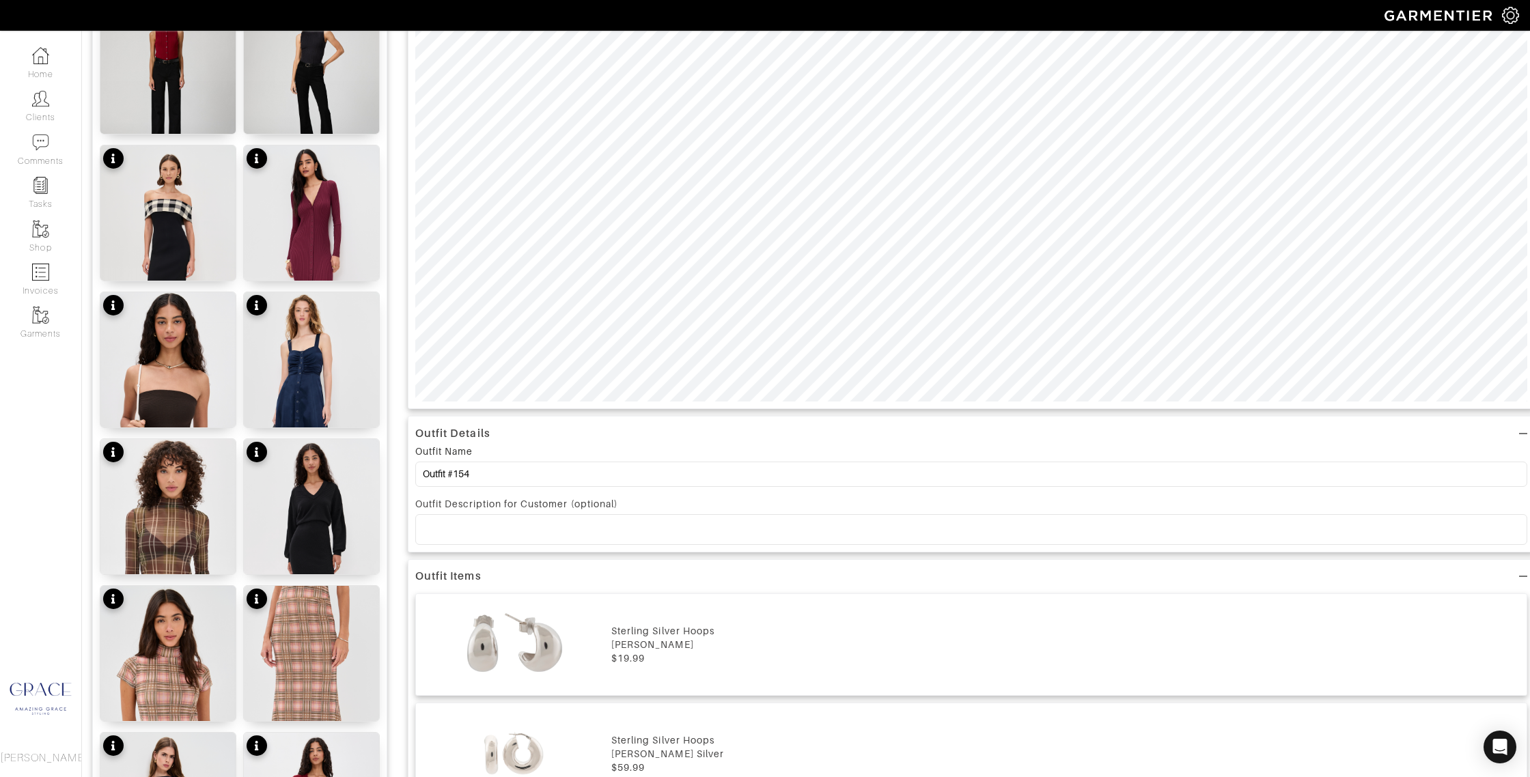
scroll to position [541, 0]
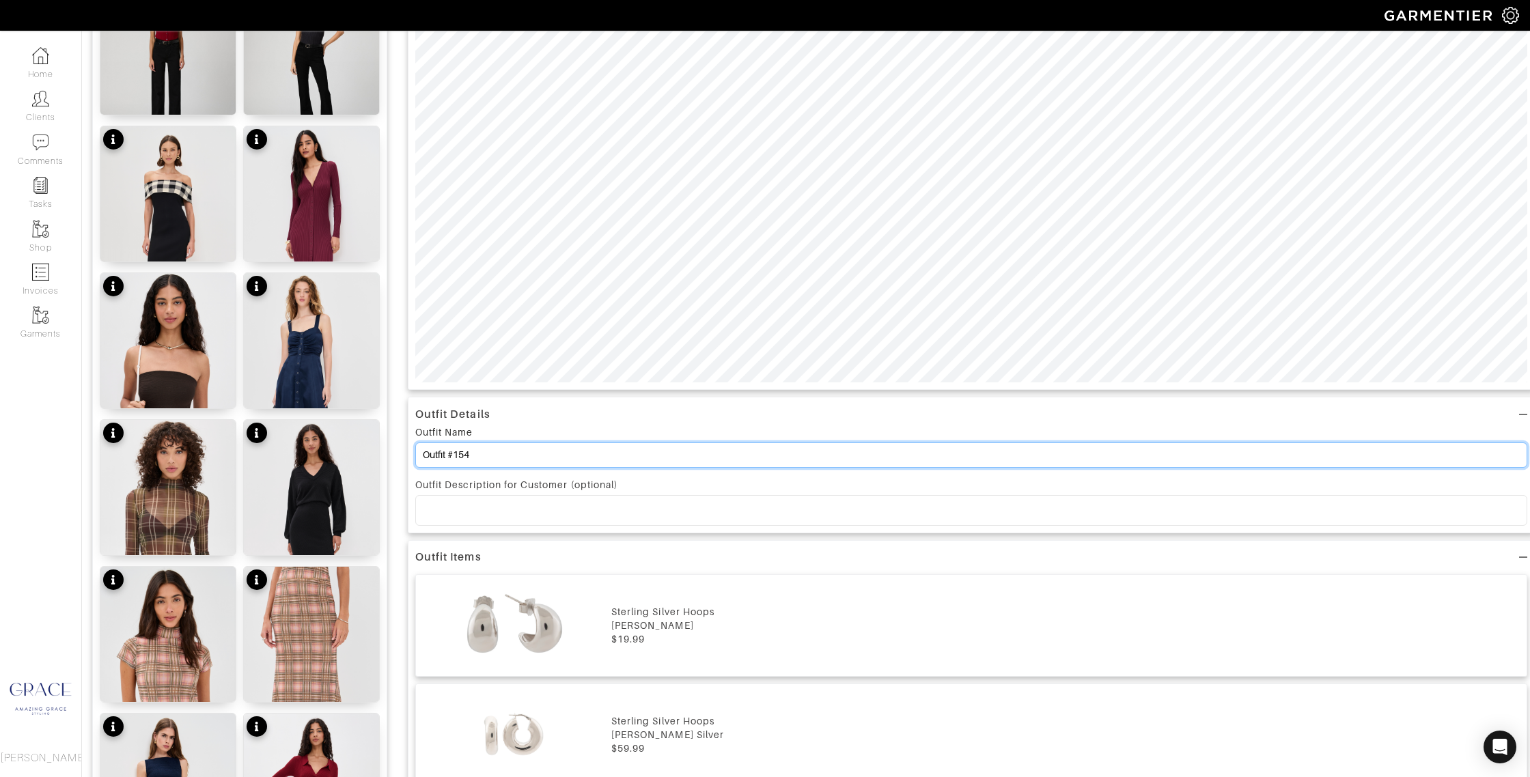
drag, startPoint x: 445, startPoint y: 454, endPoint x: 380, endPoint y: 443, distance: 65.8
click at [377, 447] on div "Add items OWNED SUGGESTED Paige Puff Earrings $158 Lightweight Cashmere V-Neck …" at bounding box center [806, 606] width 1428 height 2042
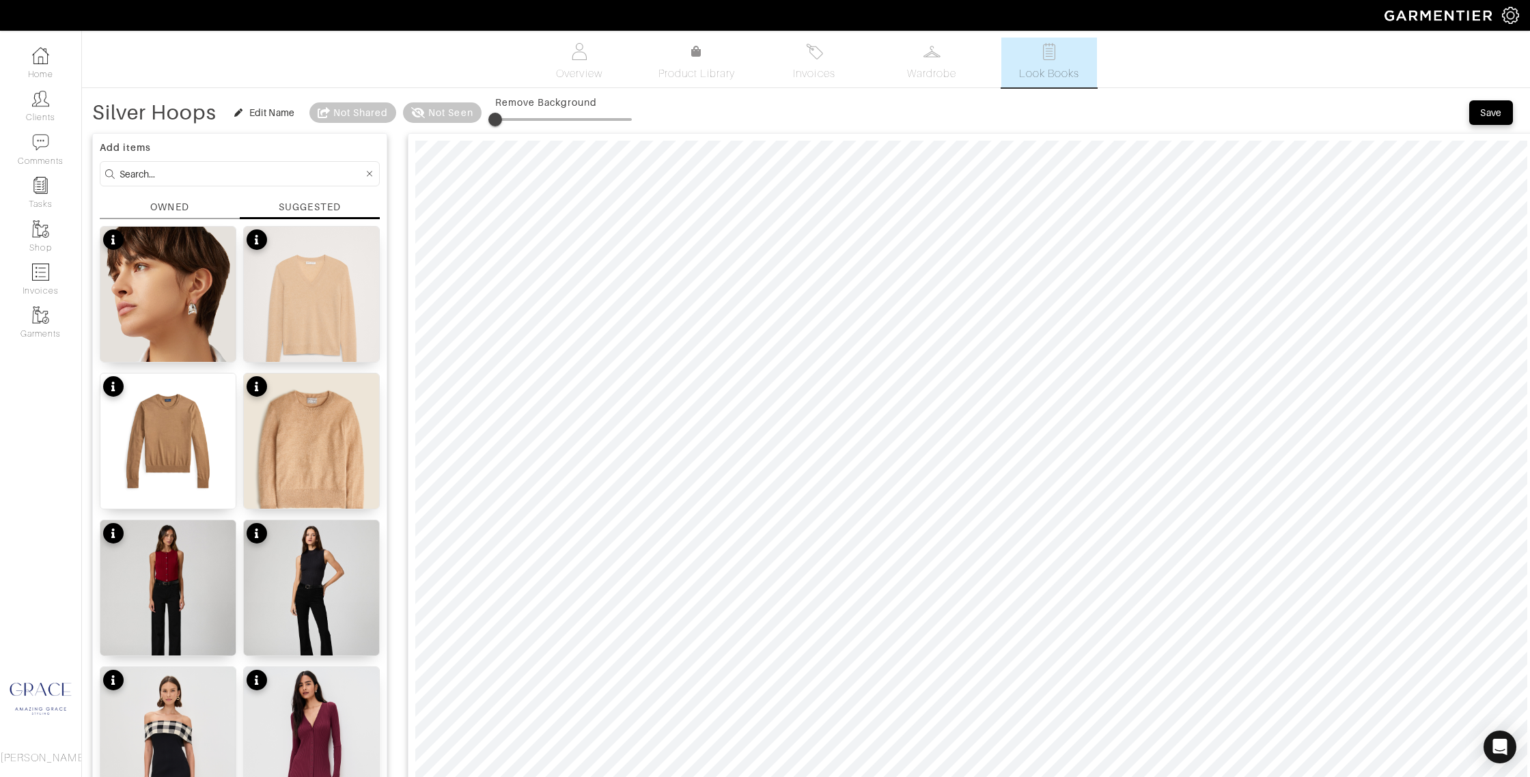
type input "Silver Hoops"
click at [1491, 115] on div "Save" at bounding box center [1491, 113] width 22 height 14
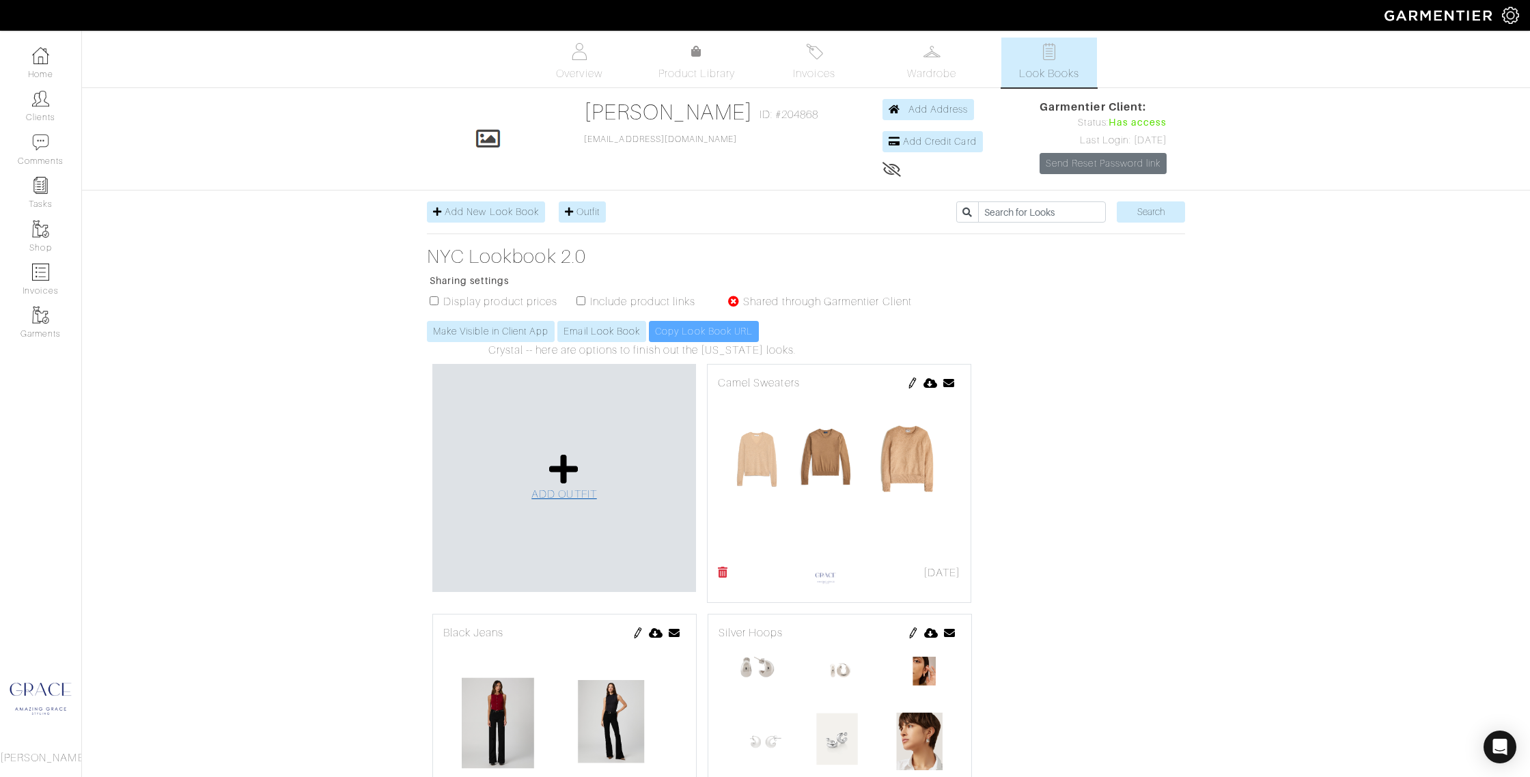
click at [557, 465] on icon at bounding box center [563, 469] width 29 height 33
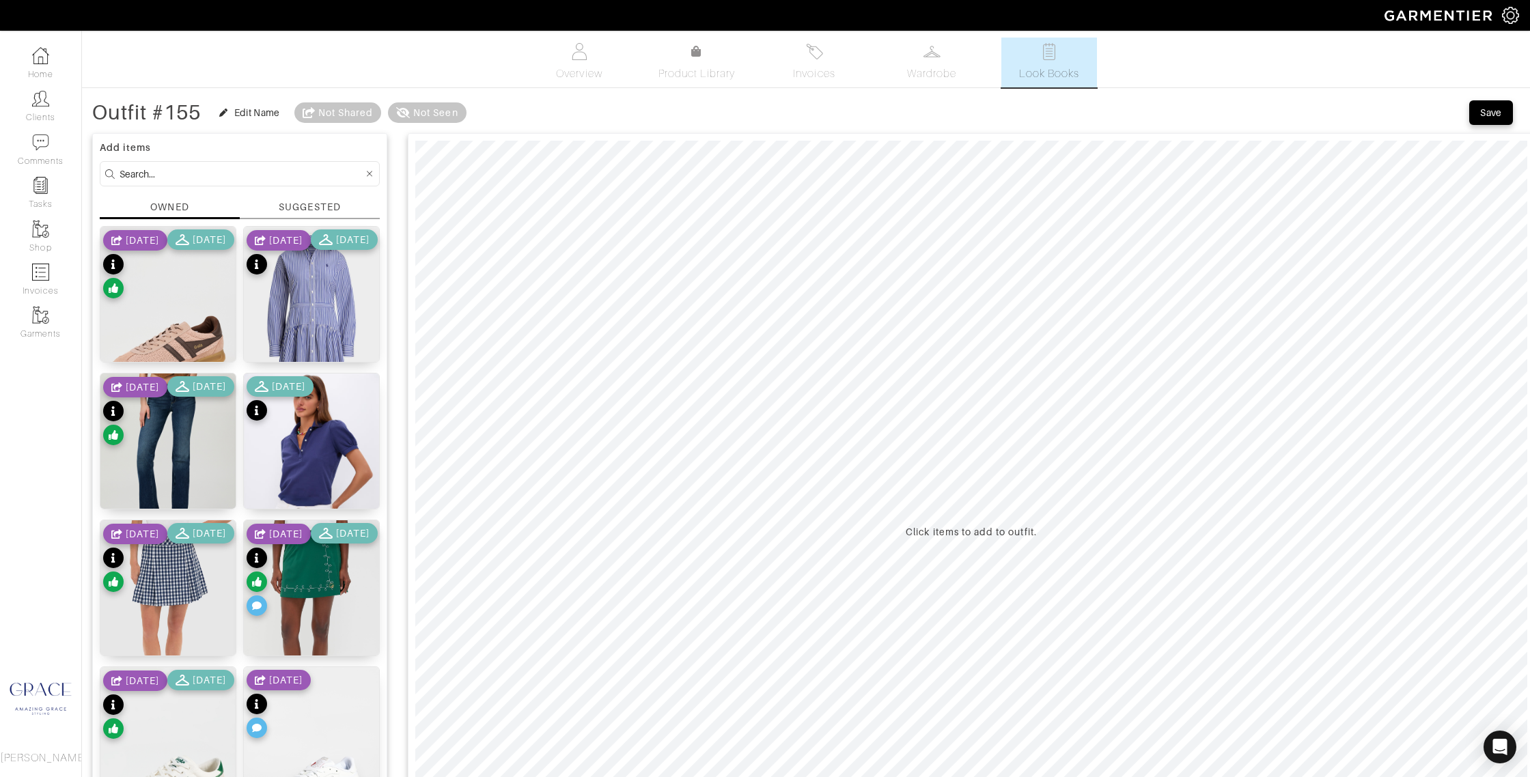
click at [321, 207] on div "SUGGESTED" at bounding box center [309, 207] width 61 height 14
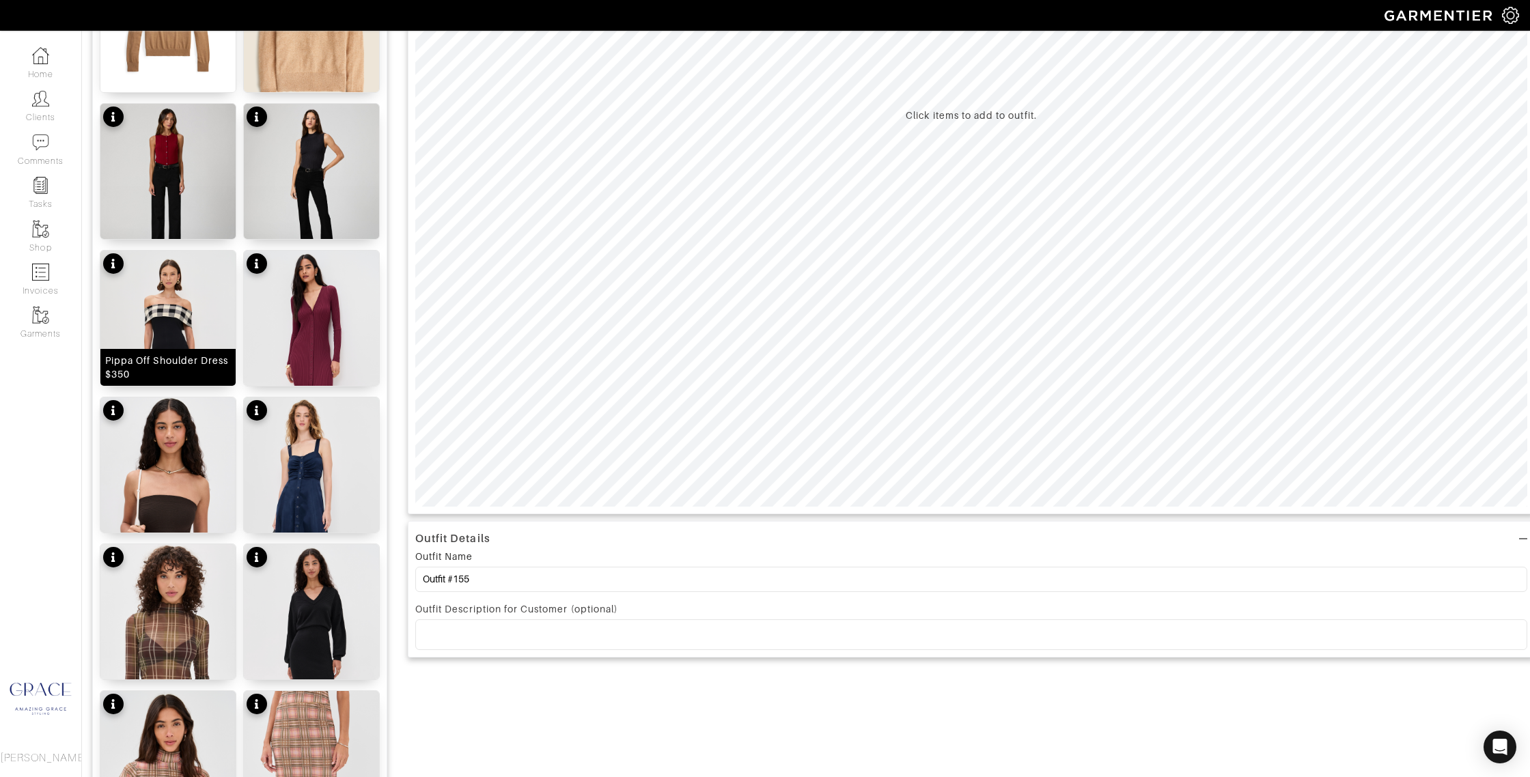
scroll to position [420, 0]
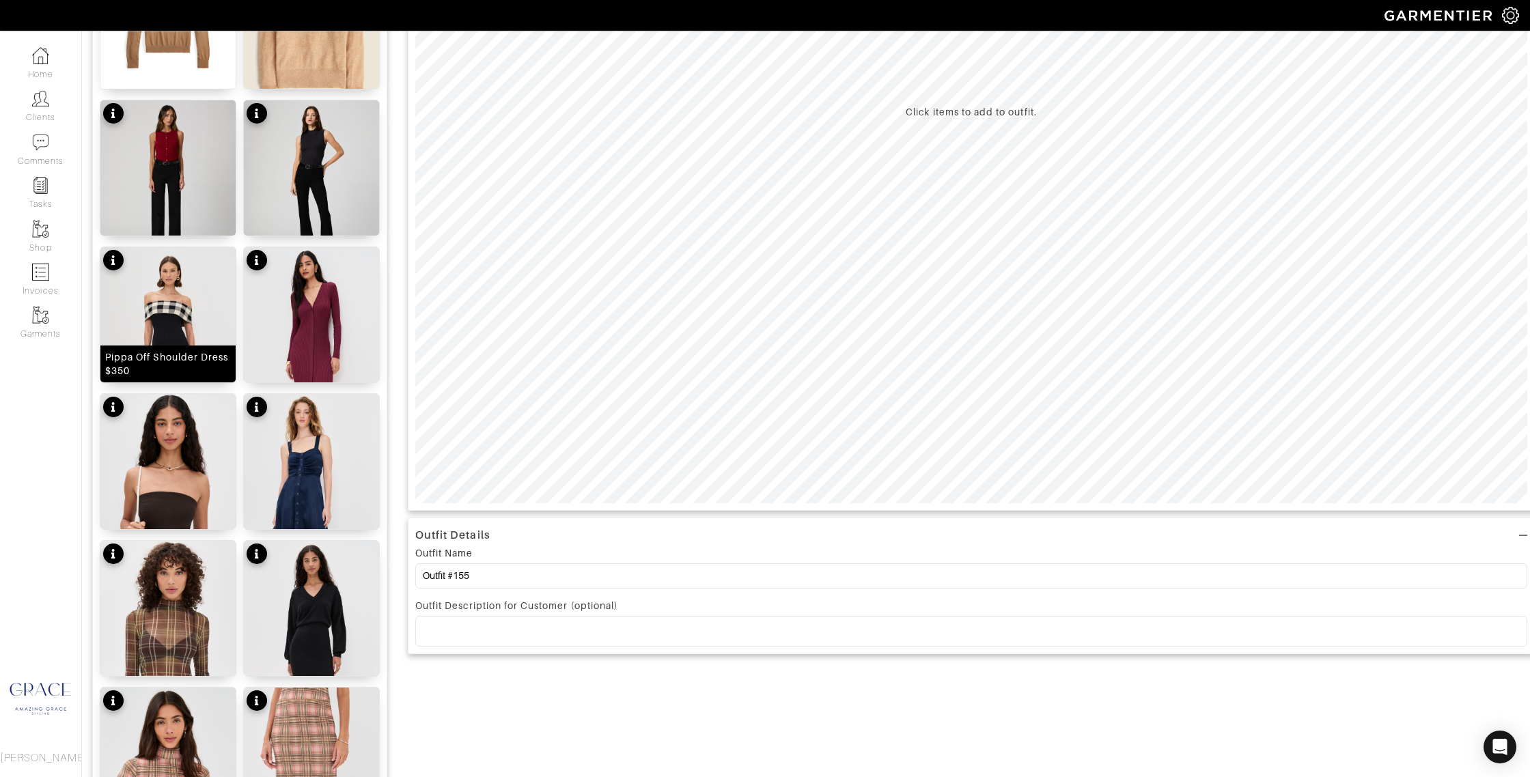
click at [199, 290] on img at bounding box center [167, 367] width 135 height 240
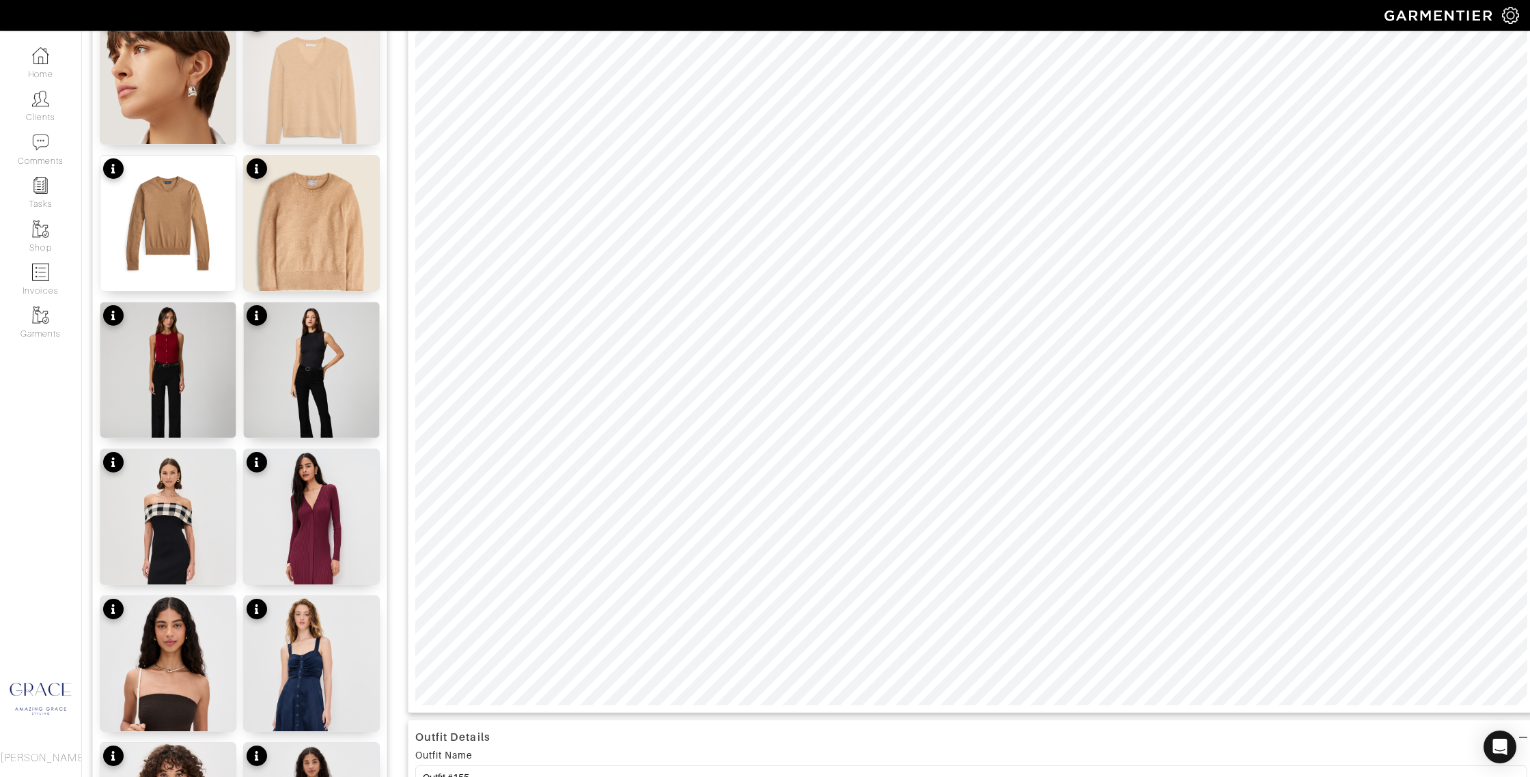
scroll to position [182, 0]
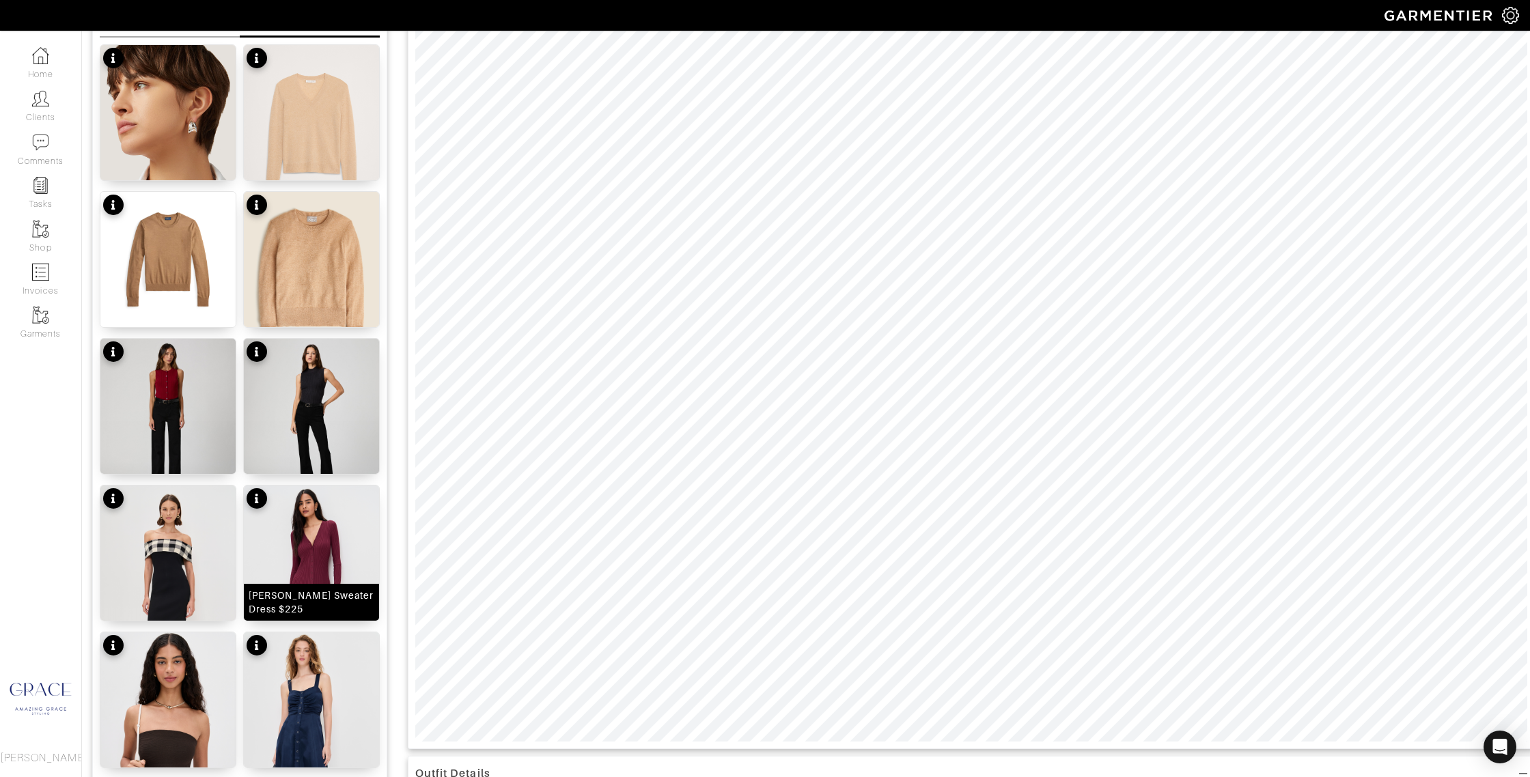
click at [305, 601] on div "[PERSON_NAME] Sweater Dress $225" at bounding box center [312, 602] width 126 height 27
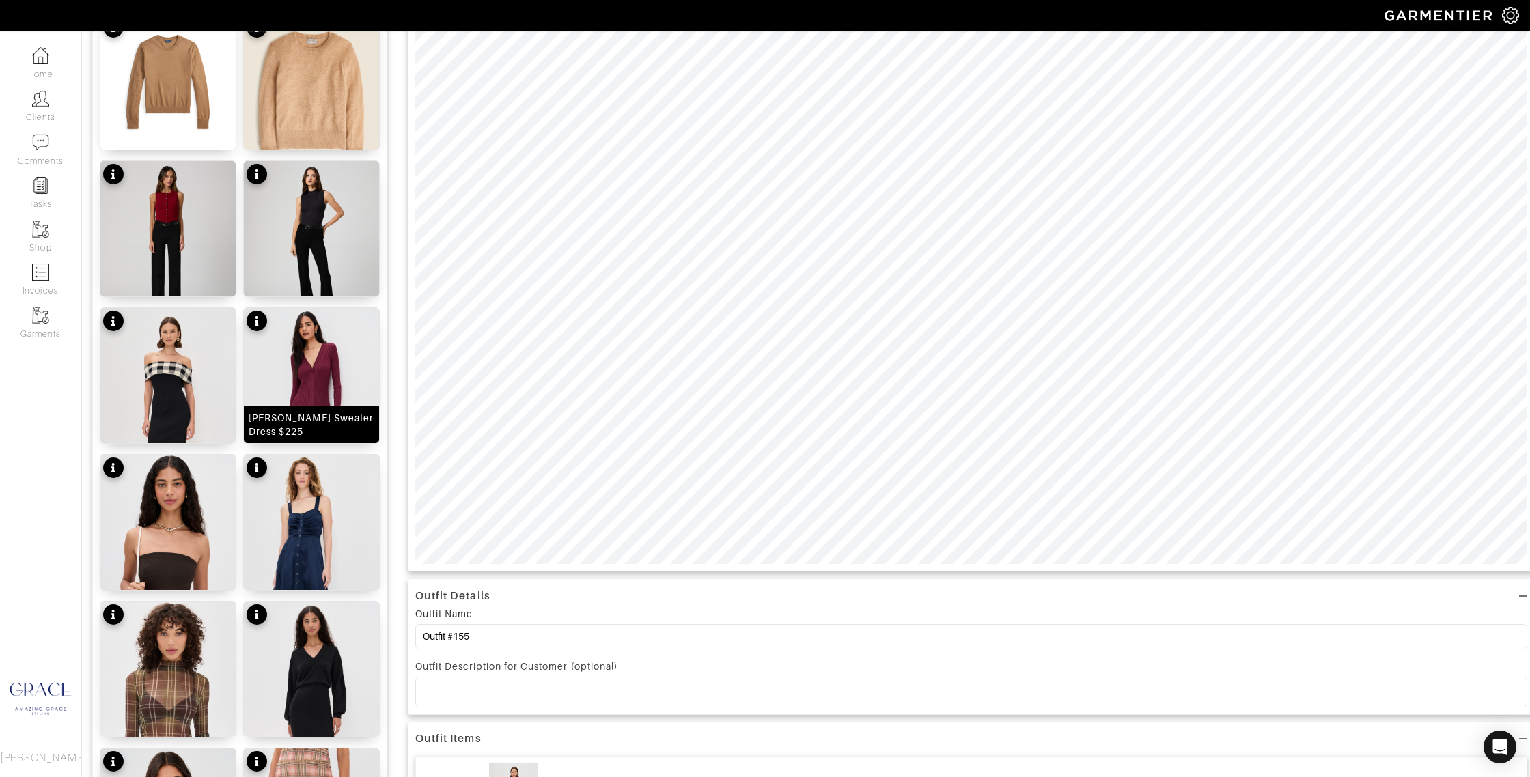
scroll to position [395, 0]
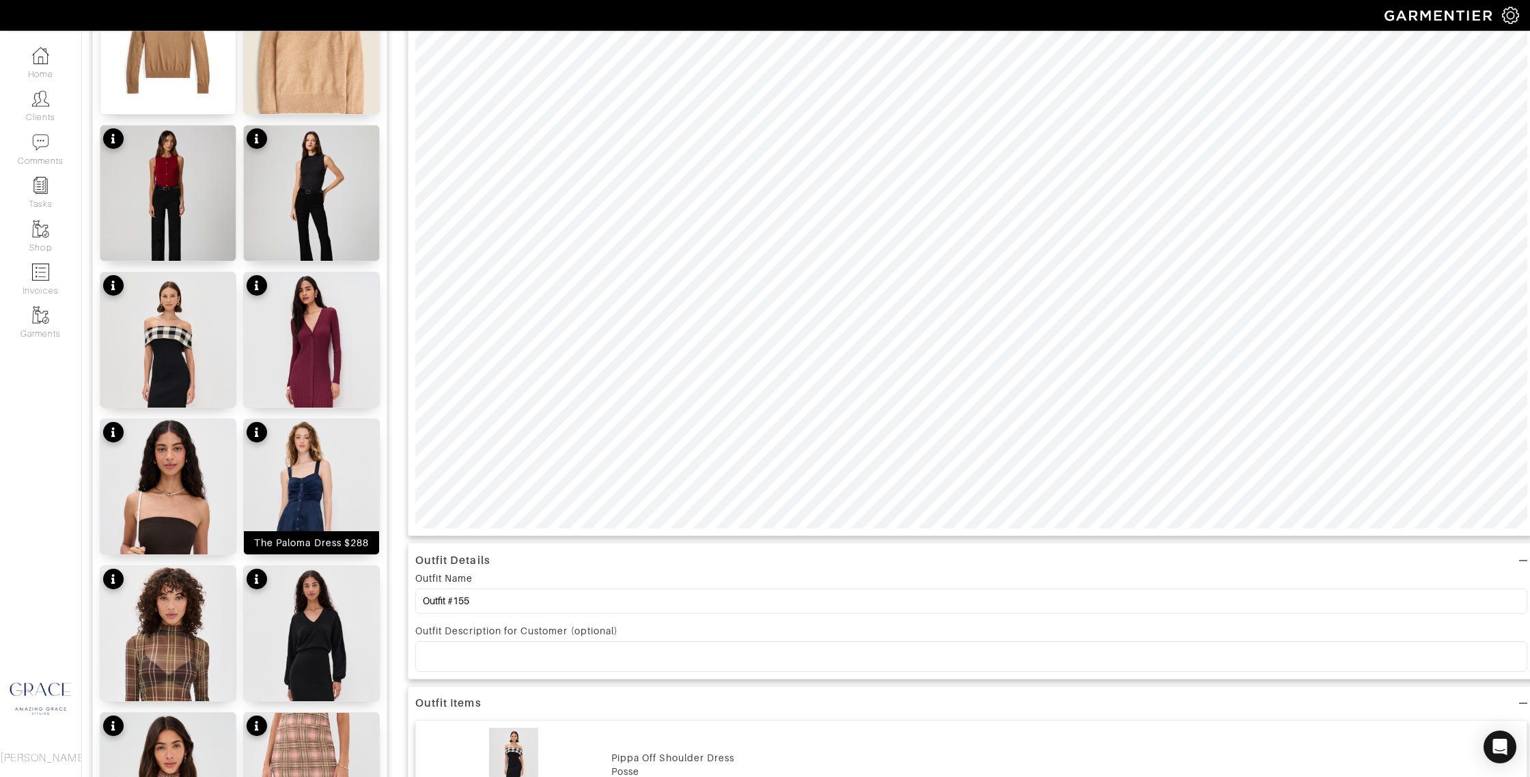
click at [284, 548] on div "The Paloma Dress $288" at bounding box center [311, 543] width 115 height 14
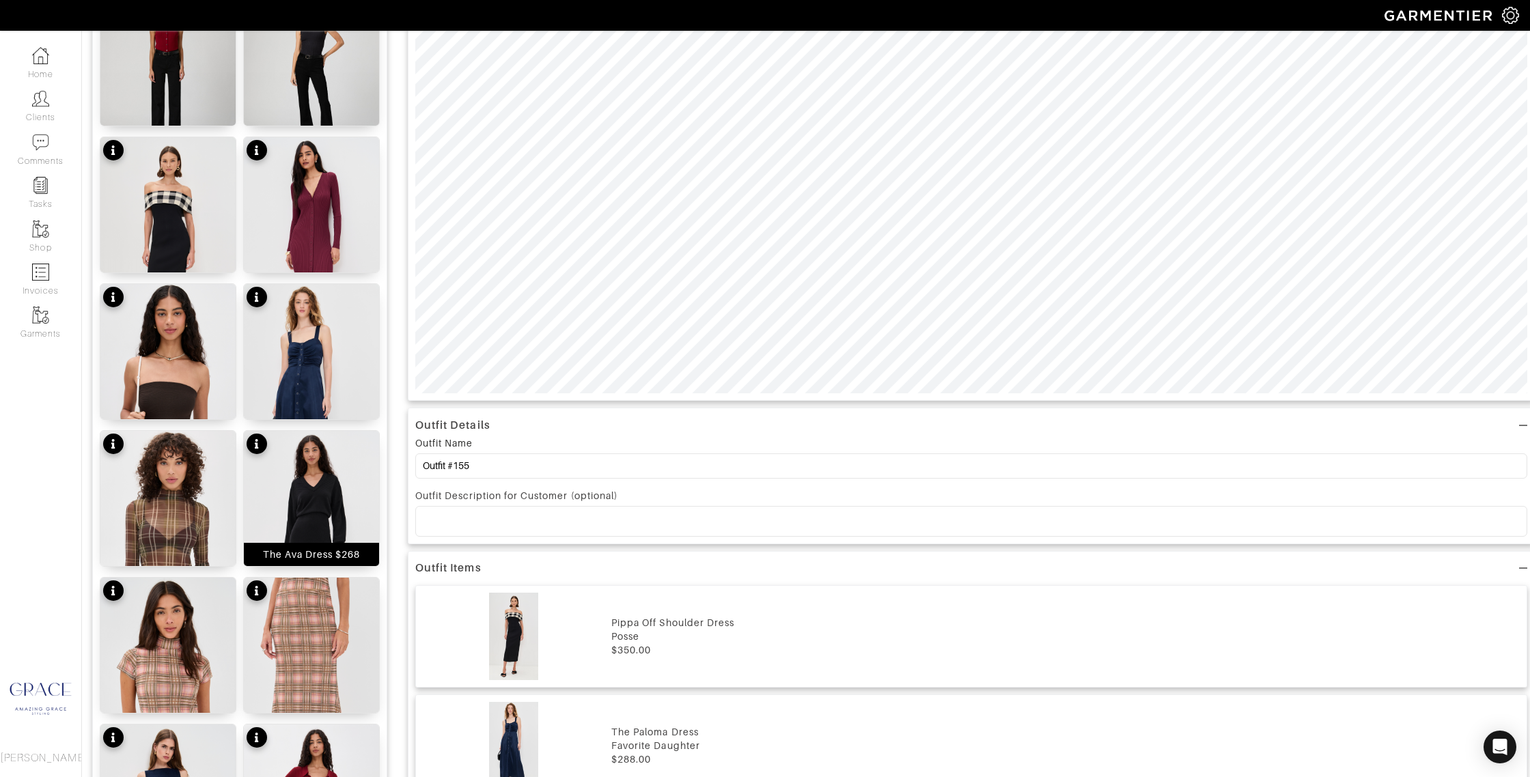
scroll to position [532, 0]
click at [344, 560] on div "The Ava Dress $268" at bounding box center [311, 553] width 135 height 23
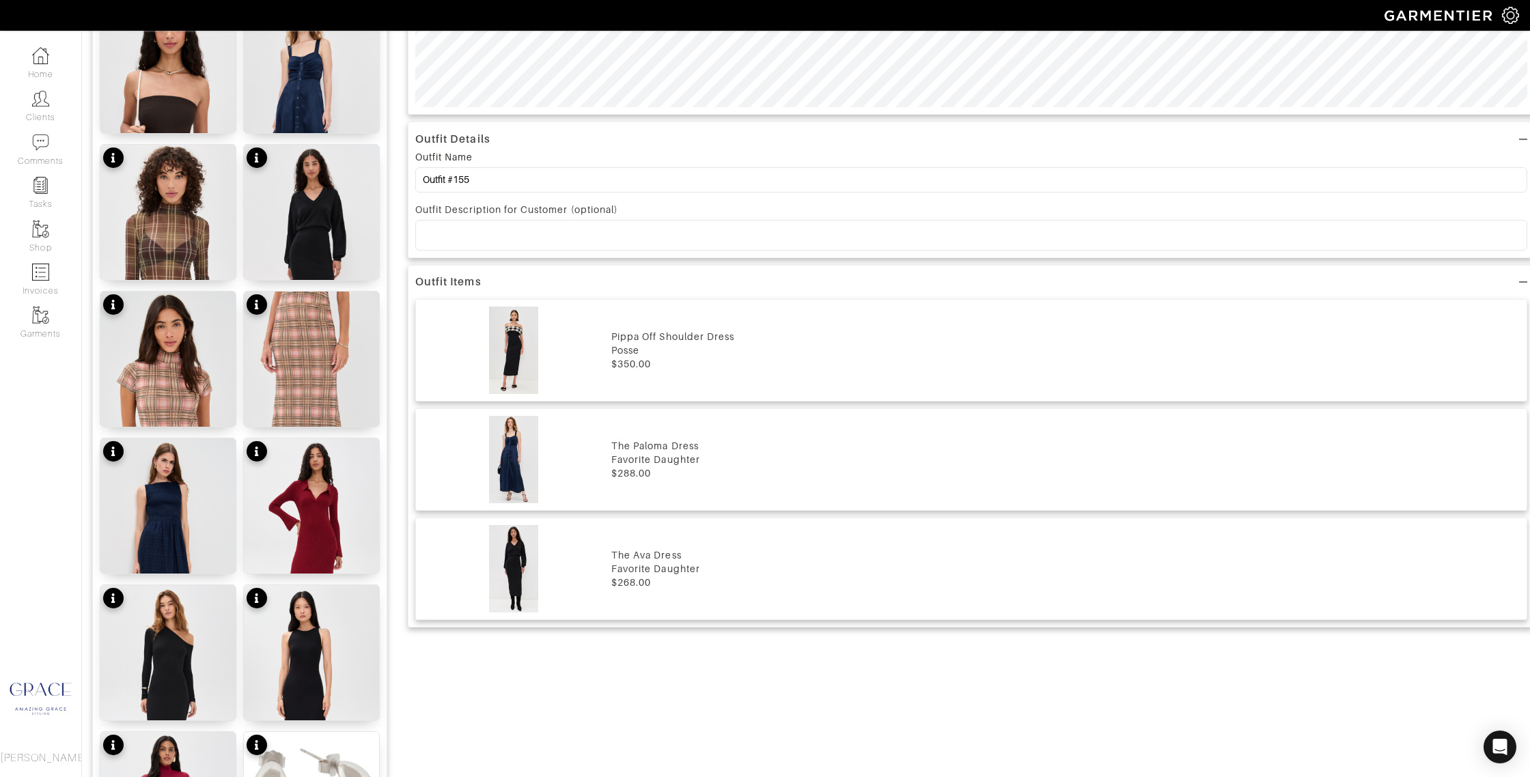
scroll to position [819, 0]
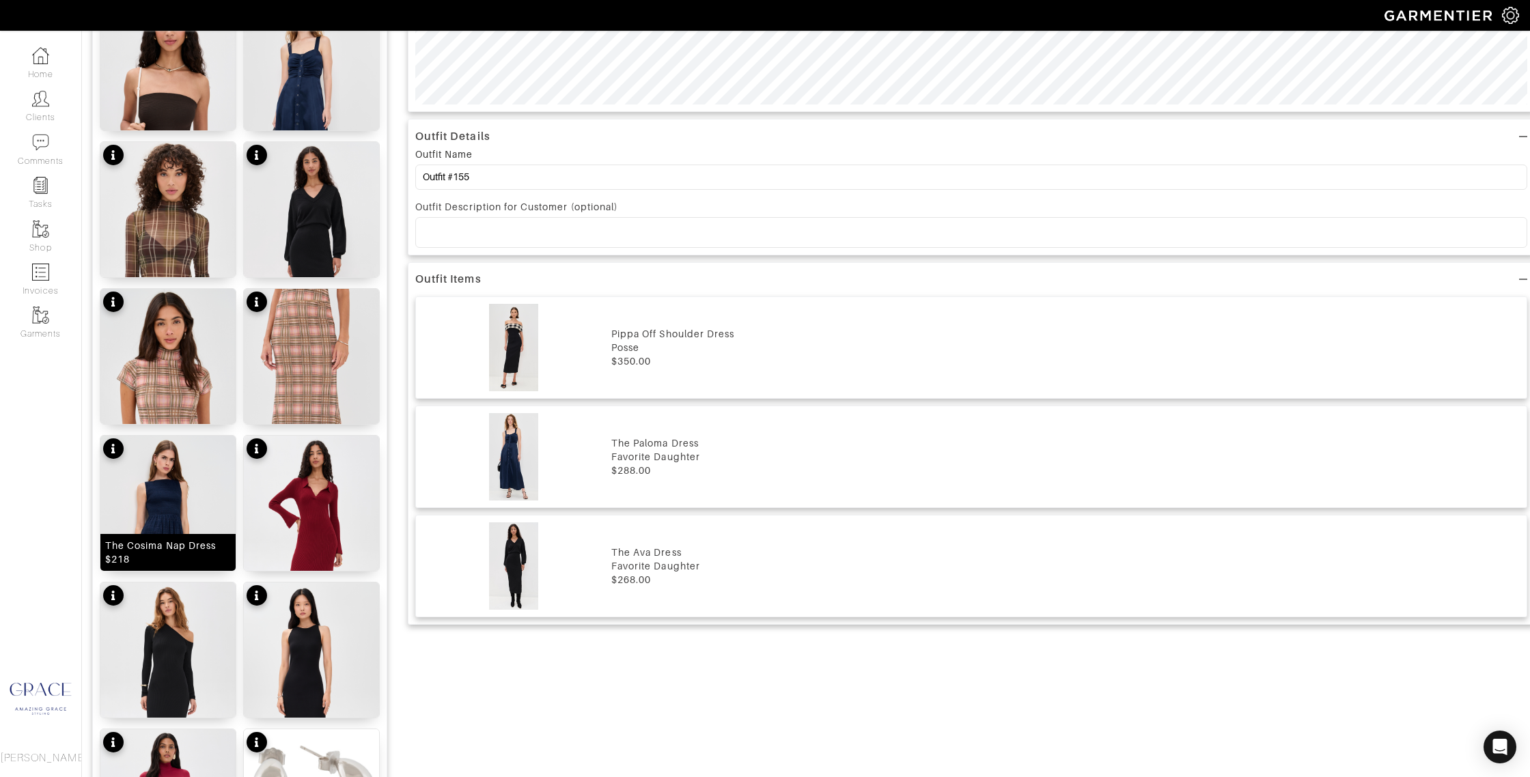
click at [171, 550] on div "The Cosima Nap Dress $218" at bounding box center [168, 552] width 126 height 27
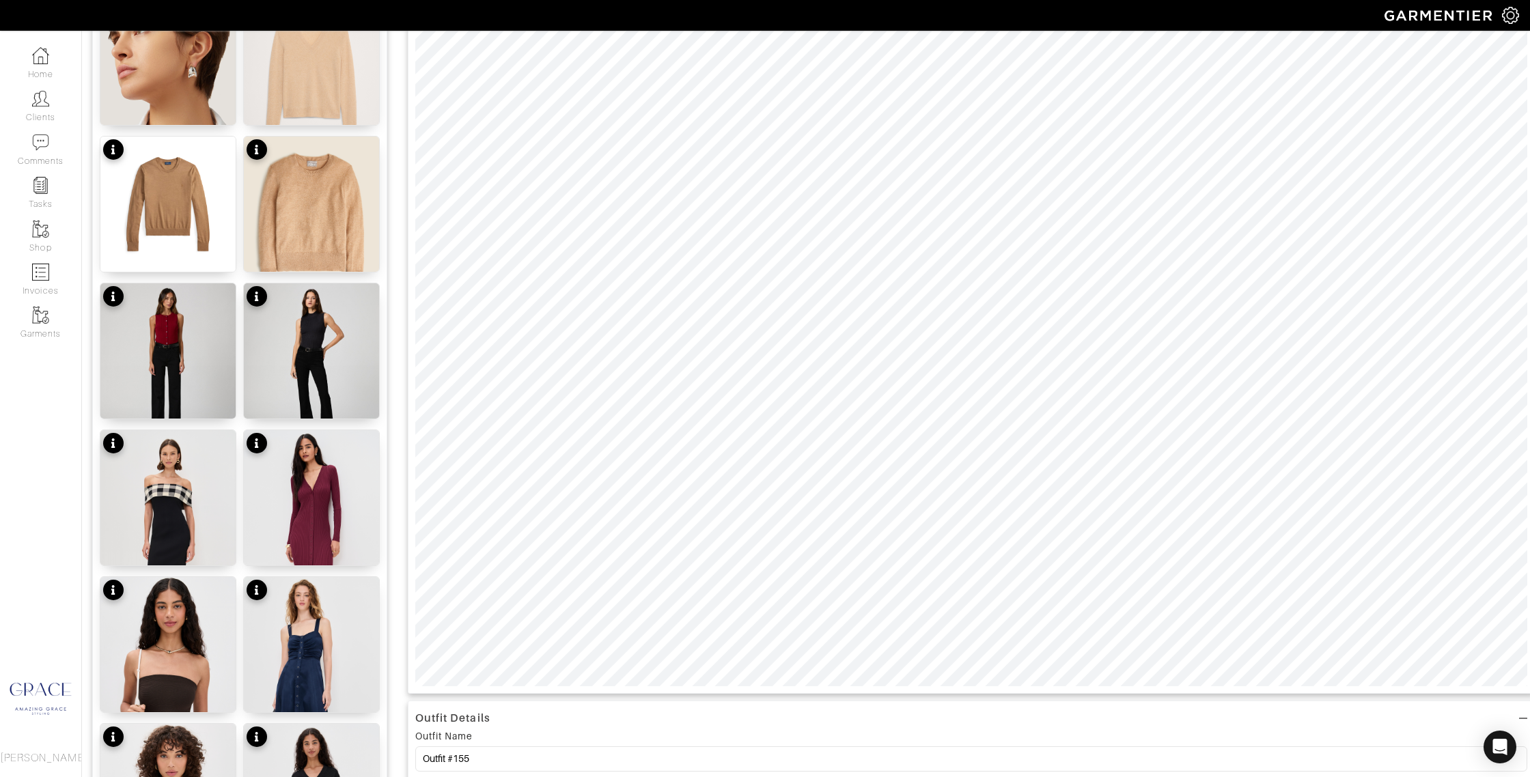
scroll to position [286, 0]
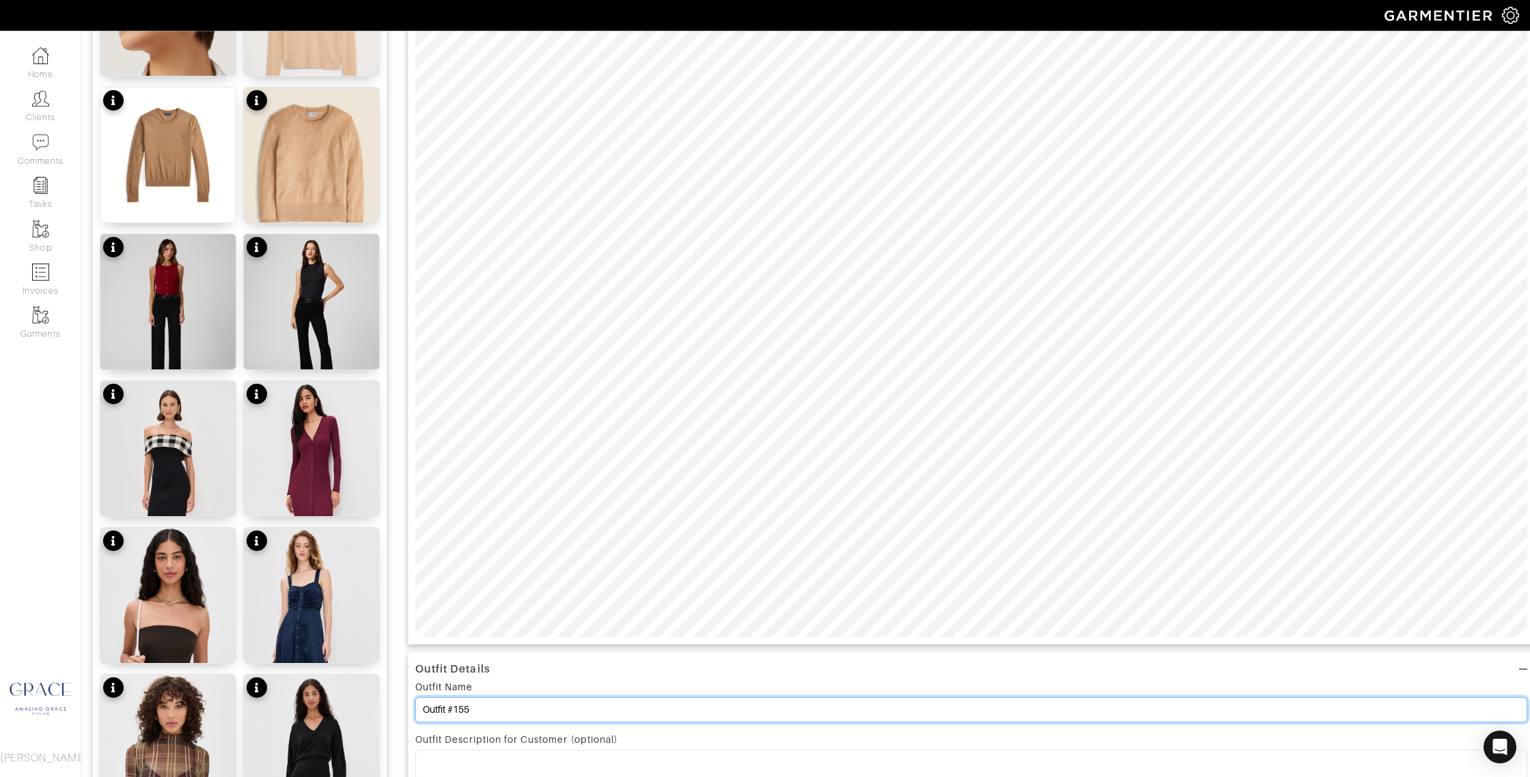
drag, startPoint x: 492, startPoint y: 708, endPoint x: 319, endPoint y: 689, distance: 173.9
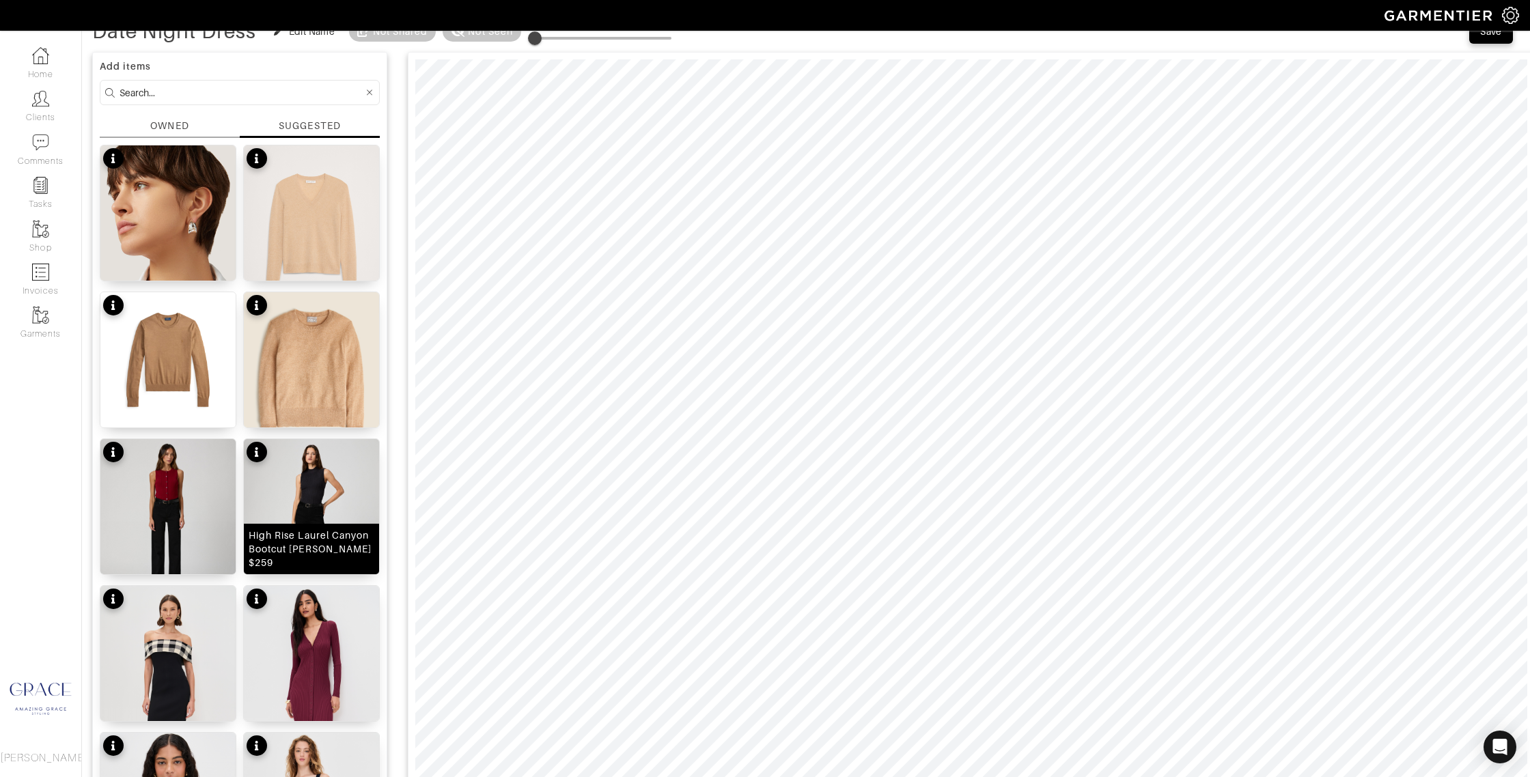
scroll to position [0, 0]
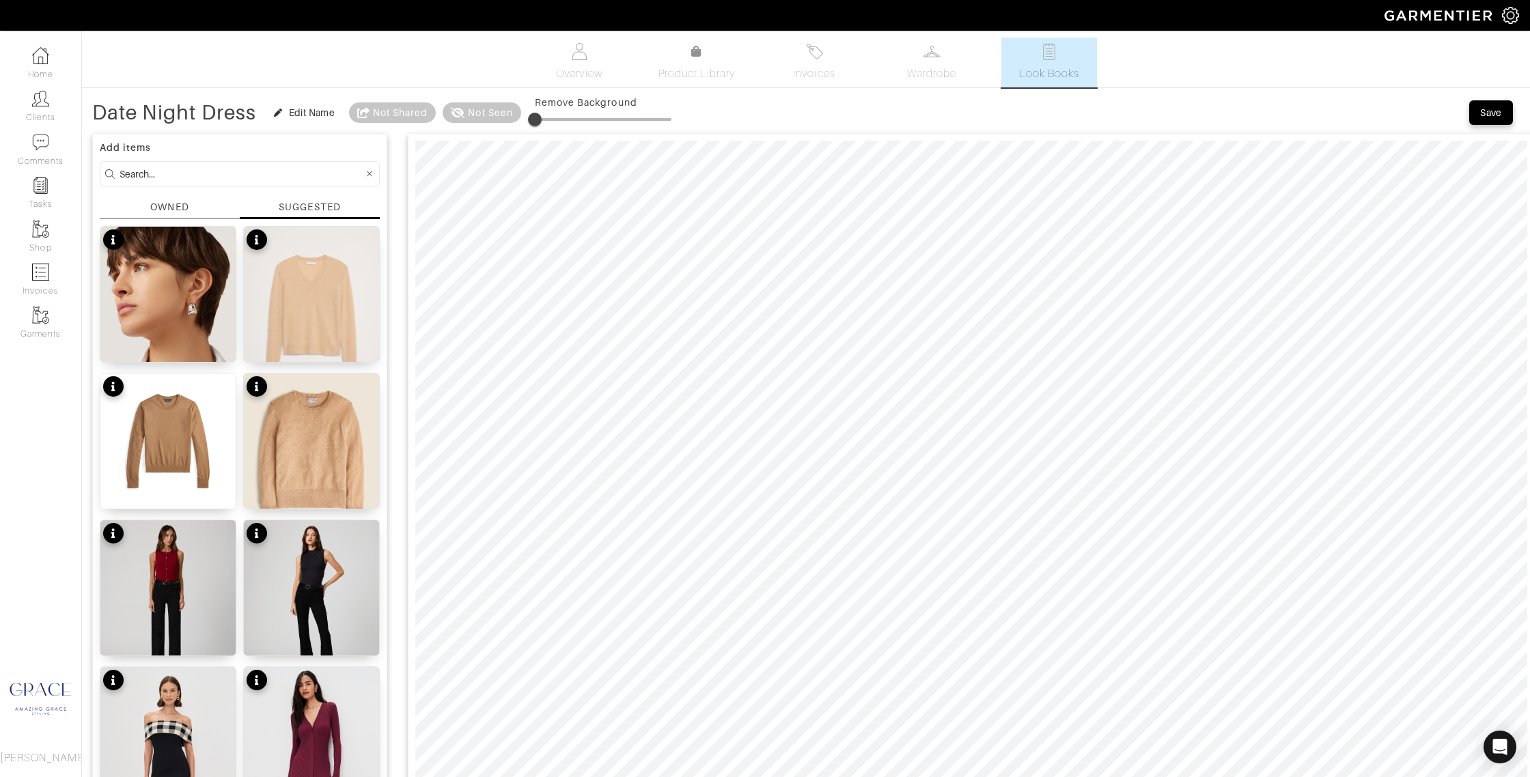
type input "Date Night Dress"
drag, startPoint x: 1495, startPoint y: 109, endPoint x: 1487, endPoint y: 109, distance: 7.5
click at [1495, 109] on div "Save" at bounding box center [1491, 113] width 22 height 14
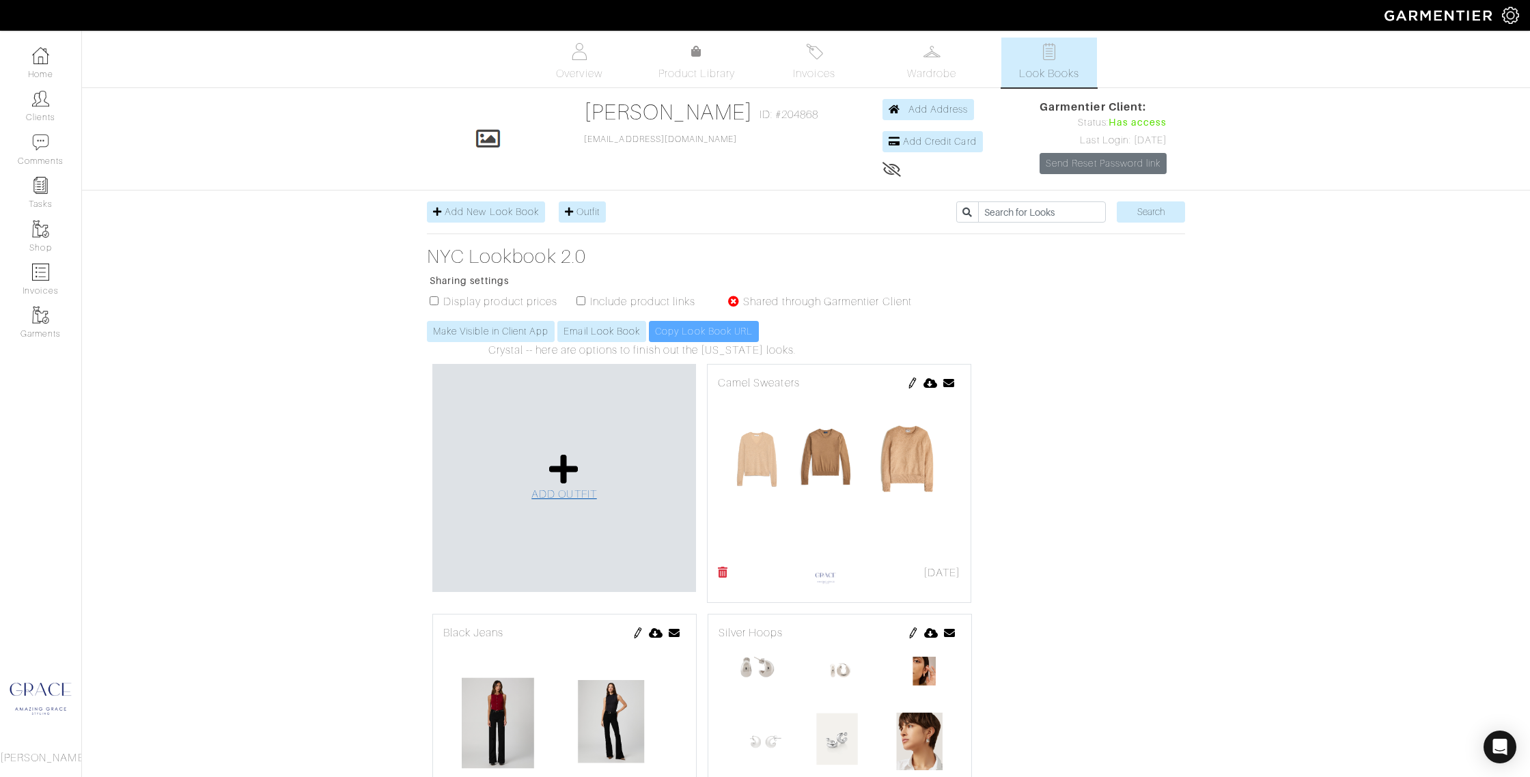
click at [579, 472] on link "ADD OUTFIT" at bounding box center [565, 478] width 66 height 50
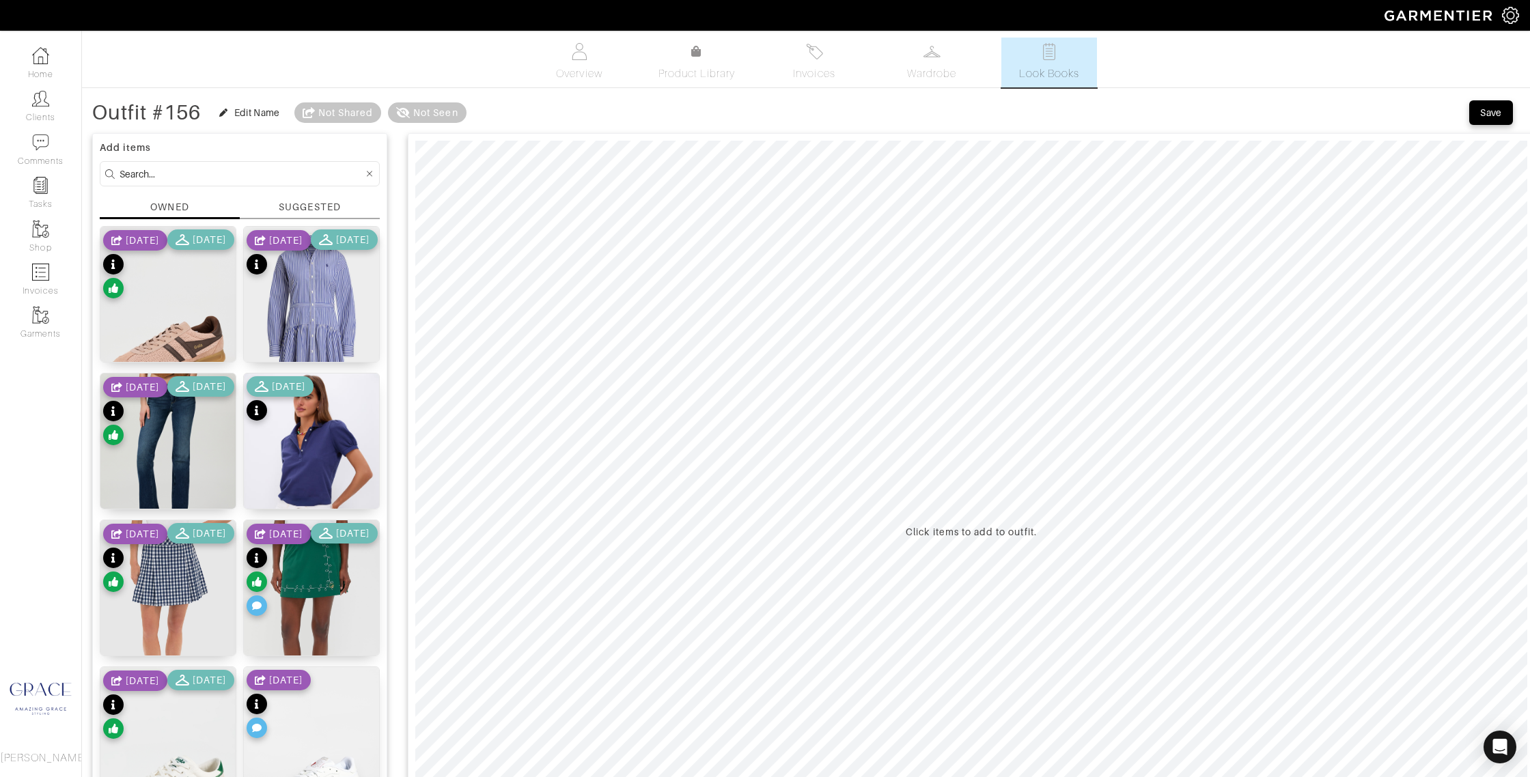
click at [328, 208] on div "SUGGESTED" at bounding box center [309, 207] width 61 height 14
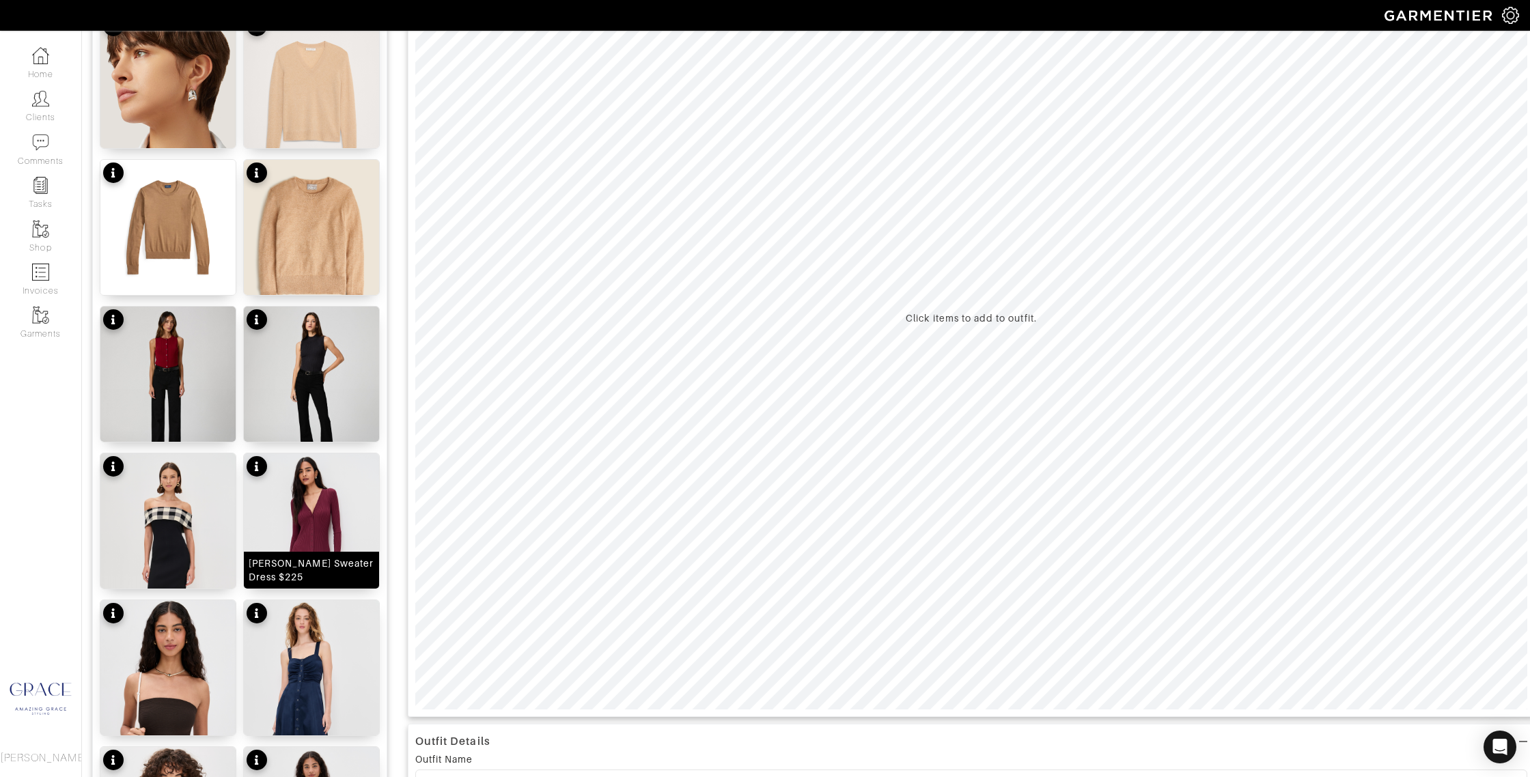
scroll to position [327, 0]
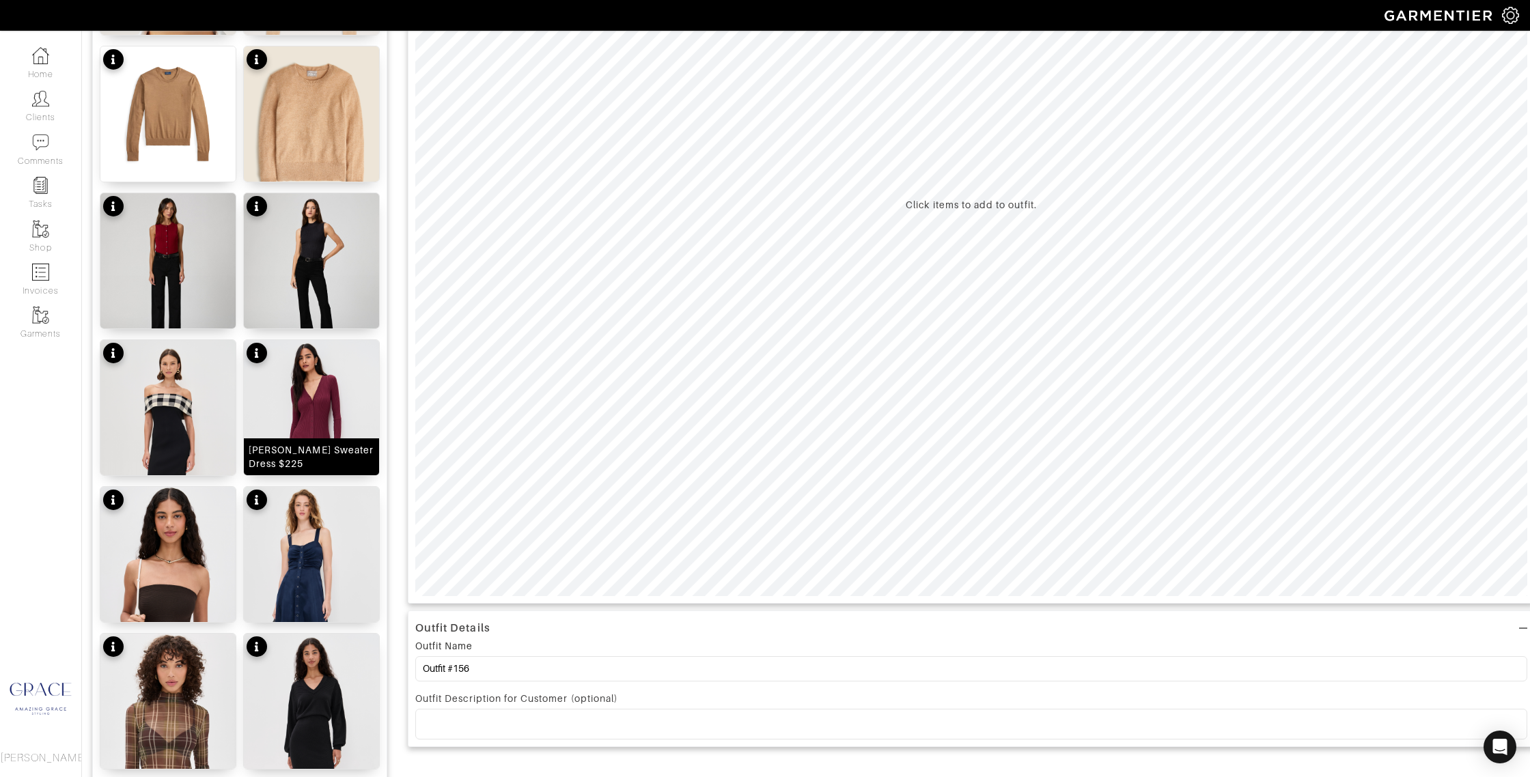
click at [334, 467] on div "[PERSON_NAME] Sweater Dress $225" at bounding box center [312, 456] width 126 height 27
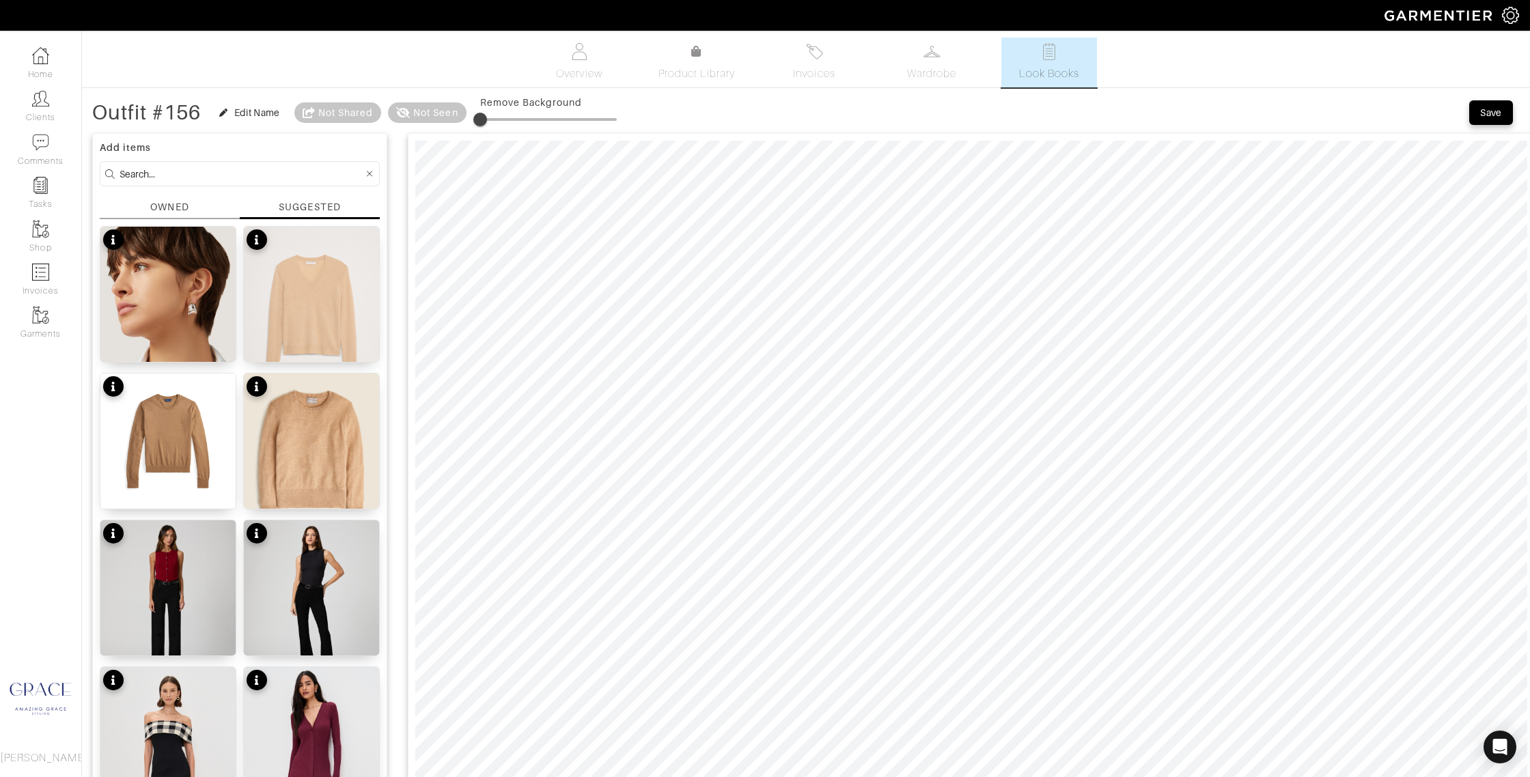
click at [279, 171] on input at bounding box center [242, 173] width 244 height 17
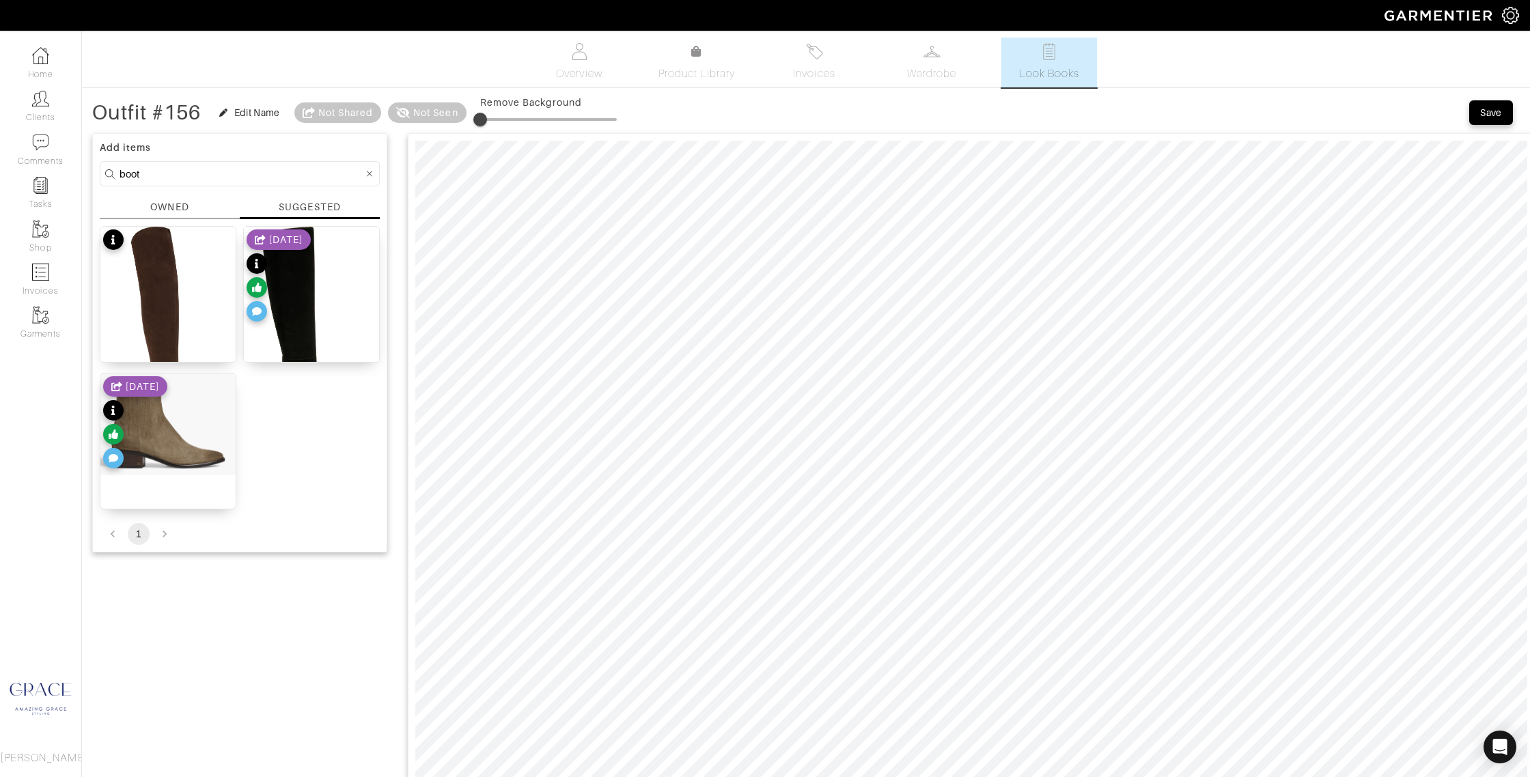
click at [152, 204] on div "OWNED" at bounding box center [169, 207] width 38 height 14
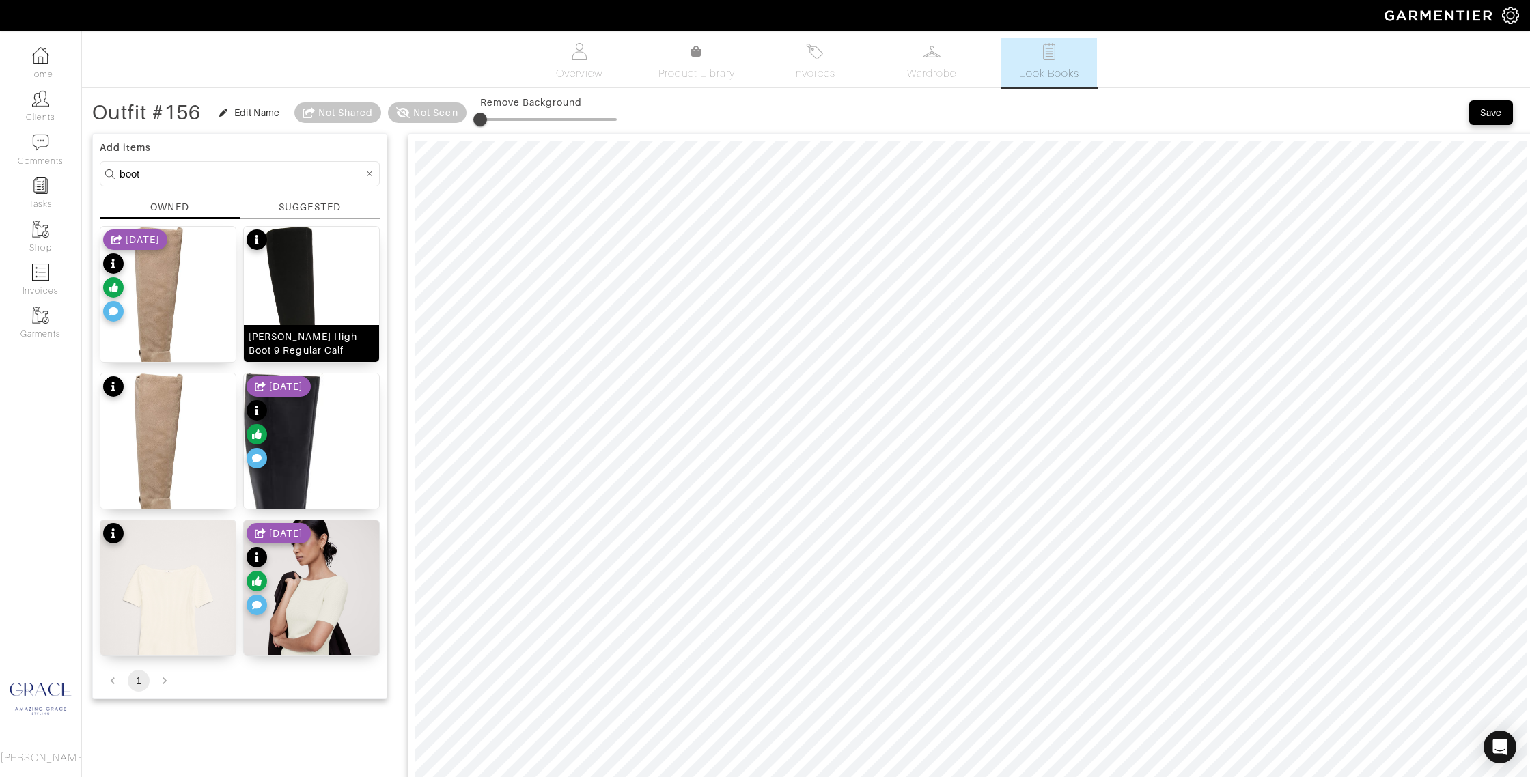
click at [327, 342] on div "[PERSON_NAME] High Boot 9 Regular Calf" at bounding box center [312, 343] width 126 height 27
click at [247, 174] on input "boot" at bounding box center [242, 173] width 244 height 17
drag, startPoint x: 268, startPoint y: 176, endPoint x: 87, endPoint y: 174, distance: 180.4
click at [87, 174] on div "Outfit #156 Edit Name Not Shared Not Seen Save Add items boot OWNED SUGGESTED B…" at bounding box center [806, 717] width 1448 height 1236
type input "dress"
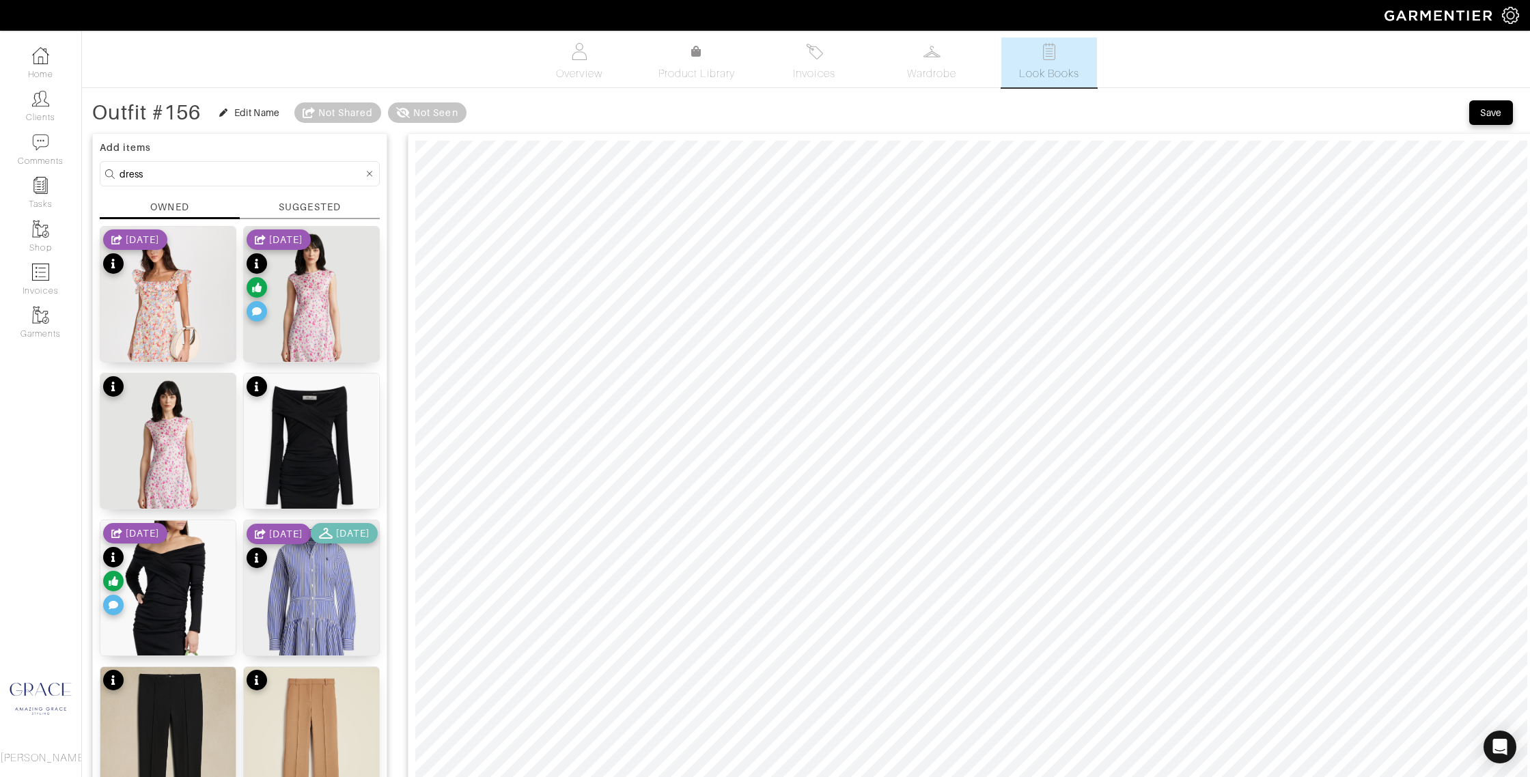
click at [166, 209] on div "OWNED" at bounding box center [169, 207] width 38 height 14
click at [286, 210] on div "SUGGESTED" at bounding box center [309, 207] width 61 height 14
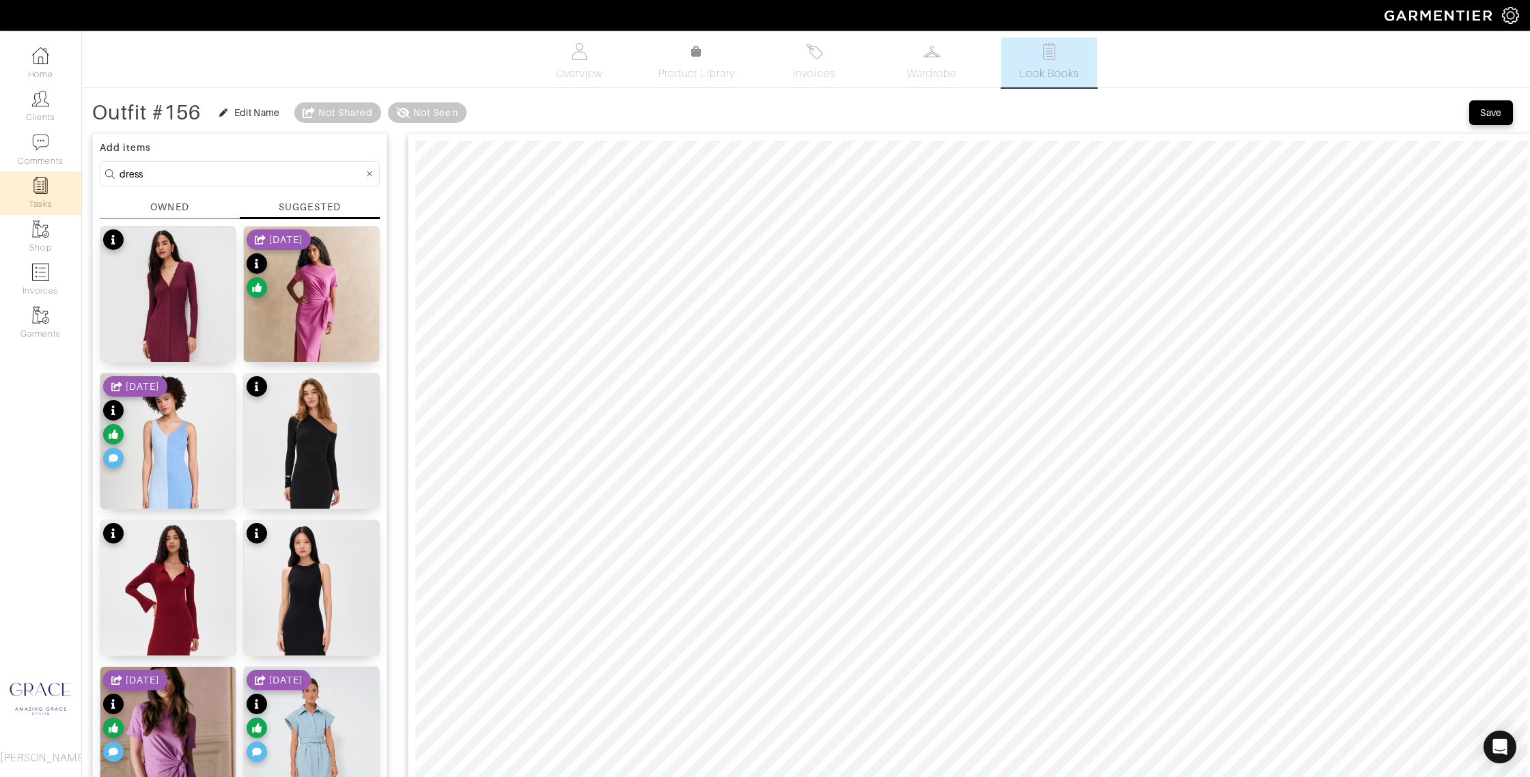
drag, startPoint x: 150, startPoint y: 178, endPoint x: 76, endPoint y: 174, distance: 74.6
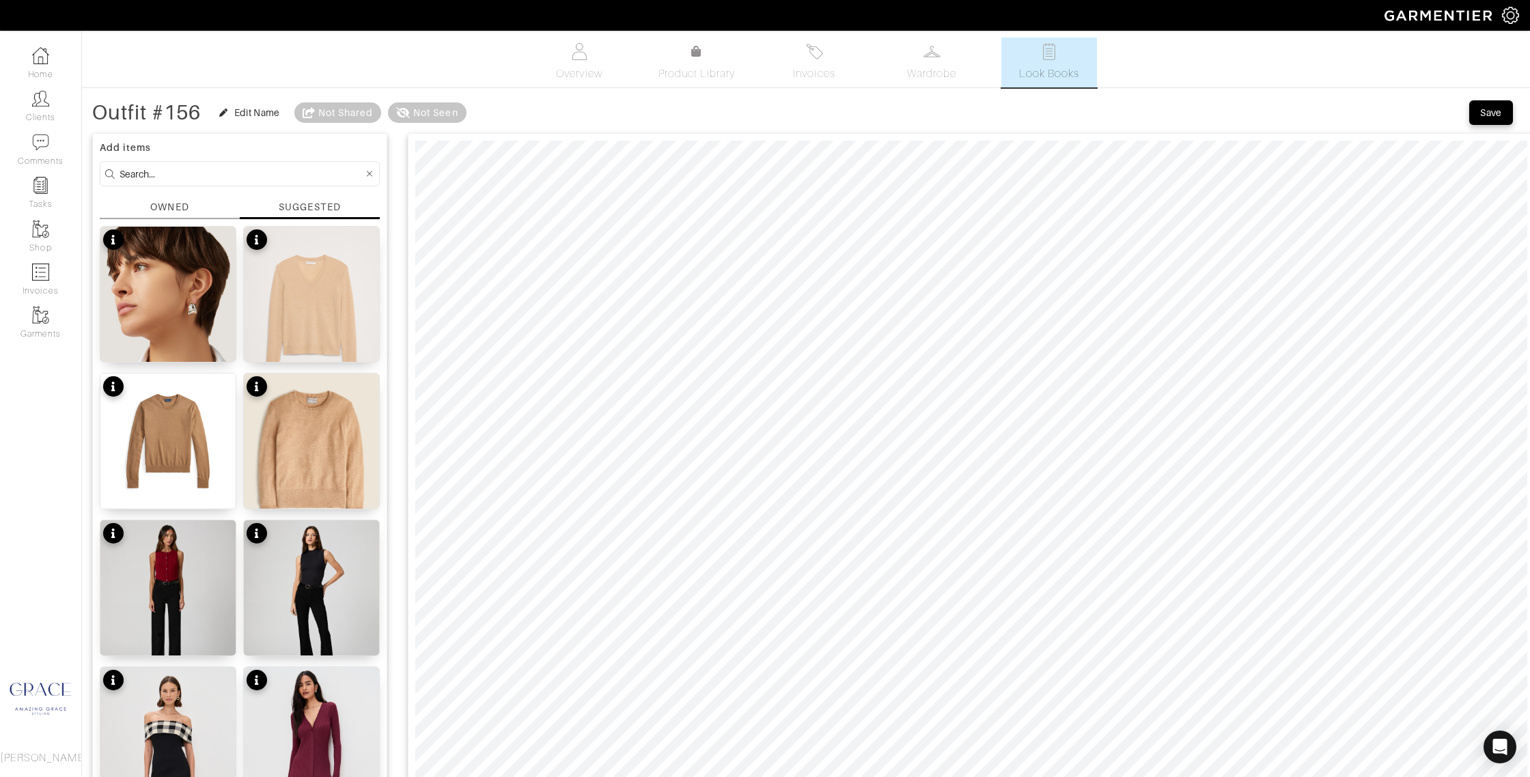
click at [333, 204] on div "SUGGESTED" at bounding box center [309, 207] width 61 height 14
click at [332, 208] on div "SUGGESTED" at bounding box center [309, 207] width 61 height 14
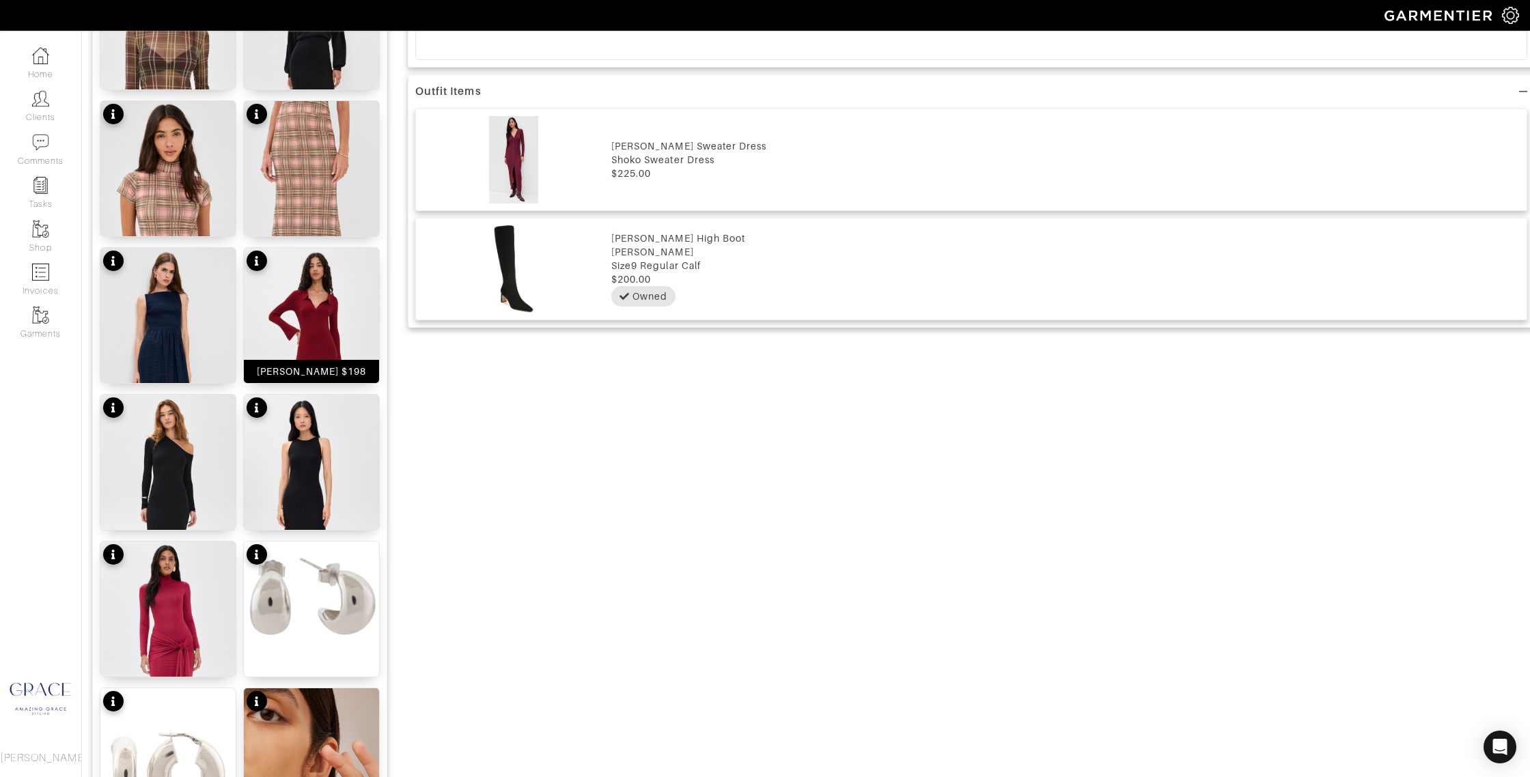
scroll to position [1040, 0]
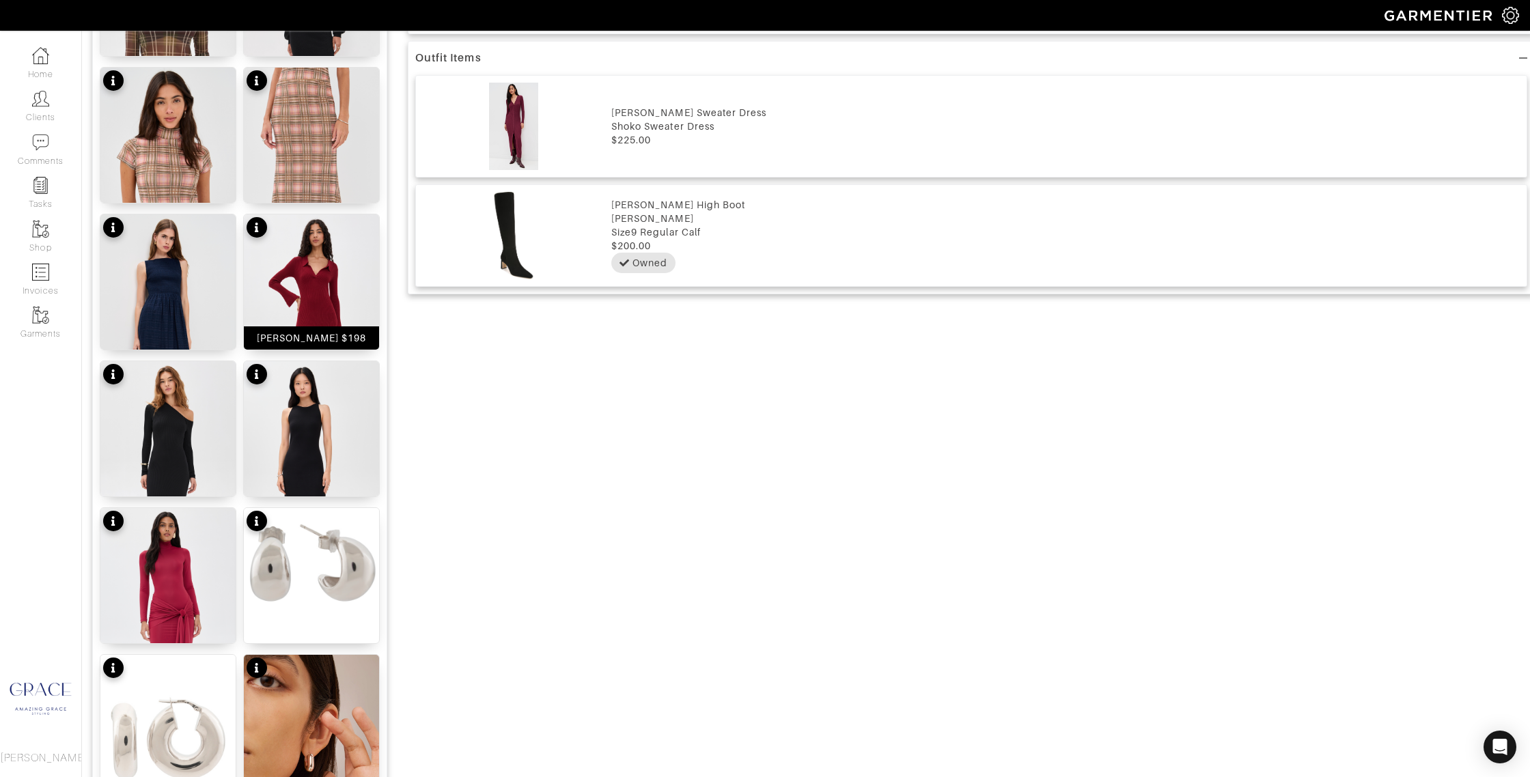
click at [336, 340] on div "Nicole Dress $198" at bounding box center [312, 338] width 110 height 14
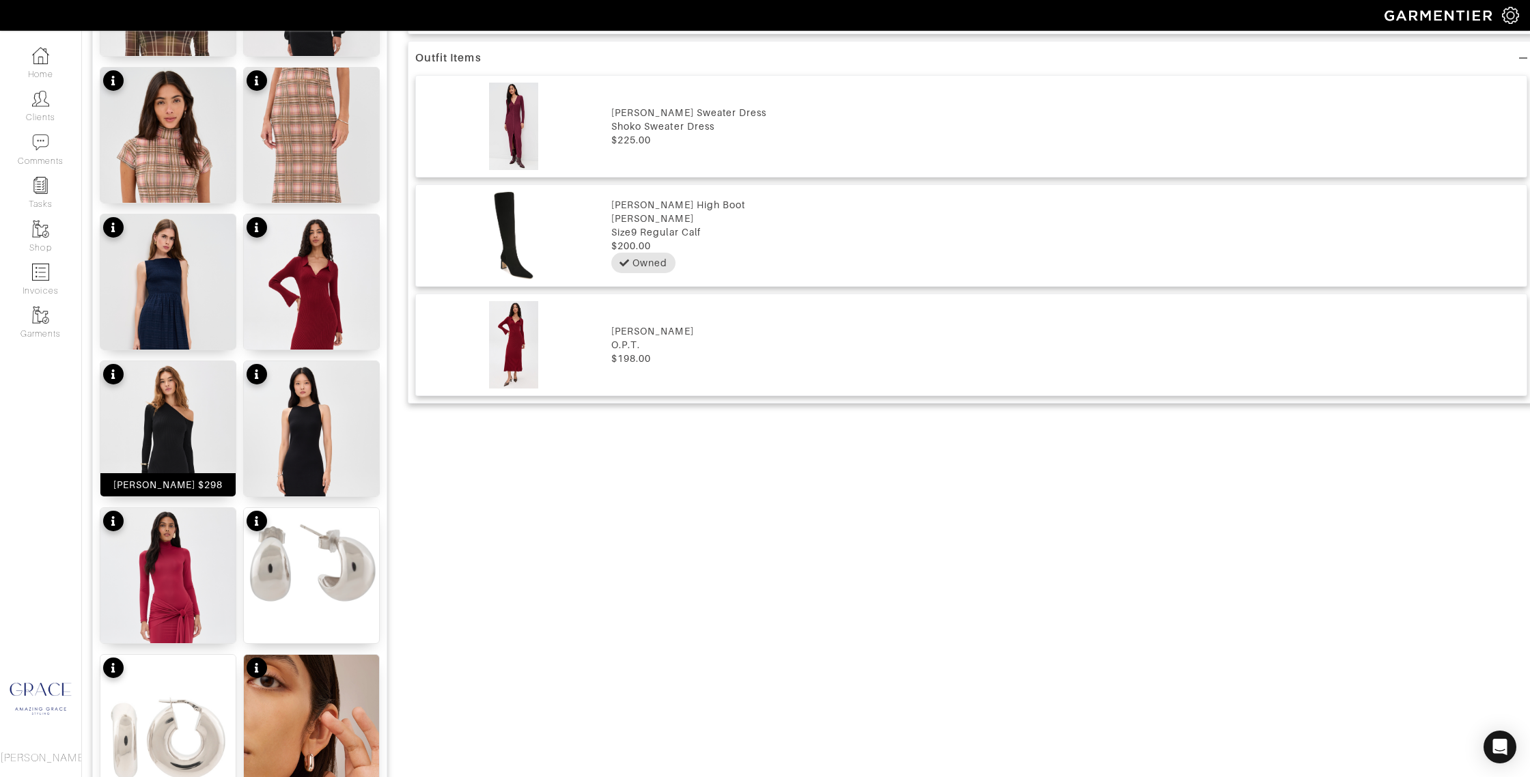
click at [189, 484] on div "Lois Dress $298" at bounding box center [168, 485] width 110 height 14
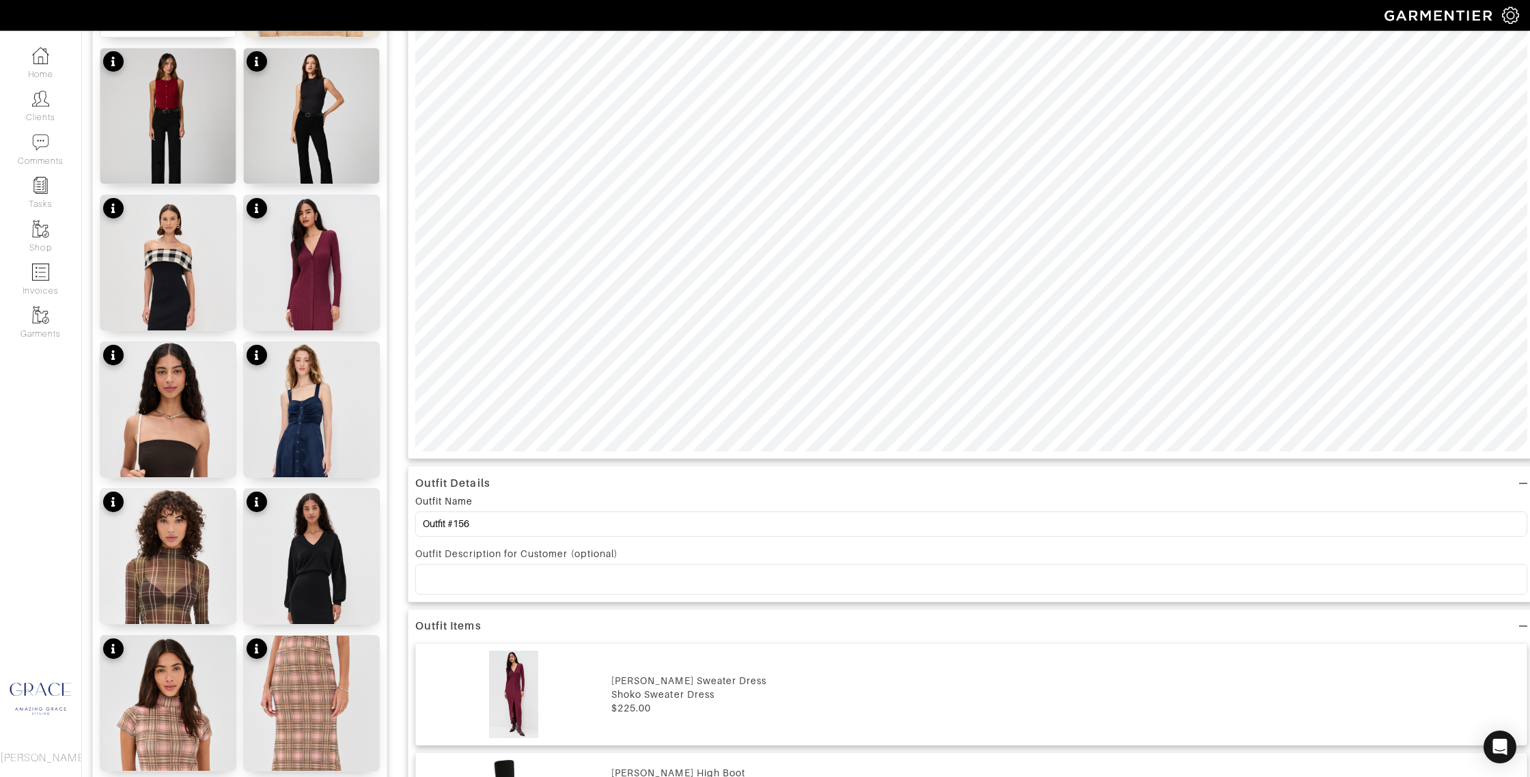
scroll to position [473, 0]
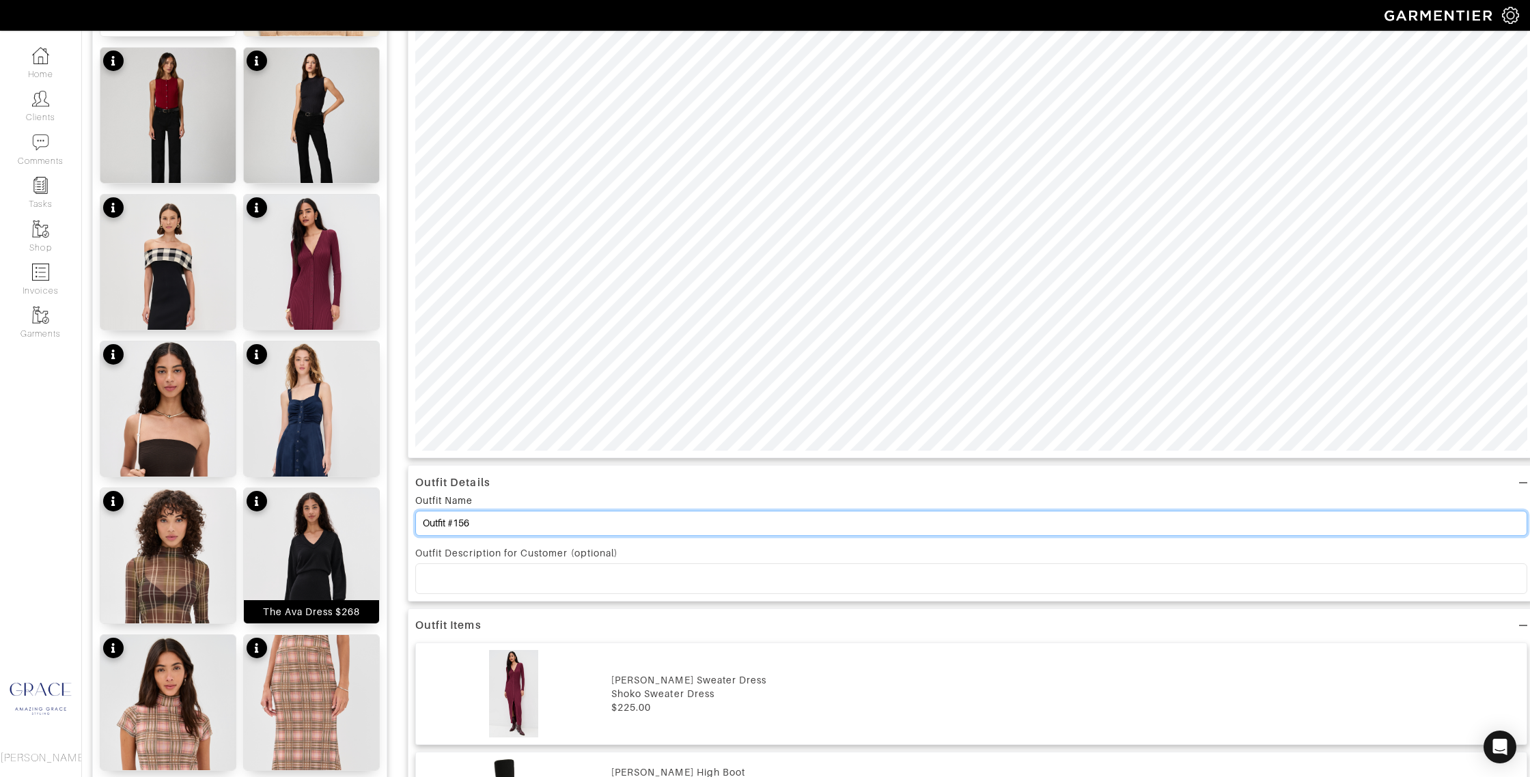
drag, startPoint x: 506, startPoint y: 516, endPoint x: 372, endPoint y: 501, distance: 134.1
click at [372, 503] on div "Add items OWNED SUGGESTED Paige Puff Earrings $158 Lightweight Cashmere V-Neck …" at bounding box center [806, 675] width 1428 height 2042
click at [514, 523] on input "Outfit #156" at bounding box center [971, 523] width 1112 height 25
drag, startPoint x: 512, startPoint y: 523, endPoint x: 383, endPoint y: 519, distance: 129.2
click at [382, 519] on div "Add items OWNED SUGGESTED Paige Puff Earrings $158 Lightweight Cashmere V-Neck …" at bounding box center [806, 675] width 1428 height 2042
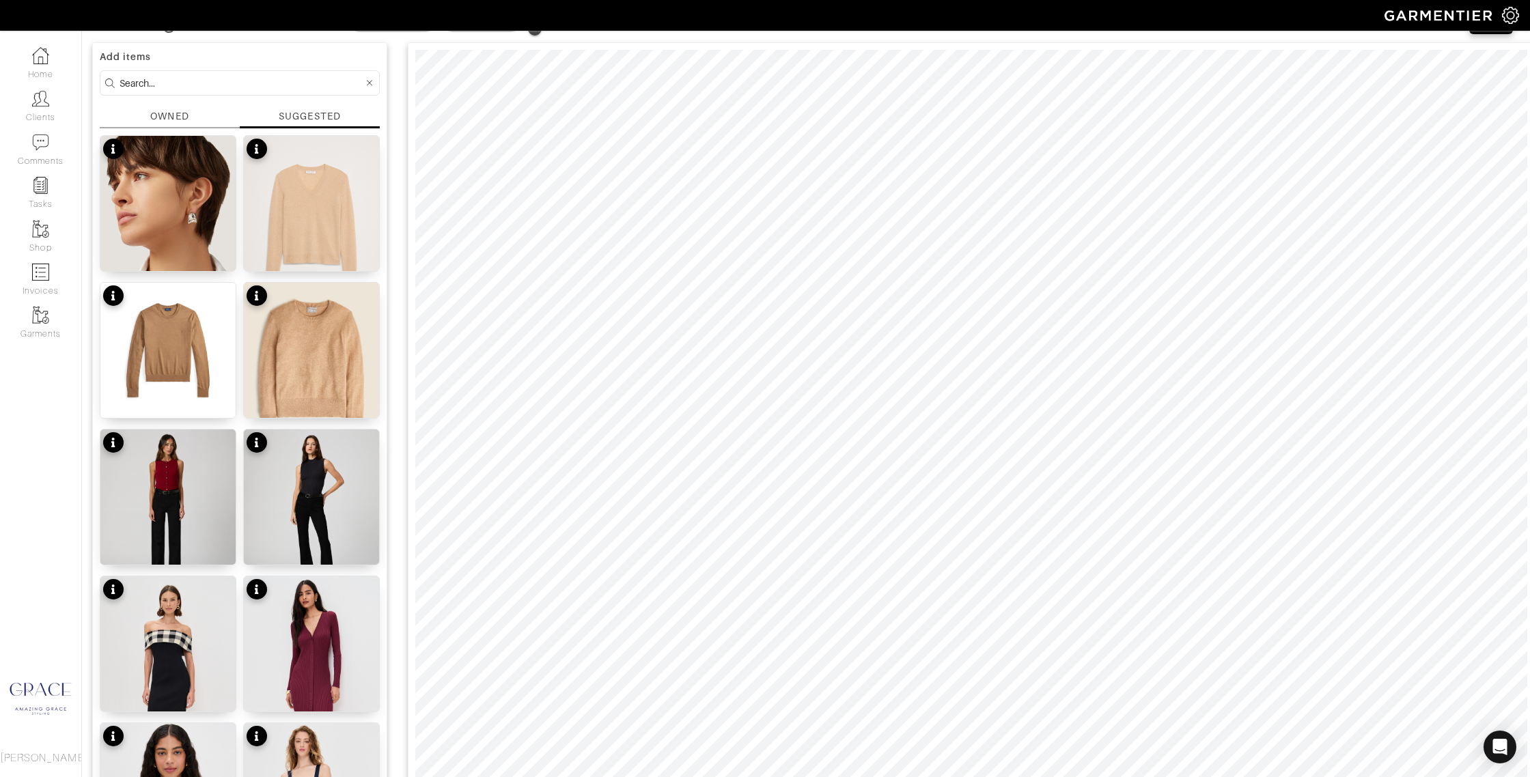
scroll to position [78, 0]
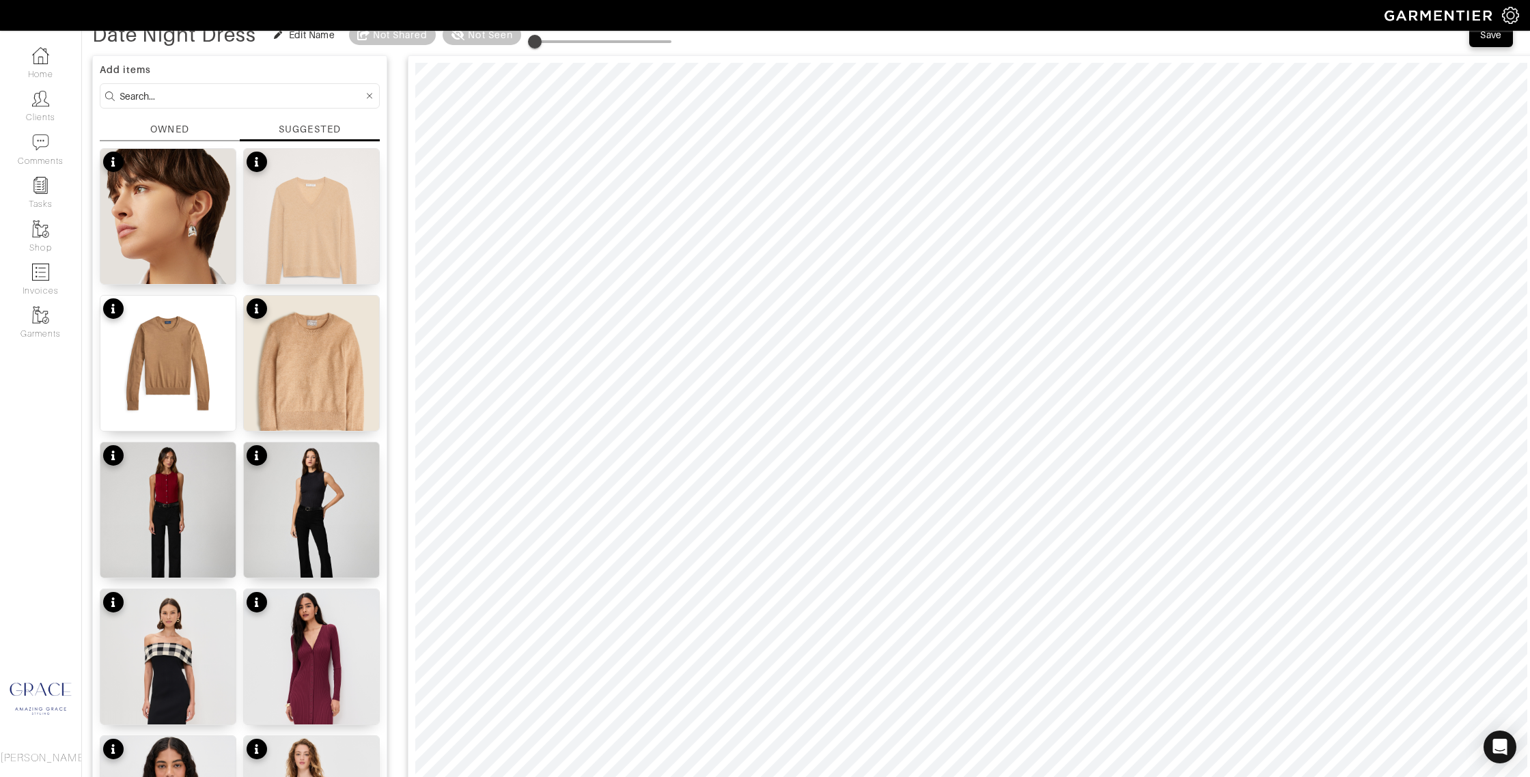
type input "Date Night Dress"
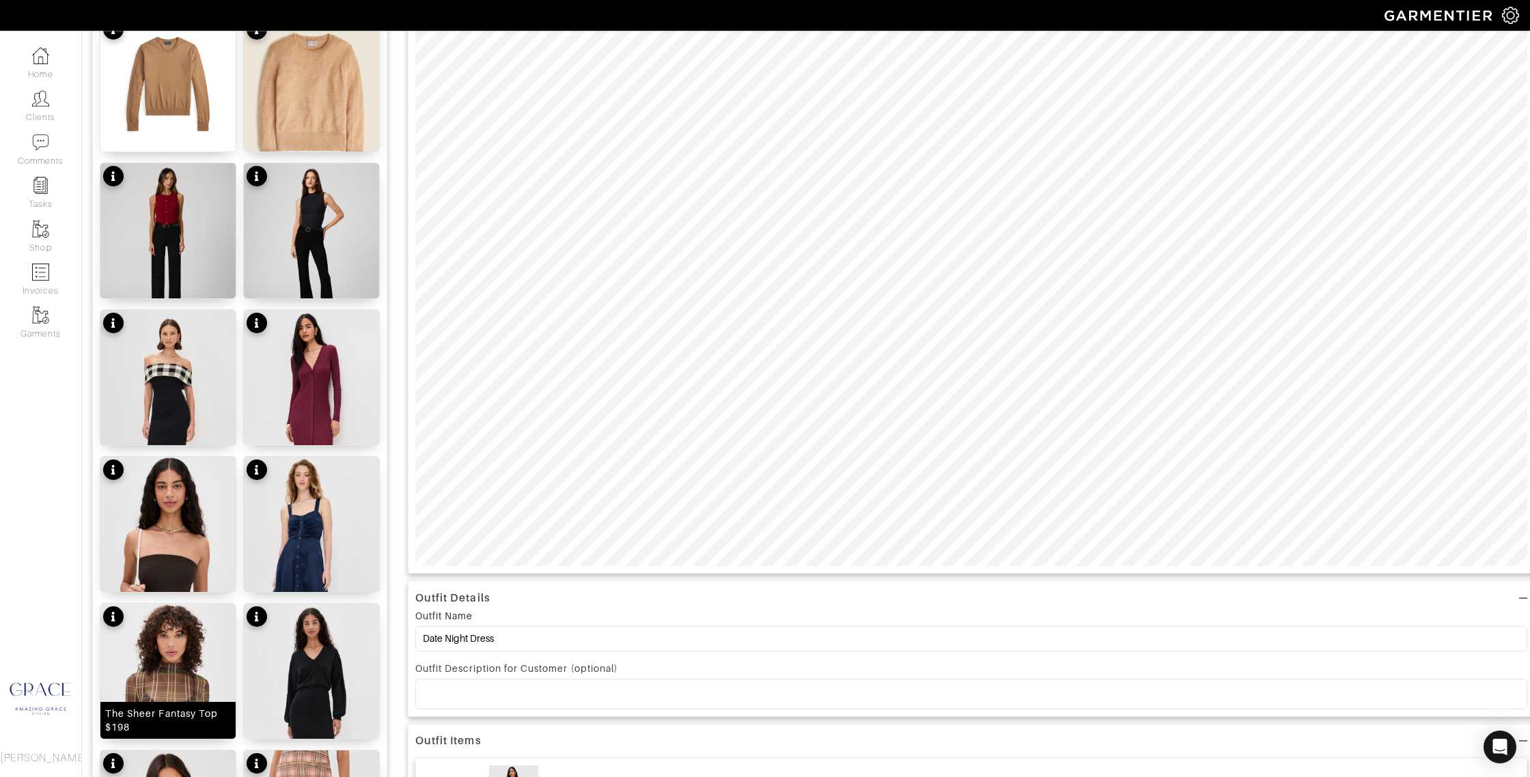
scroll to position [417, 0]
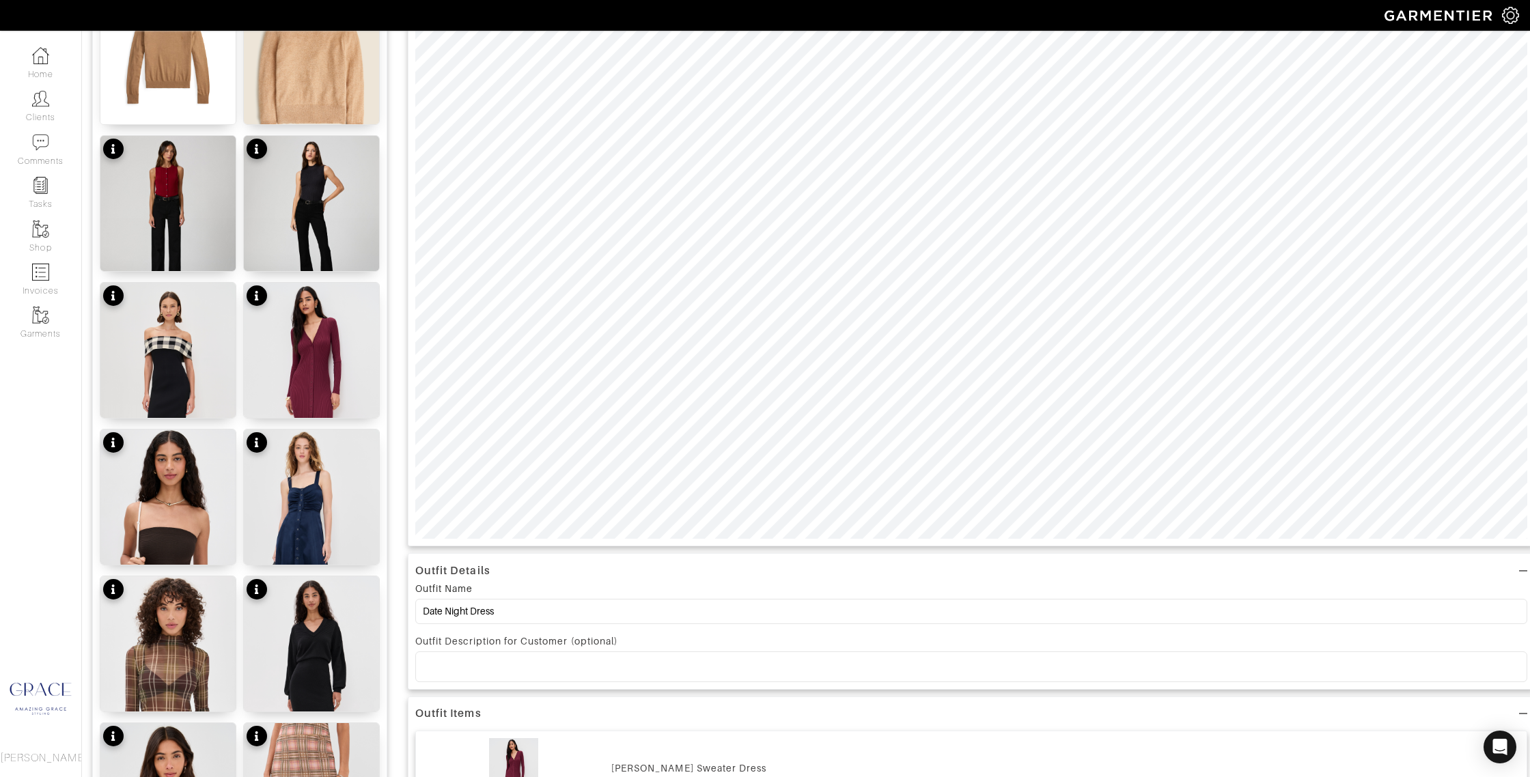
scroll to position [0, 0]
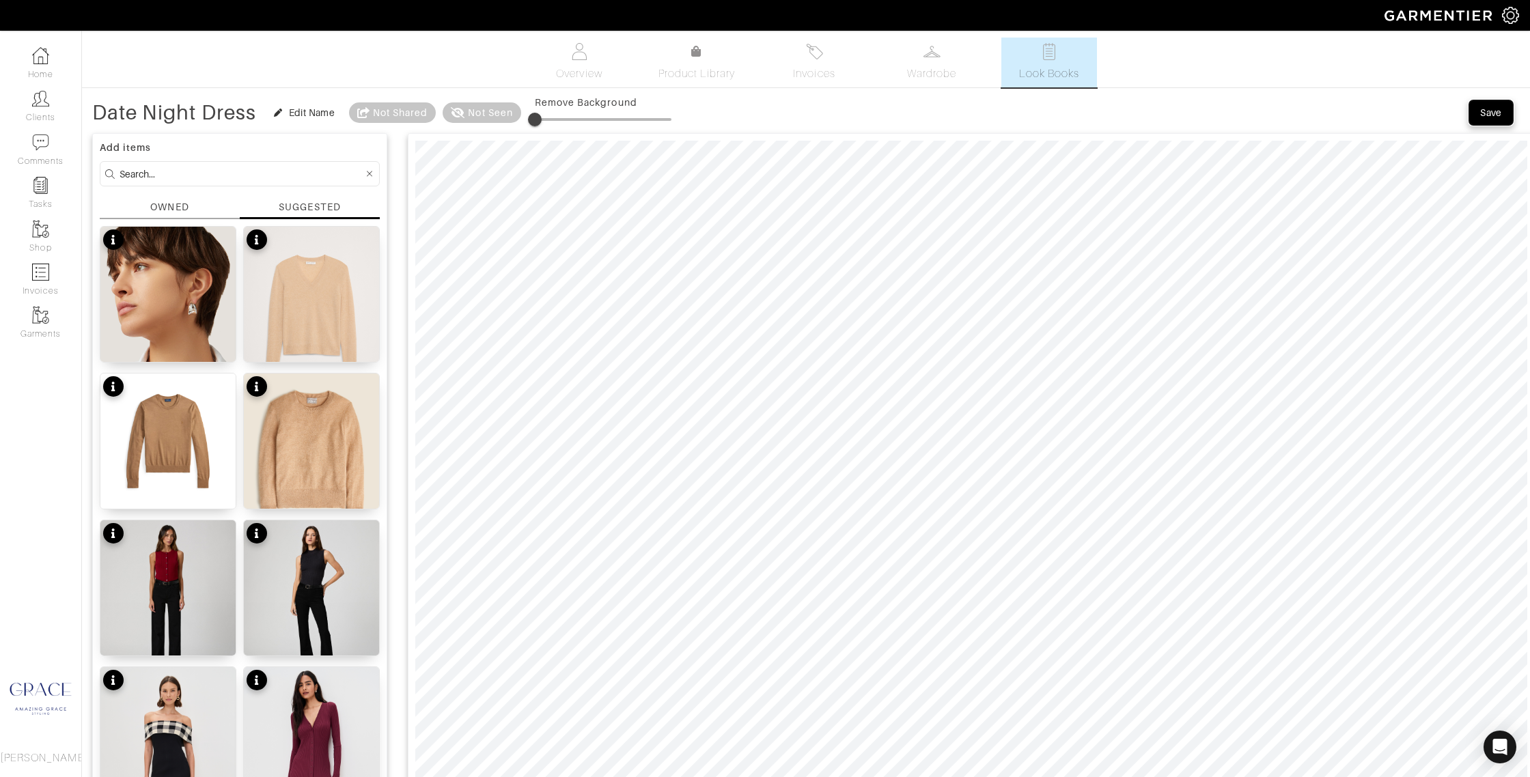
click at [1494, 109] on div "Save" at bounding box center [1491, 113] width 22 height 14
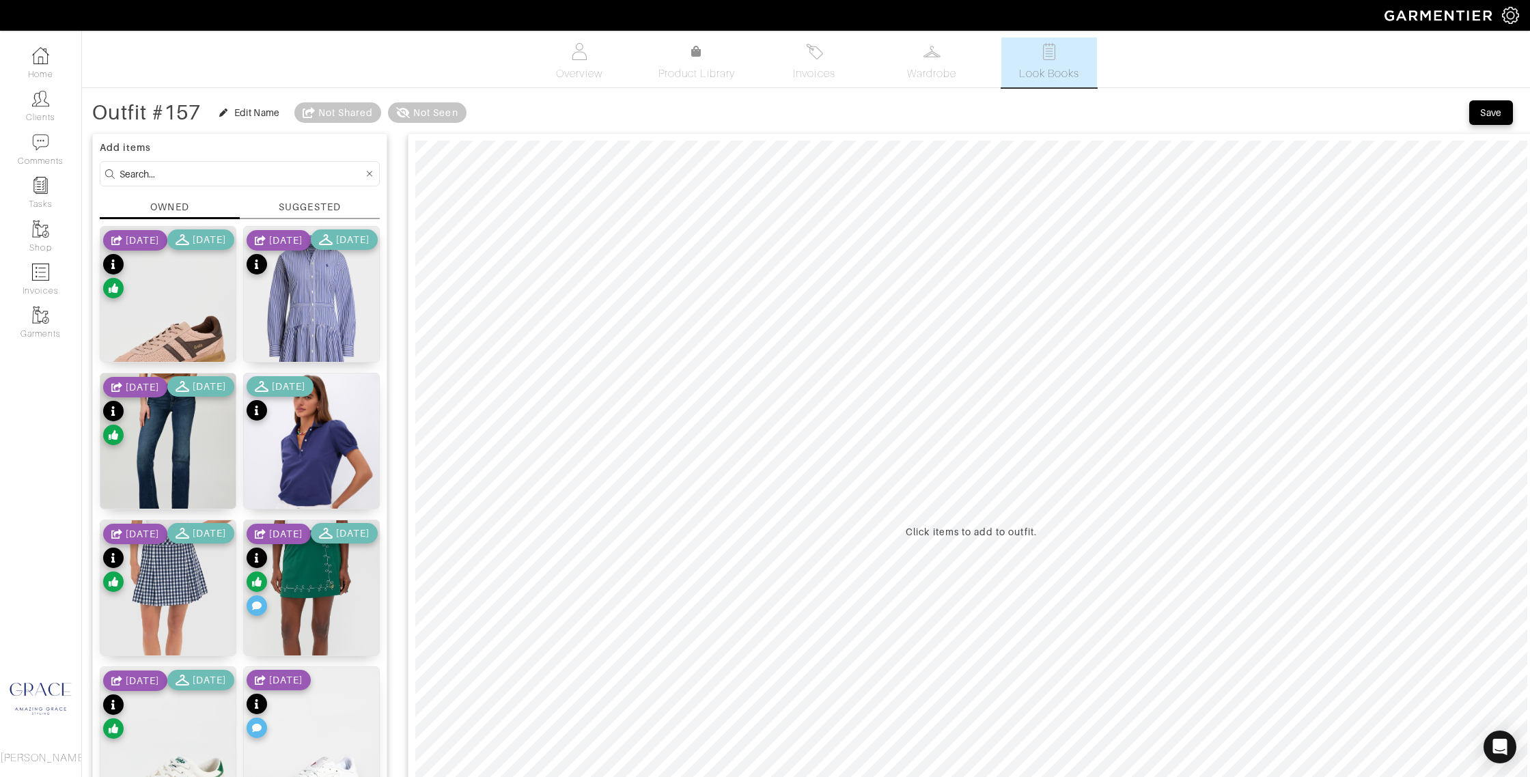
click at [281, 201] on div "SUGGESTED" at bounding box center [309, 207] width 61 height 14
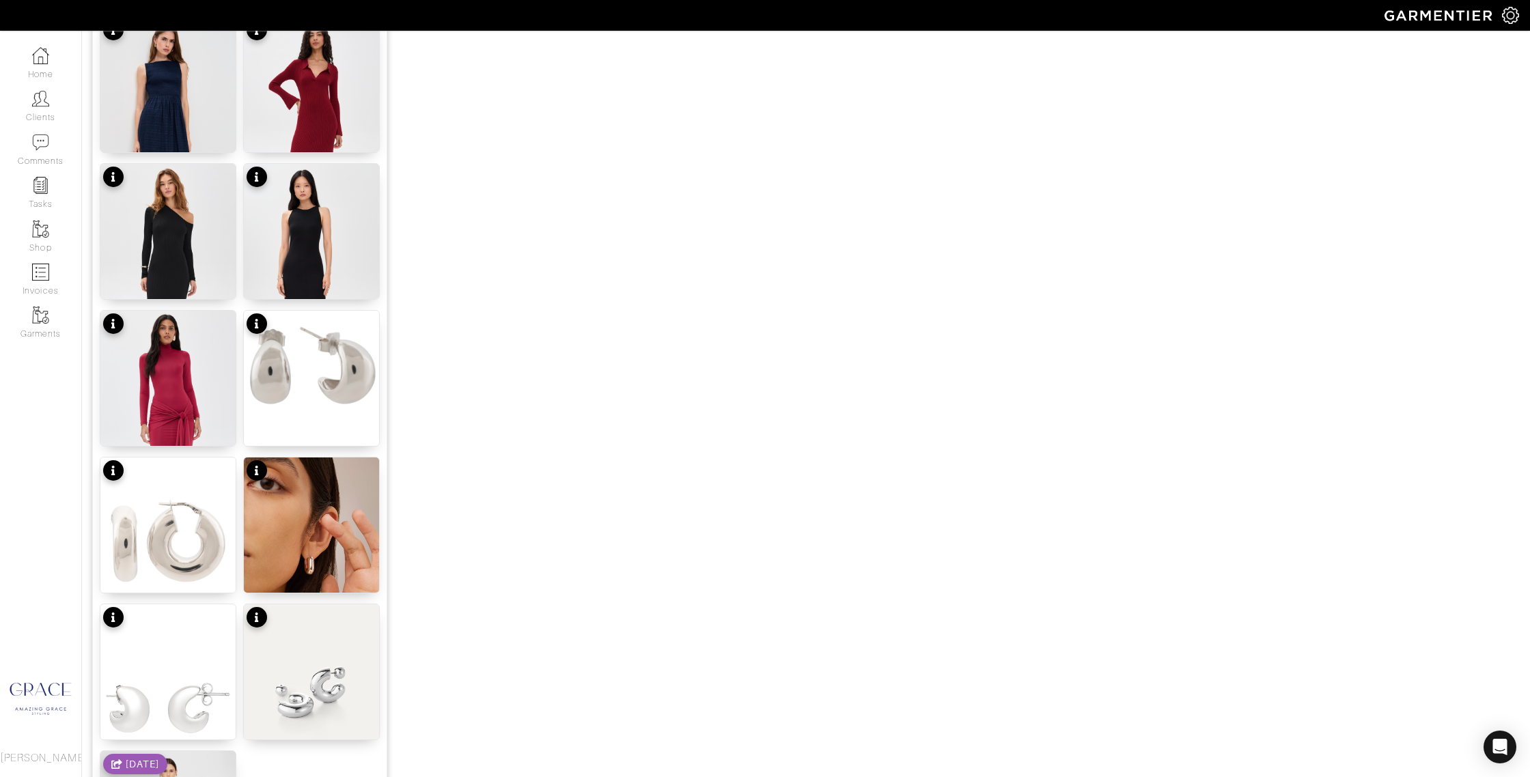
scroll to position [1245, 0]
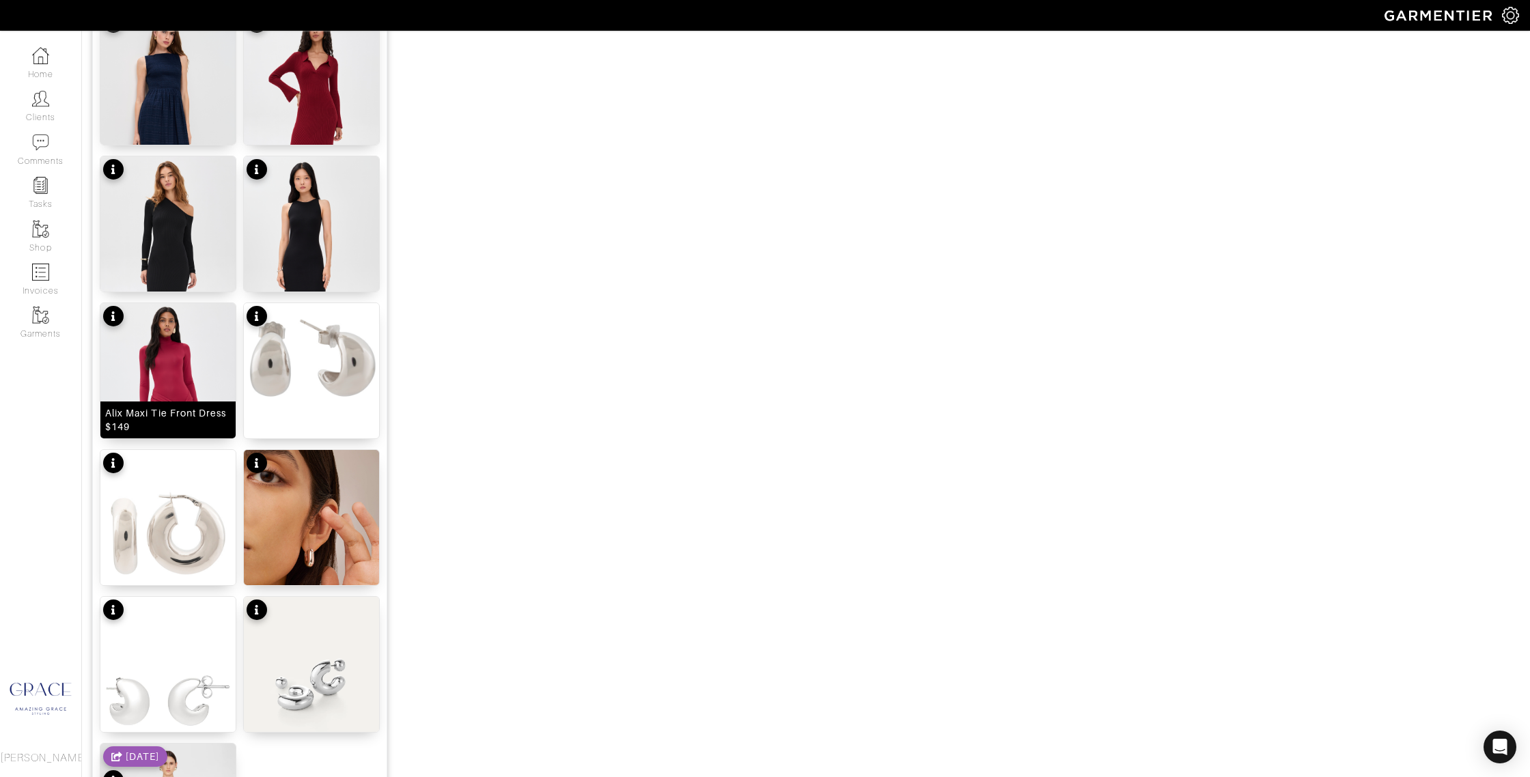
click at [200, 415] on div "Alix Maxi Tie Front Dress $149" at bounding box center [168, 419] width 126 height 27
click at [320, 276] on div "[PERSON_NAME] $298" at bounding box center [312, 280] width 110 height 14
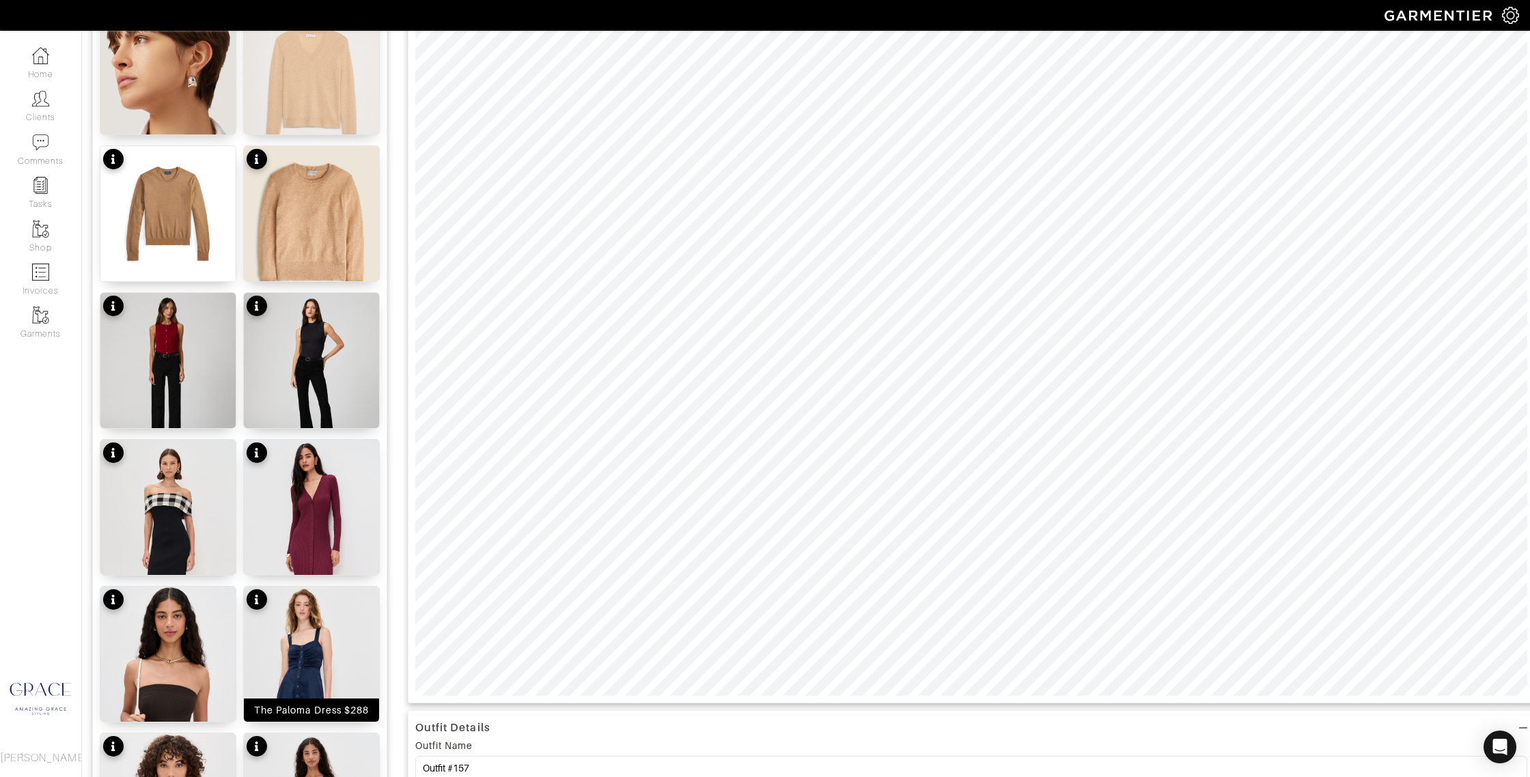
scroll to position [0, 0]
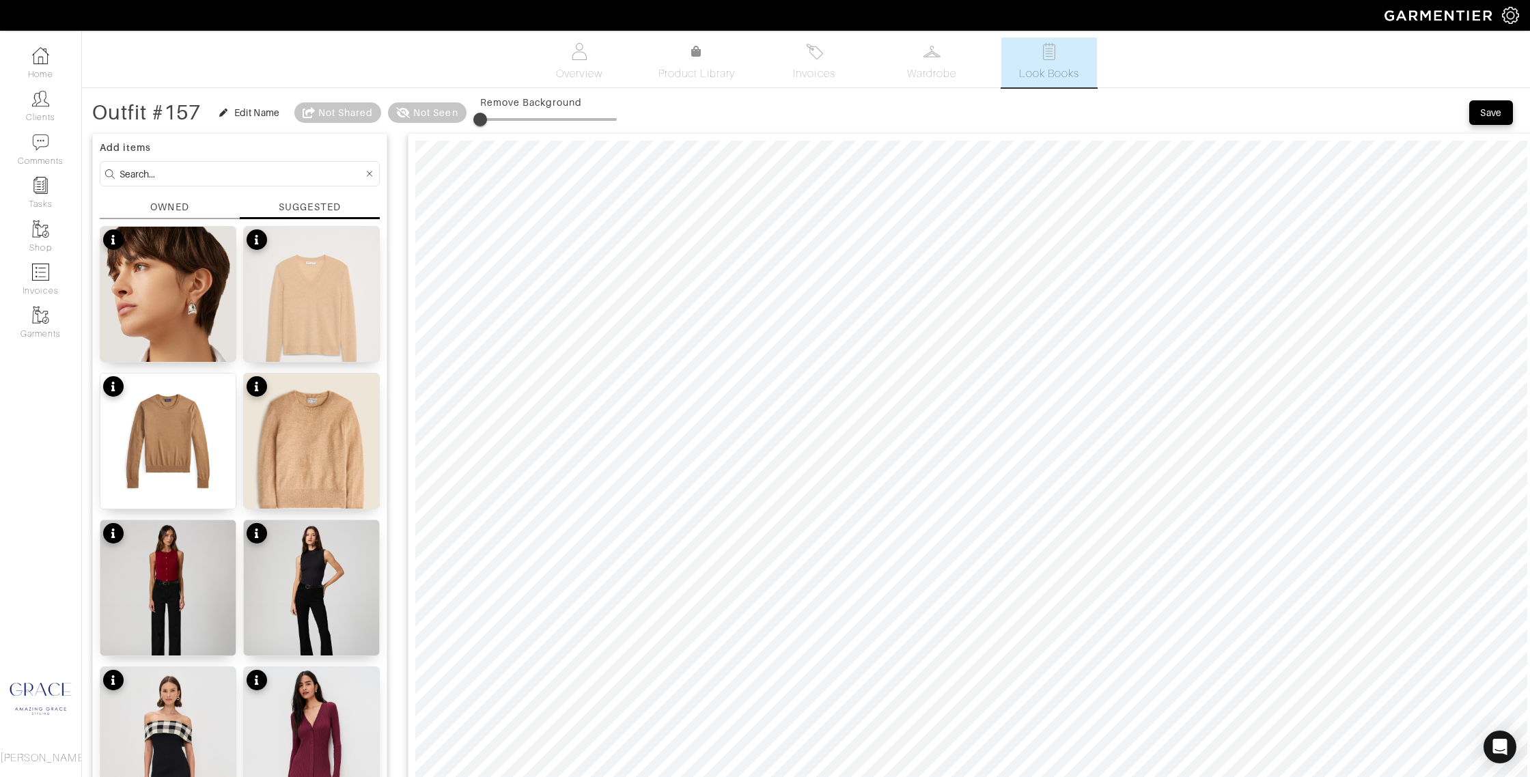
click at [309, 211] on div "SUGGESTED" at bounding box center [309, 207] width 61 height 14
click at [171, 210] on div "OWNED" at bounding box center [169, 207] width 38 height 14
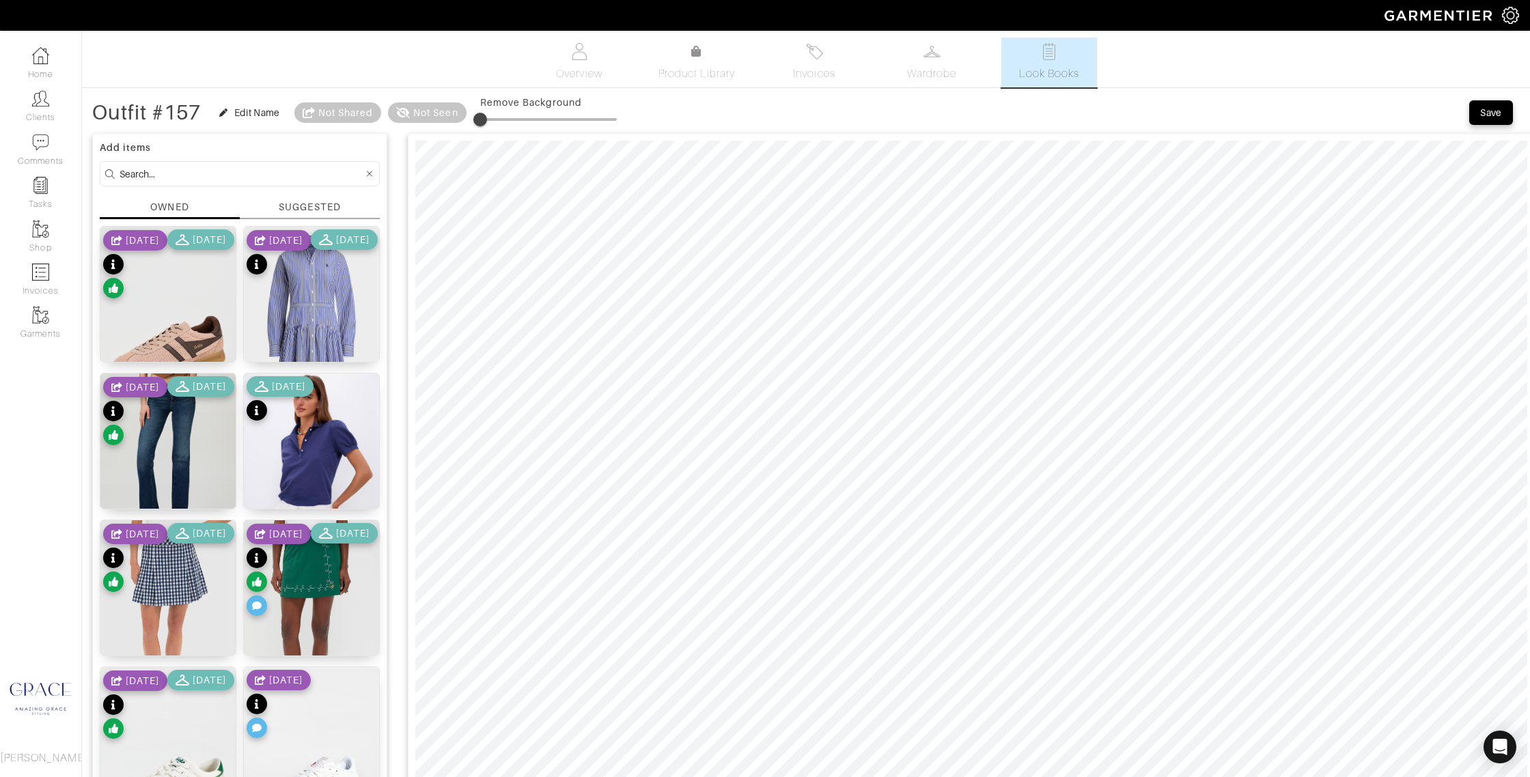
click at [175, 168] on input at bounding box center [242, 173] width 244 height 17
type input "dress"
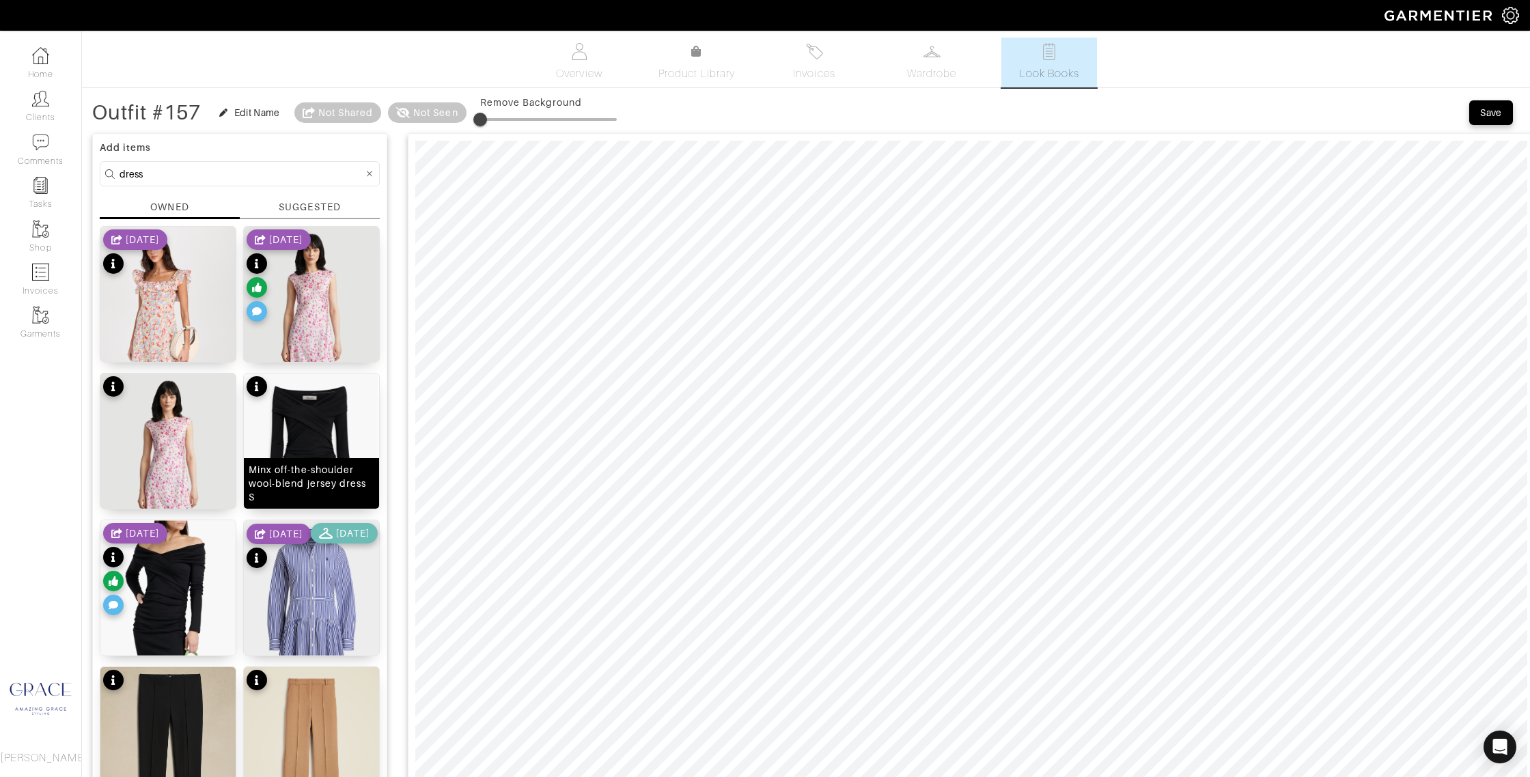
click at [314, 493] on div "Minx off-the-shoulder wool-blend jersey dress S" at bounding box center [312, 483] width 126 height 41
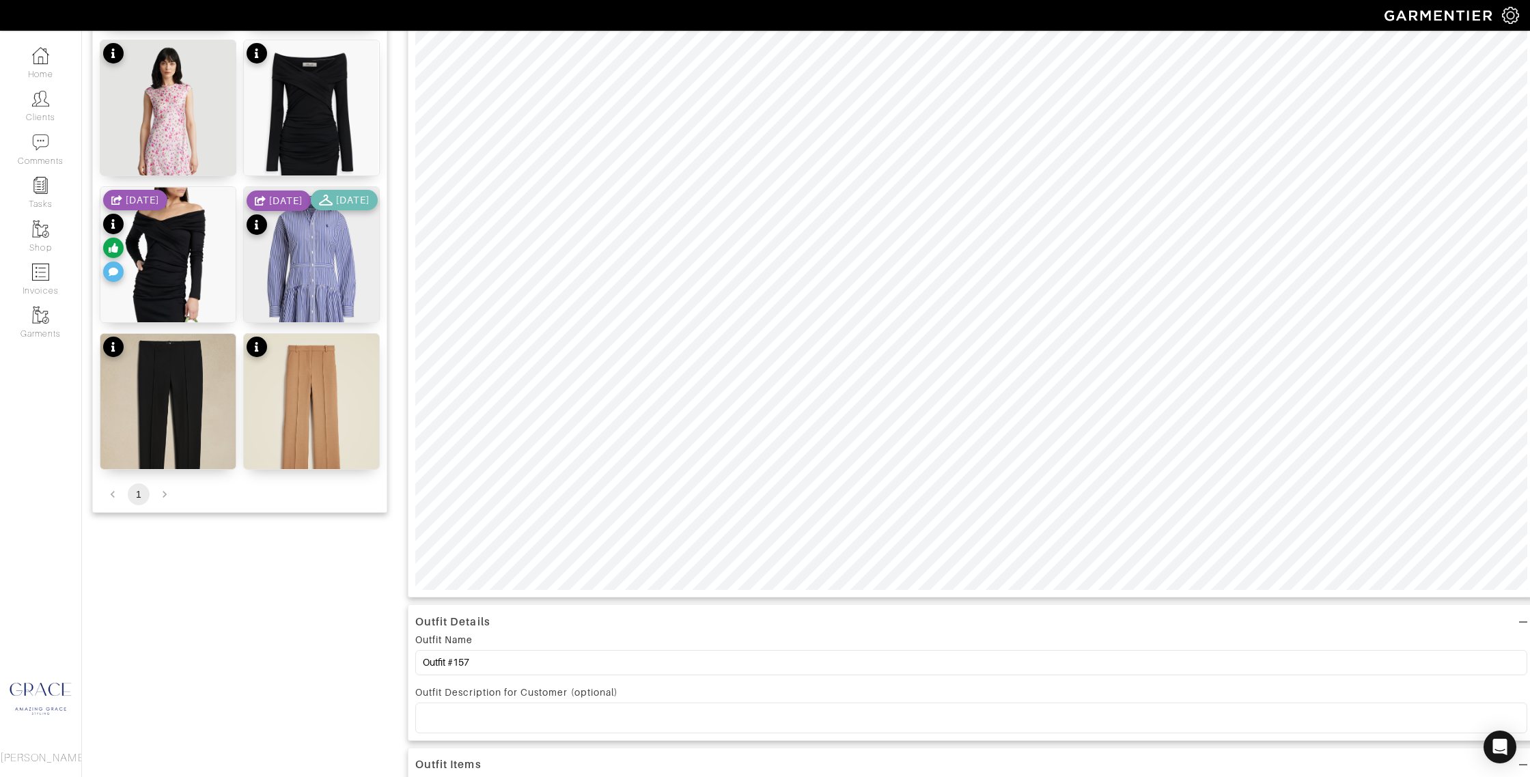
scroll to position [344, 0]
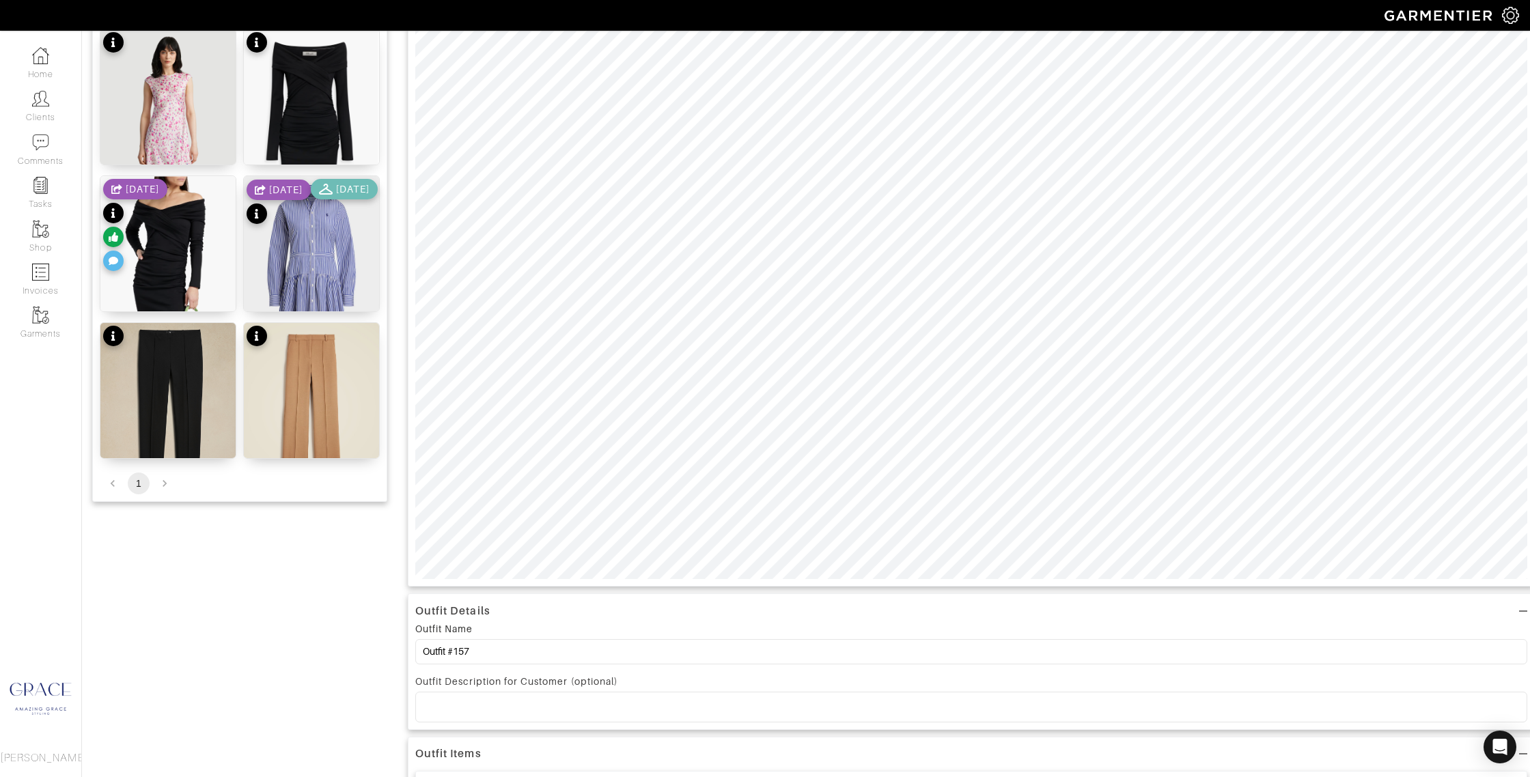
click at [494, 715] on div at bounding box center [971, 707] width 1111 height 29
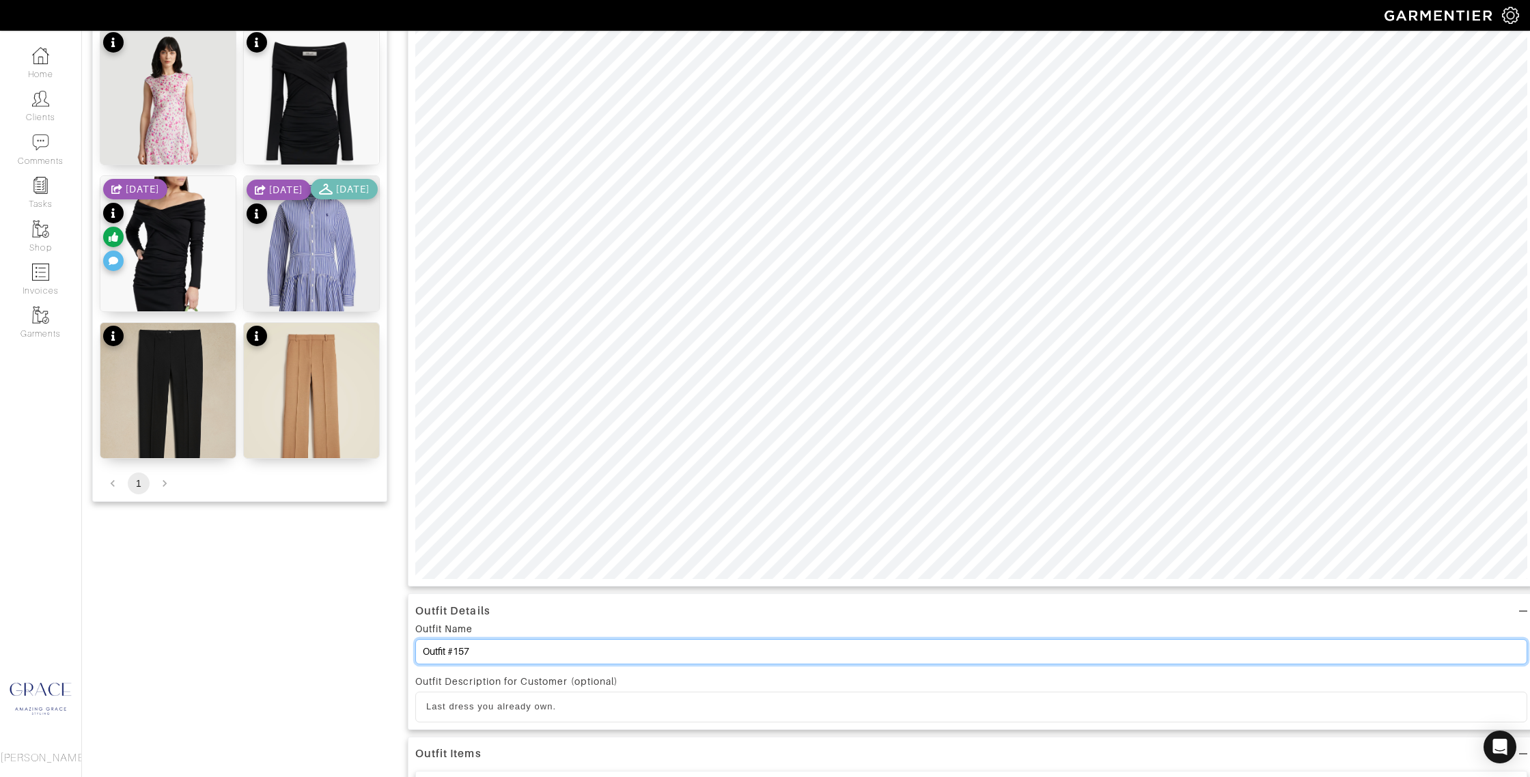
drag, startPoint x: 497, startPoint y: 654, endPoint x: 362, endPoint y: 649, distance: 135.4
click at [363, 650] on div "Add items dress OWNED SUGGESTED June Dress [DATE] Bias Dress in Silk Charmeuse …" at bounding box center [806, 441] width 1428 height 1318
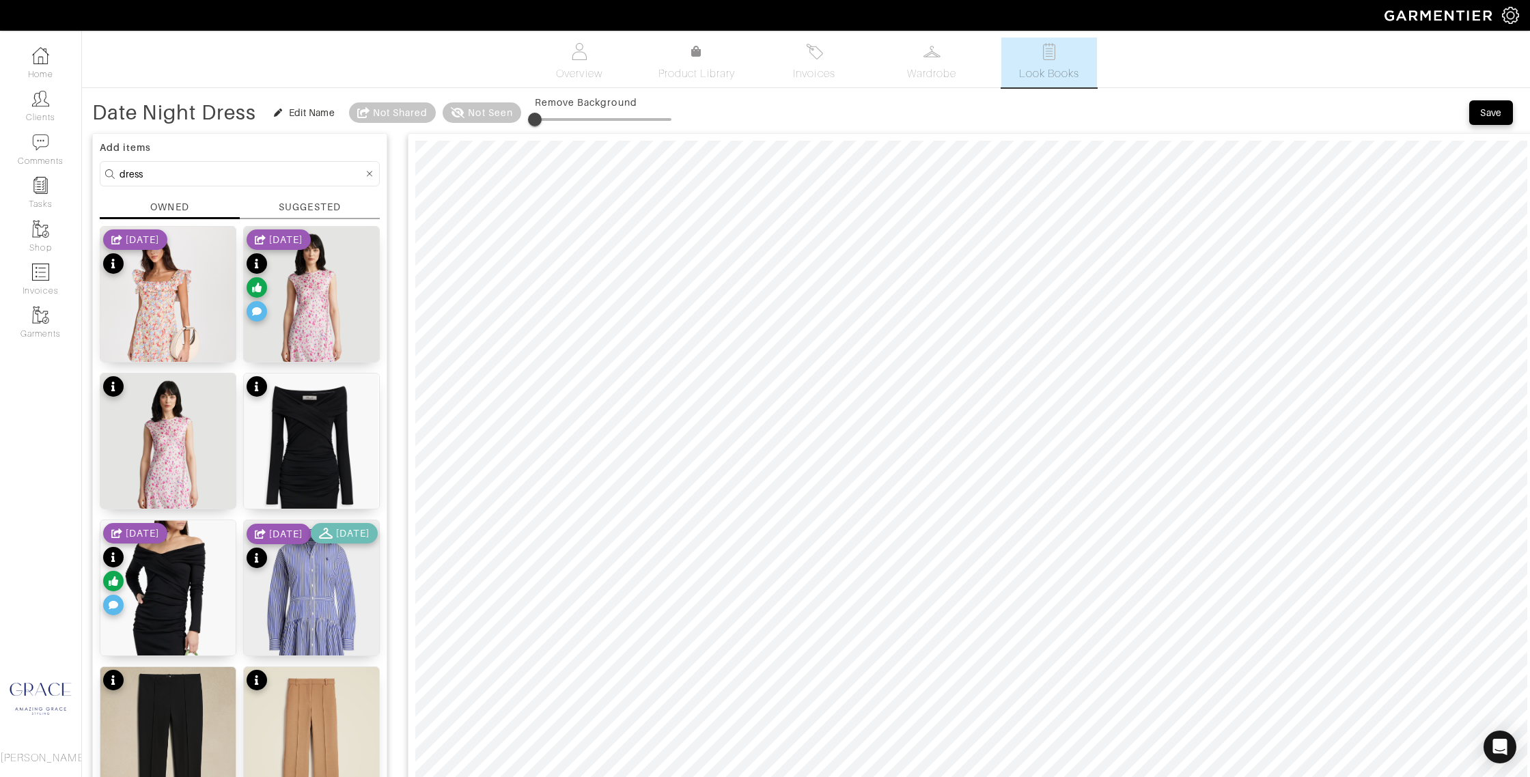
type input "Date Night Dress"
click at [1480, 113] on span "Save" at bounding box center [1491, 113] width 29 height 14
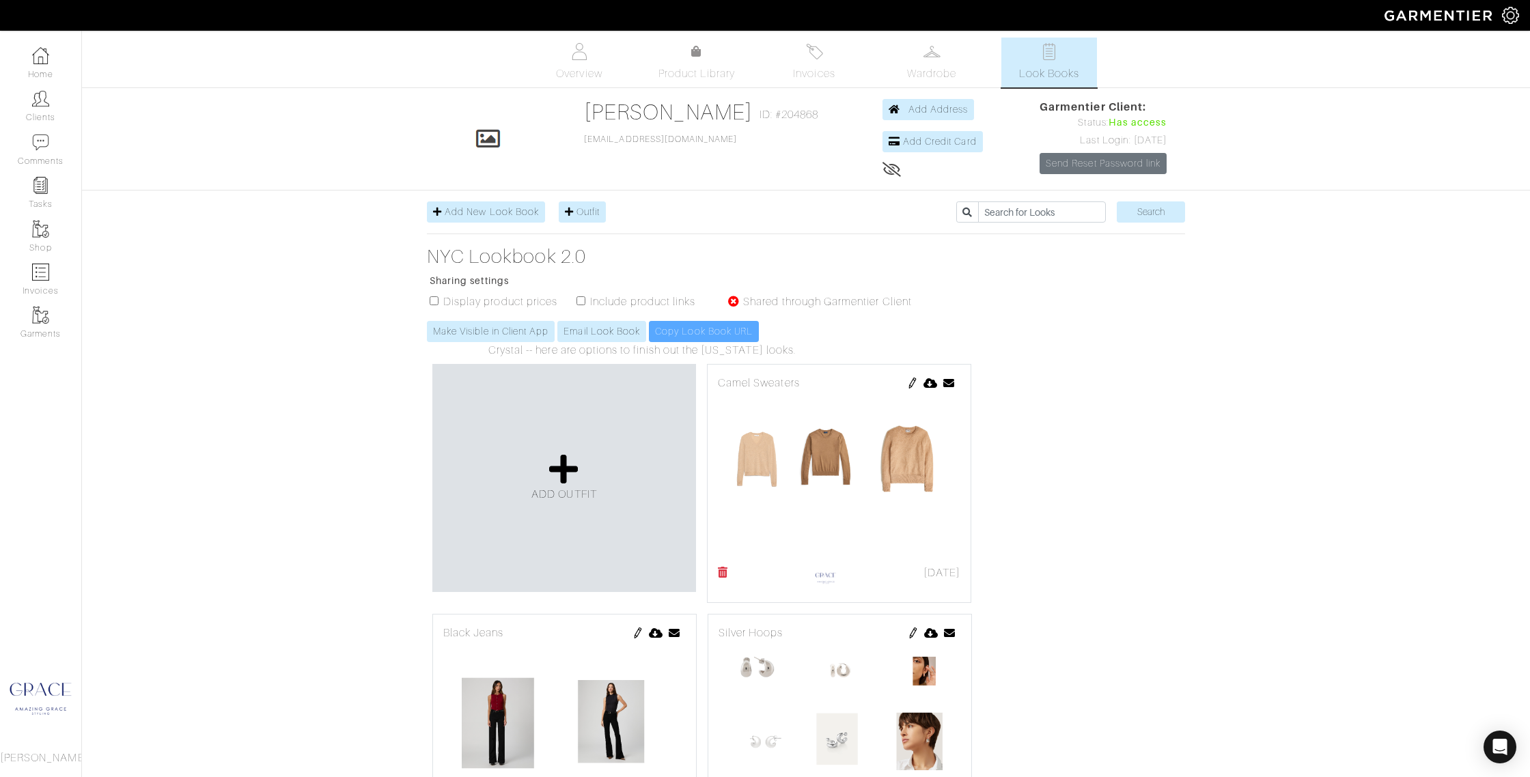
drag, startPoint x: 428, startPoint y: 298, endPoint x: 458, endPoint y: 301, distance: 29.5
click at [428, 298] on form "Display product prices Include product links Shared through Garmentier Client" at bounding box center [676, 307] width 499 height 27
click at [434, 301] on input "checkbox" at bounding box center [434, 300] width 9 height 9
checkbox input "true"
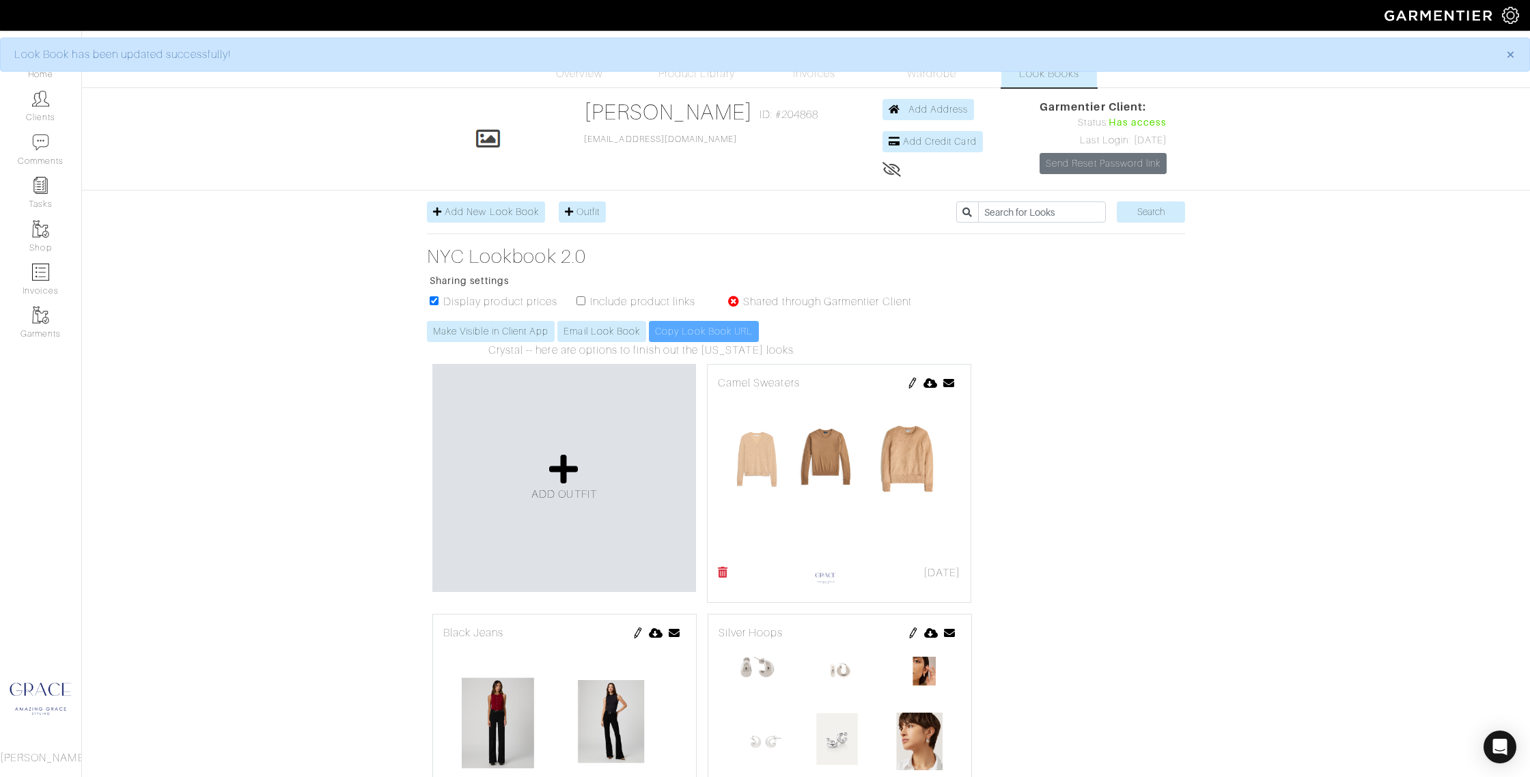
click at [580, 299] on input "checkbox" at bounding box center [581, 300] width 9 height 9
checkbox input "true"
click at [525, 329] on link "Make Visible in Client App" at bounding box center [491, 331] width 128 height 21
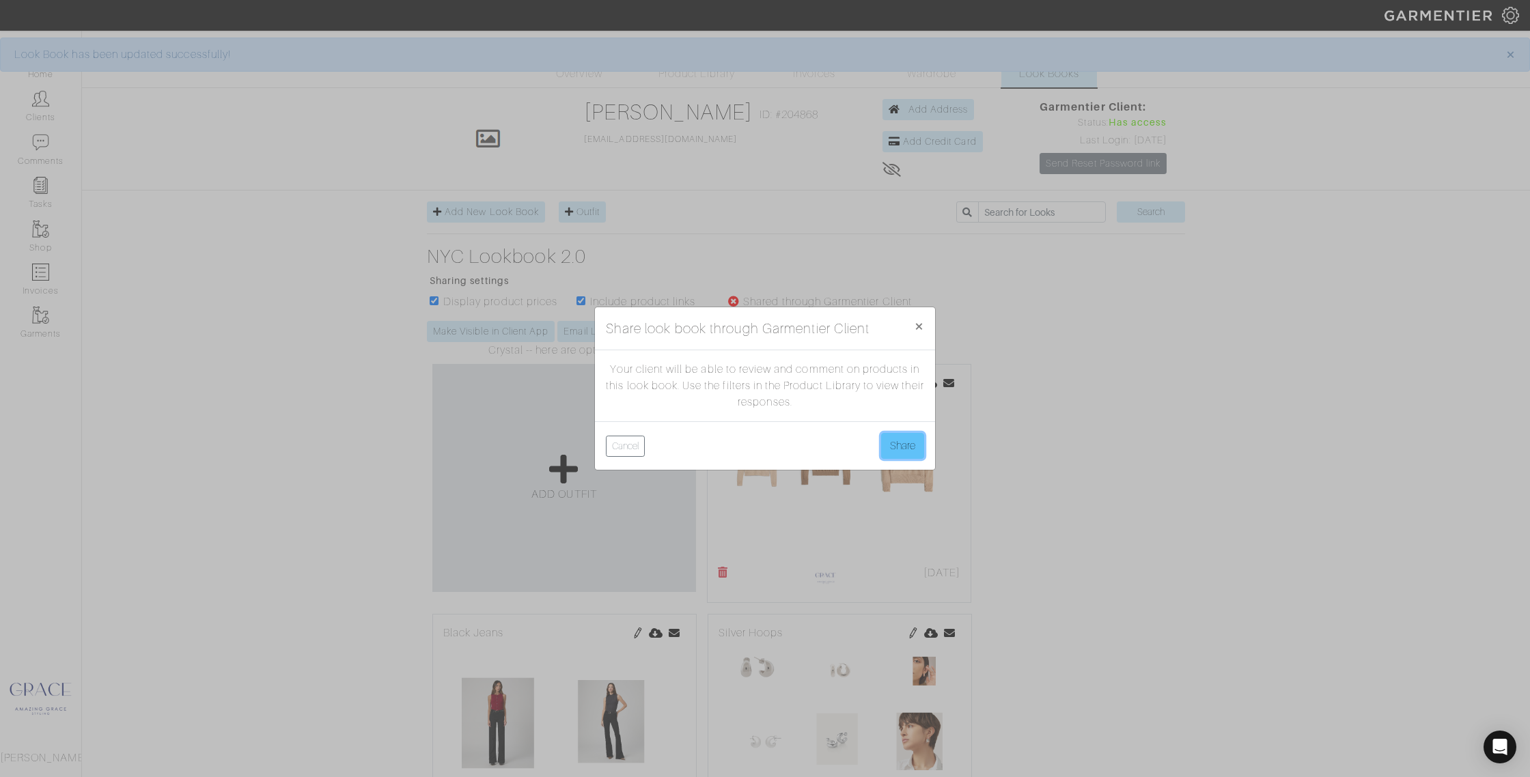
click at [900, 447] on button "Share" at bounding box center [902, 446] width 43 height 26
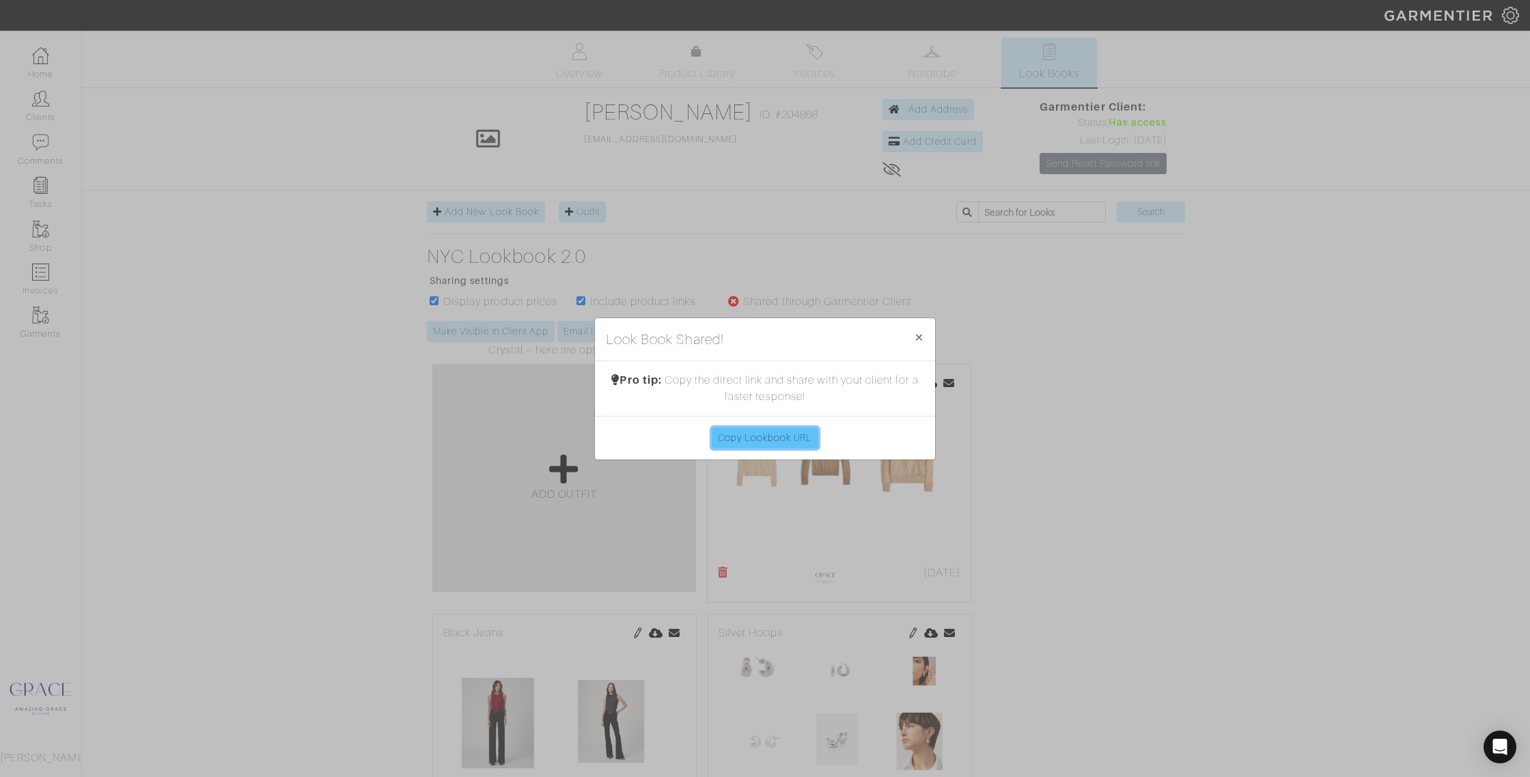
click at [780, 434] on link "Copy Lookbook URL" at bounding box center [765, 438] width 107 height 21
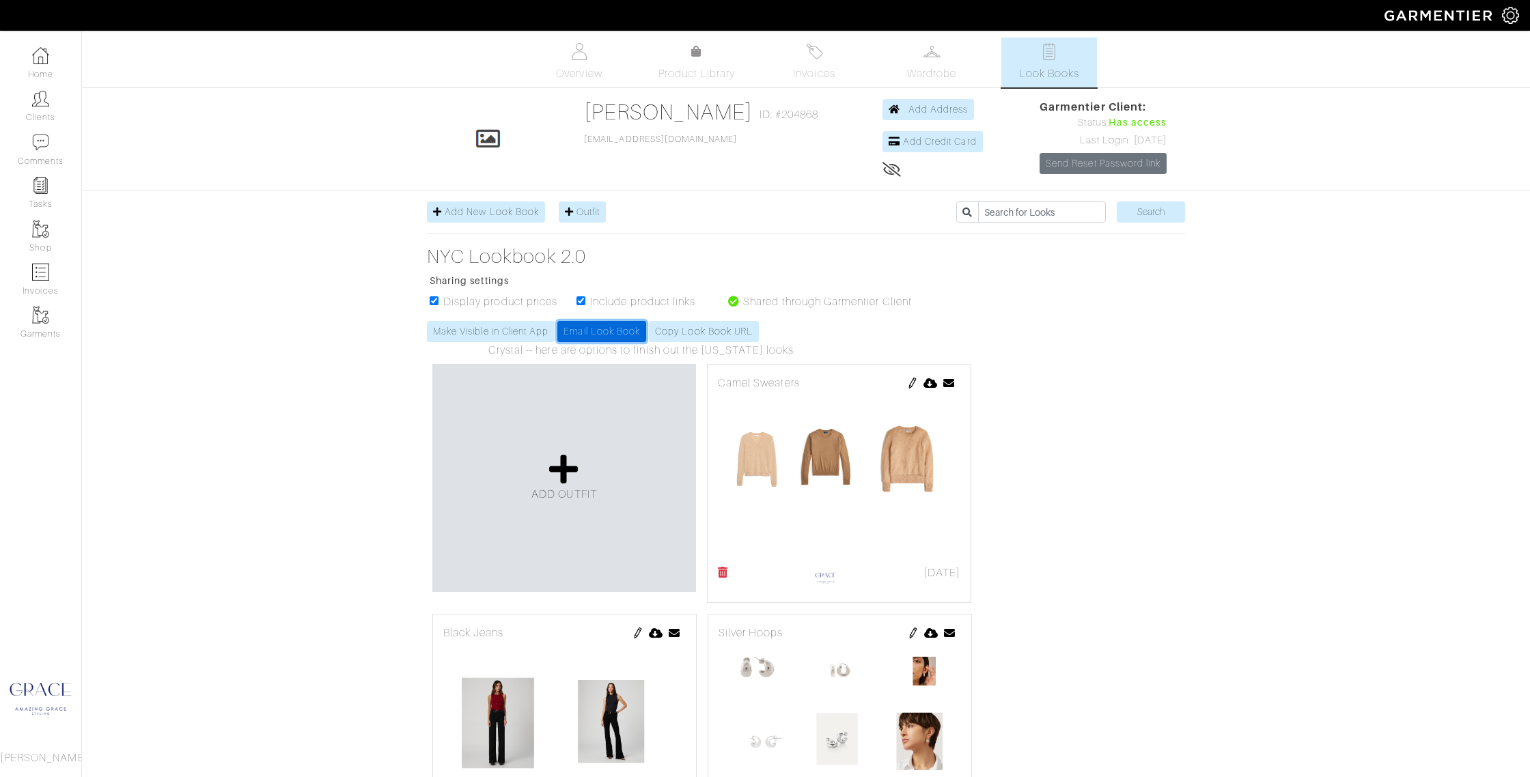
click at [609, 334] on link "Email Look Book" at bounding box center [601, 331] width 89 height 21
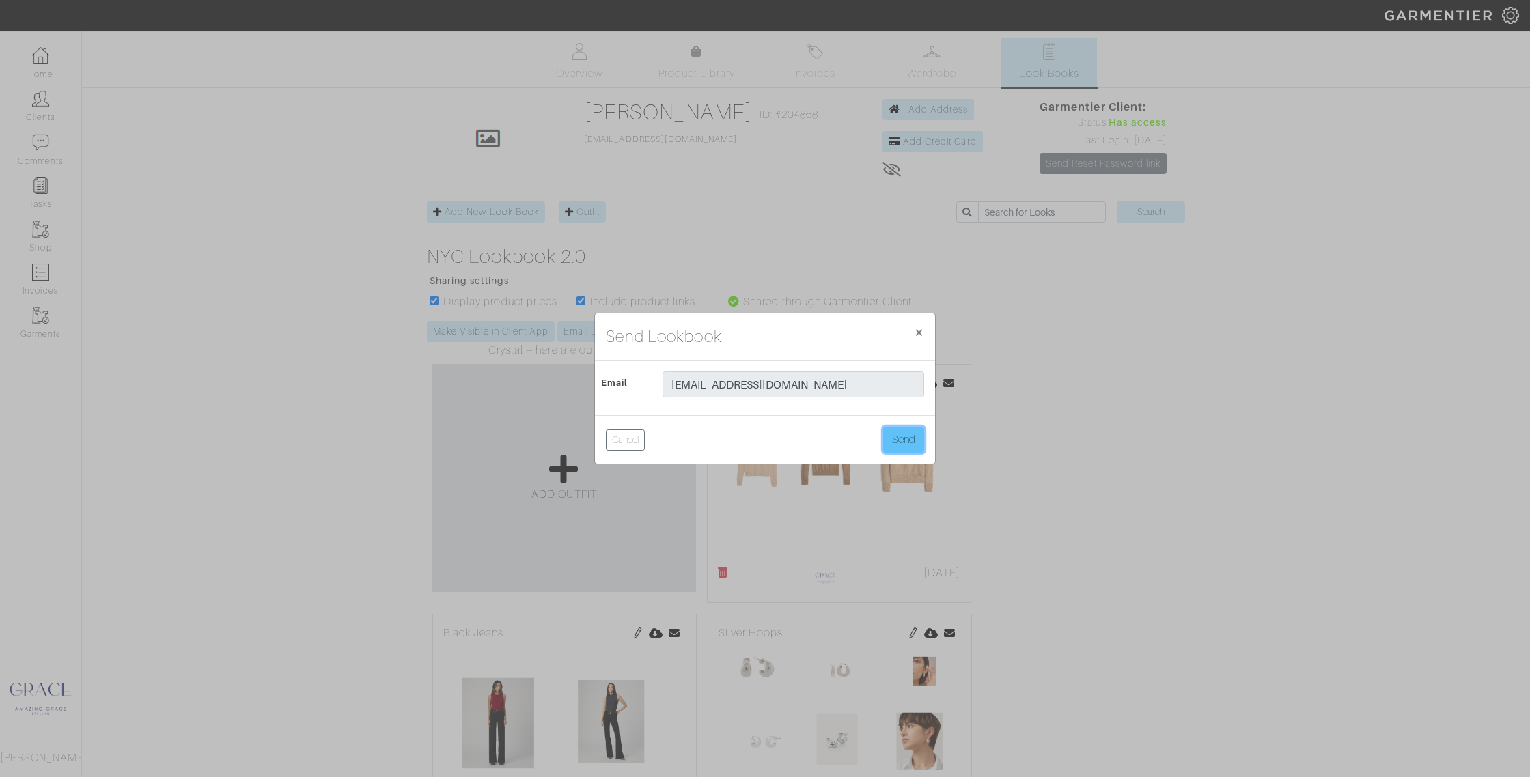
click at [902, 441] on button "Send" at bounding box center [903, 440] width 41 height 26
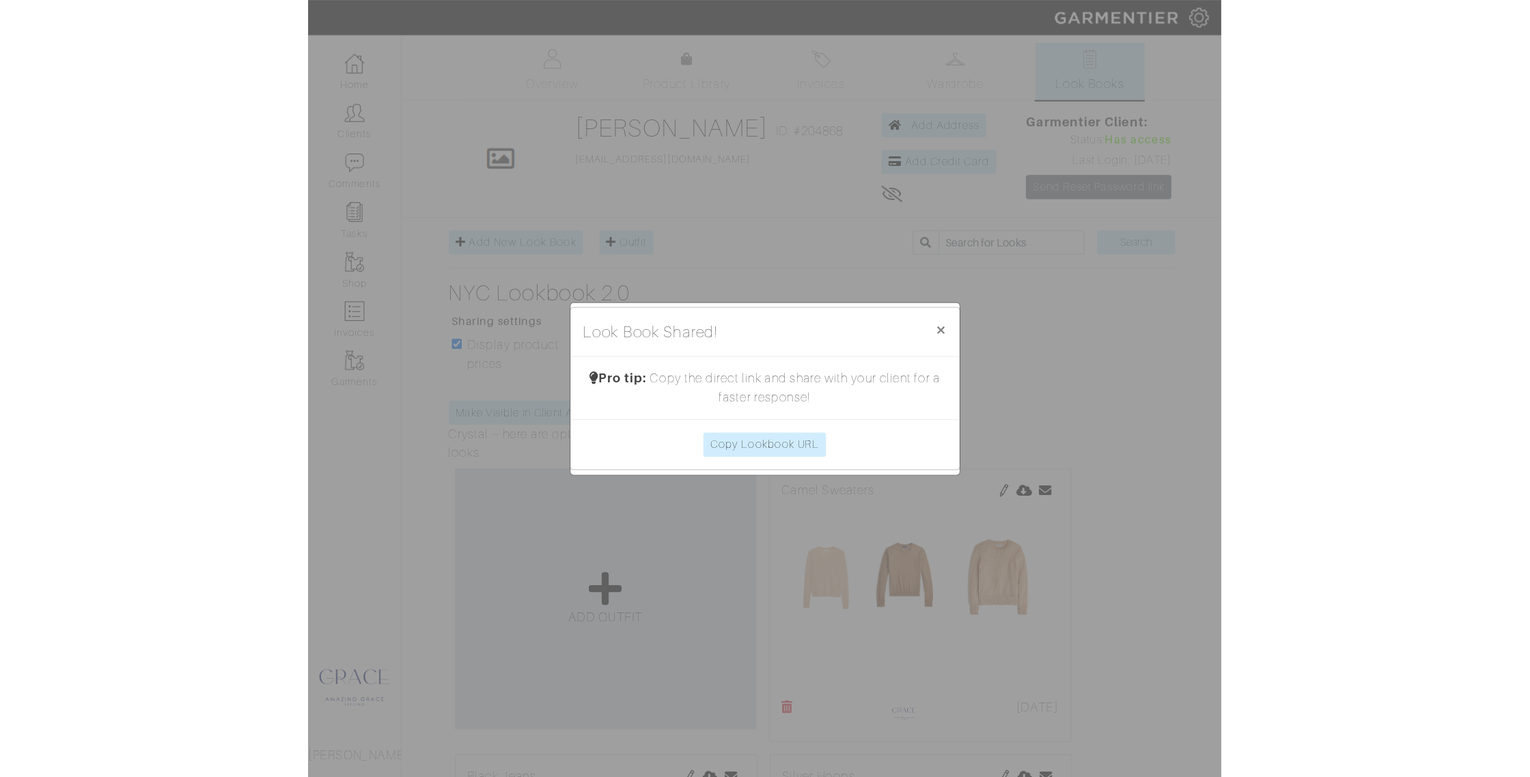
scroll to position [1, 0]
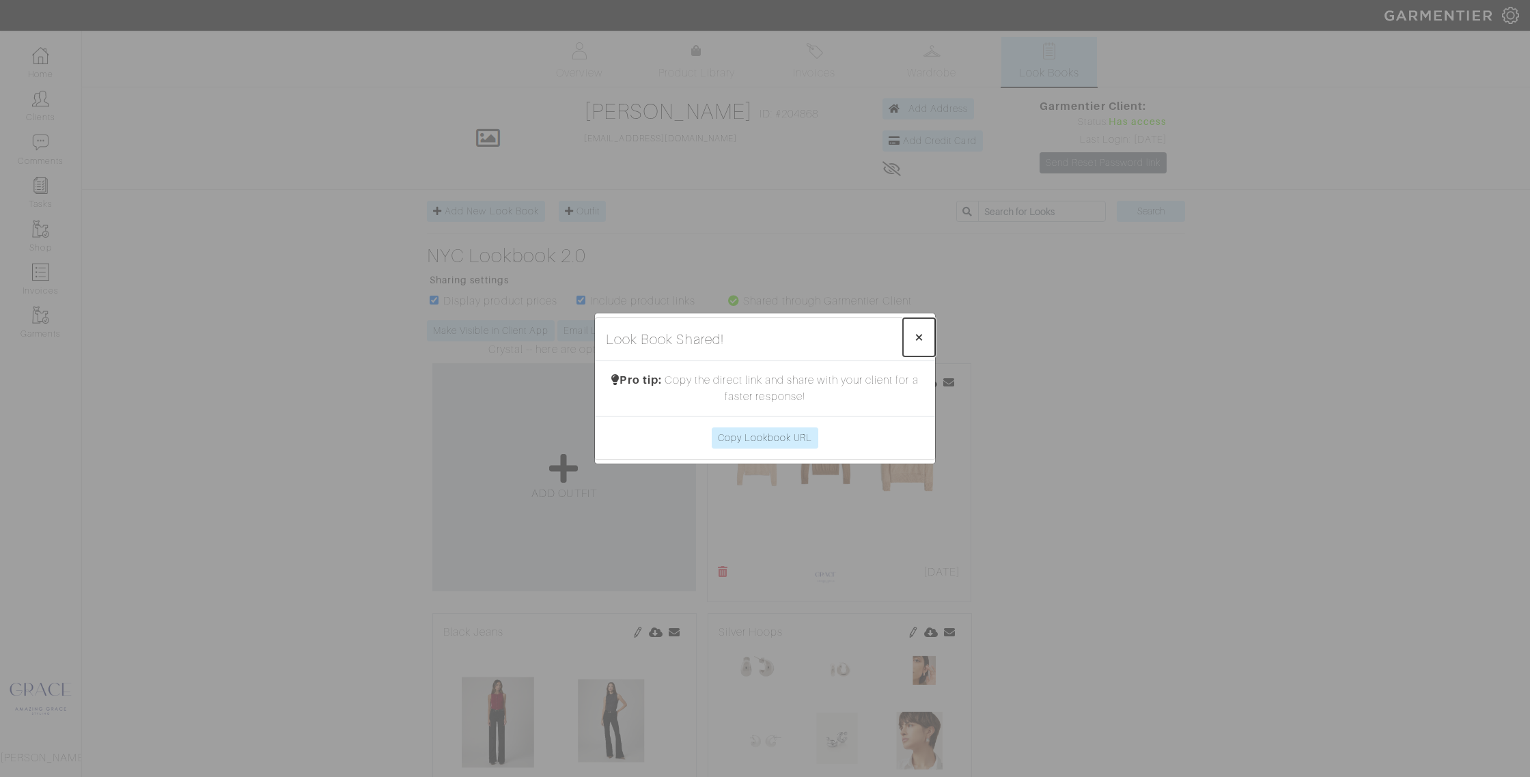
click at [918, 337] on span "×" at bounding box center [919, 337] width 10 height 18
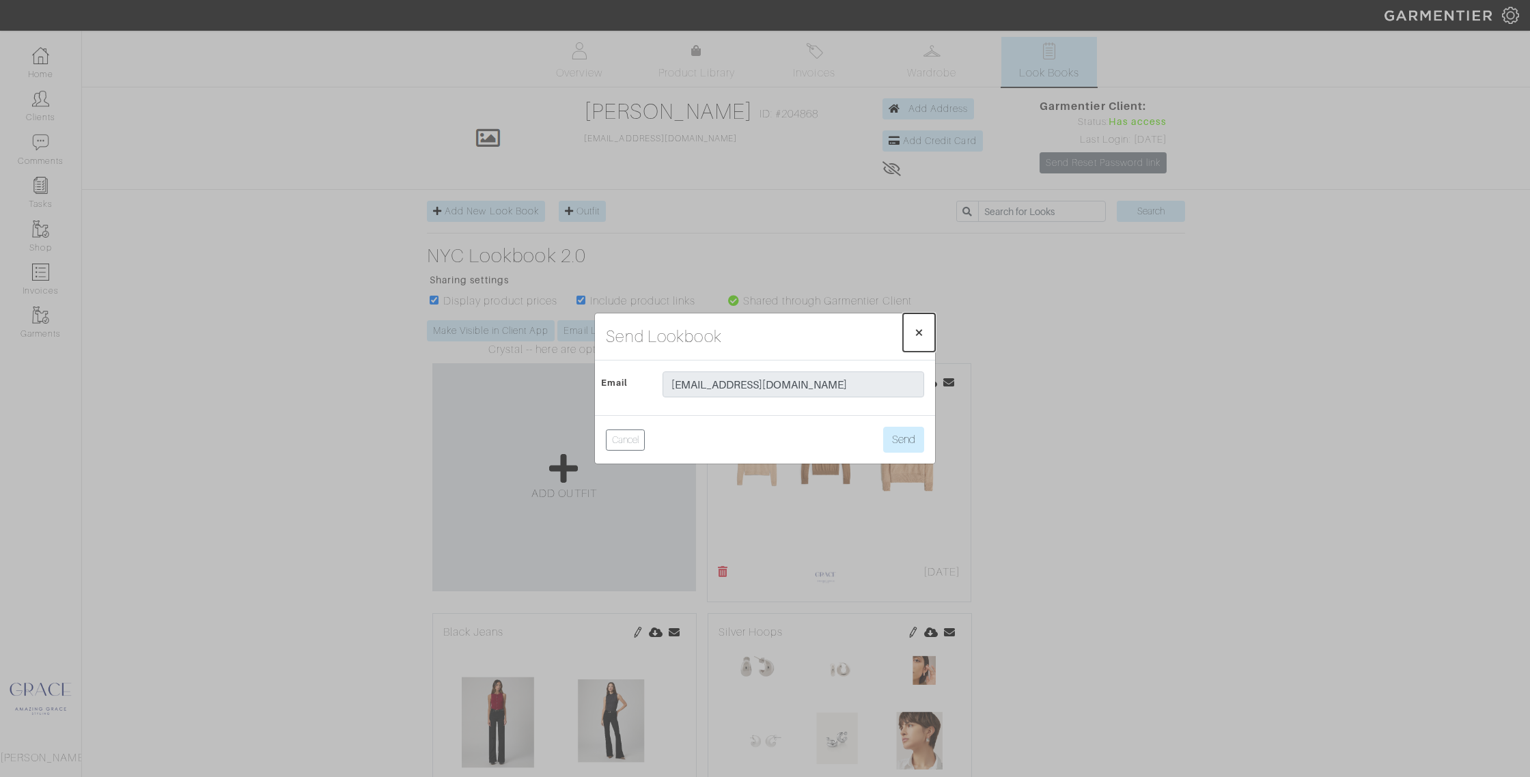
click at [919, 335] on span "×" at bounding box center [919, 332] width 10 height 18
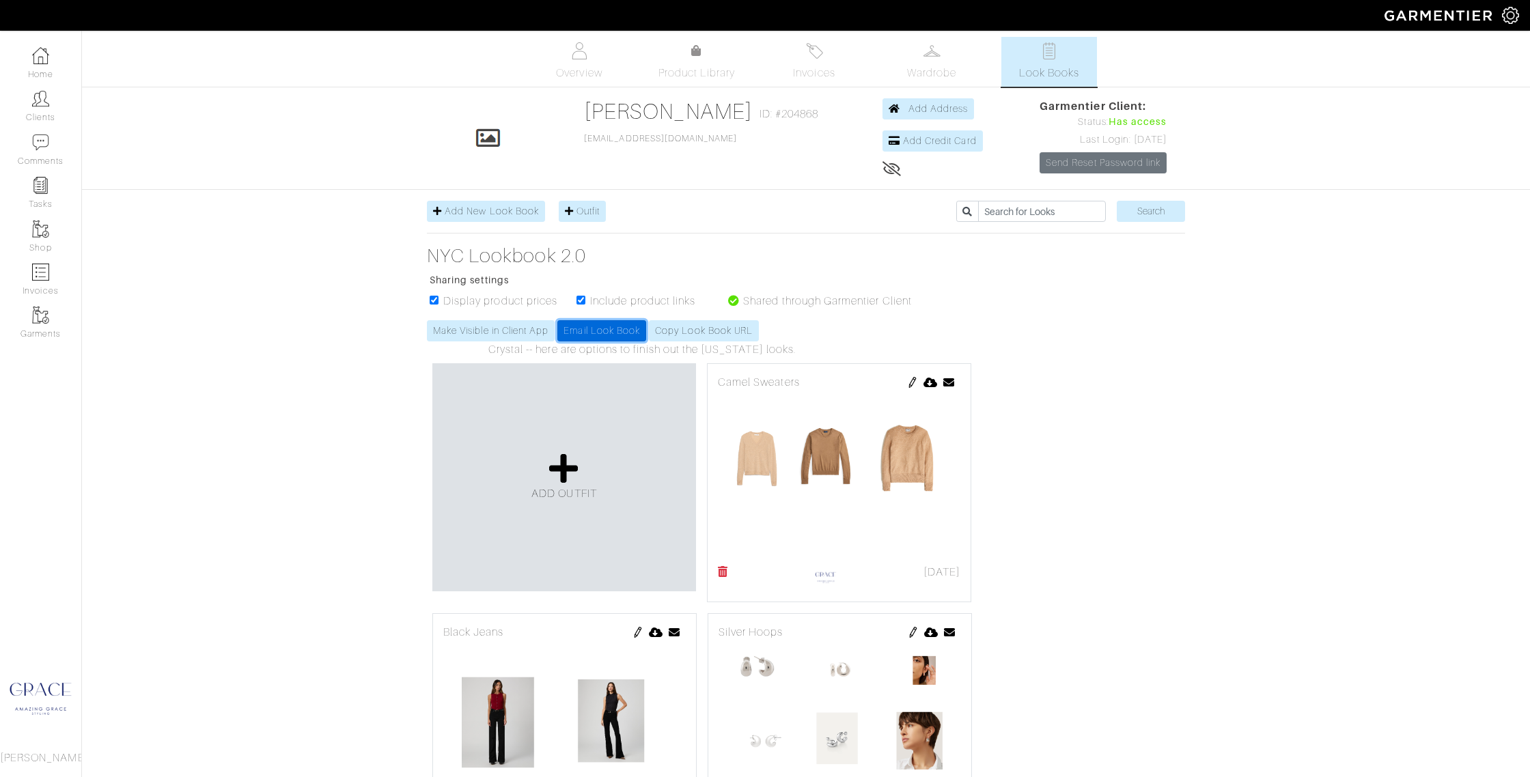
scroll to position [0, 0]
drag, startPoint x: 239, startPoint y: 240, endPoint x: 258, endPoint y: 243, distance: 18.6
click at [38, 211] on link "Tasks" at bounding box center [40, 192] width 81 height 43
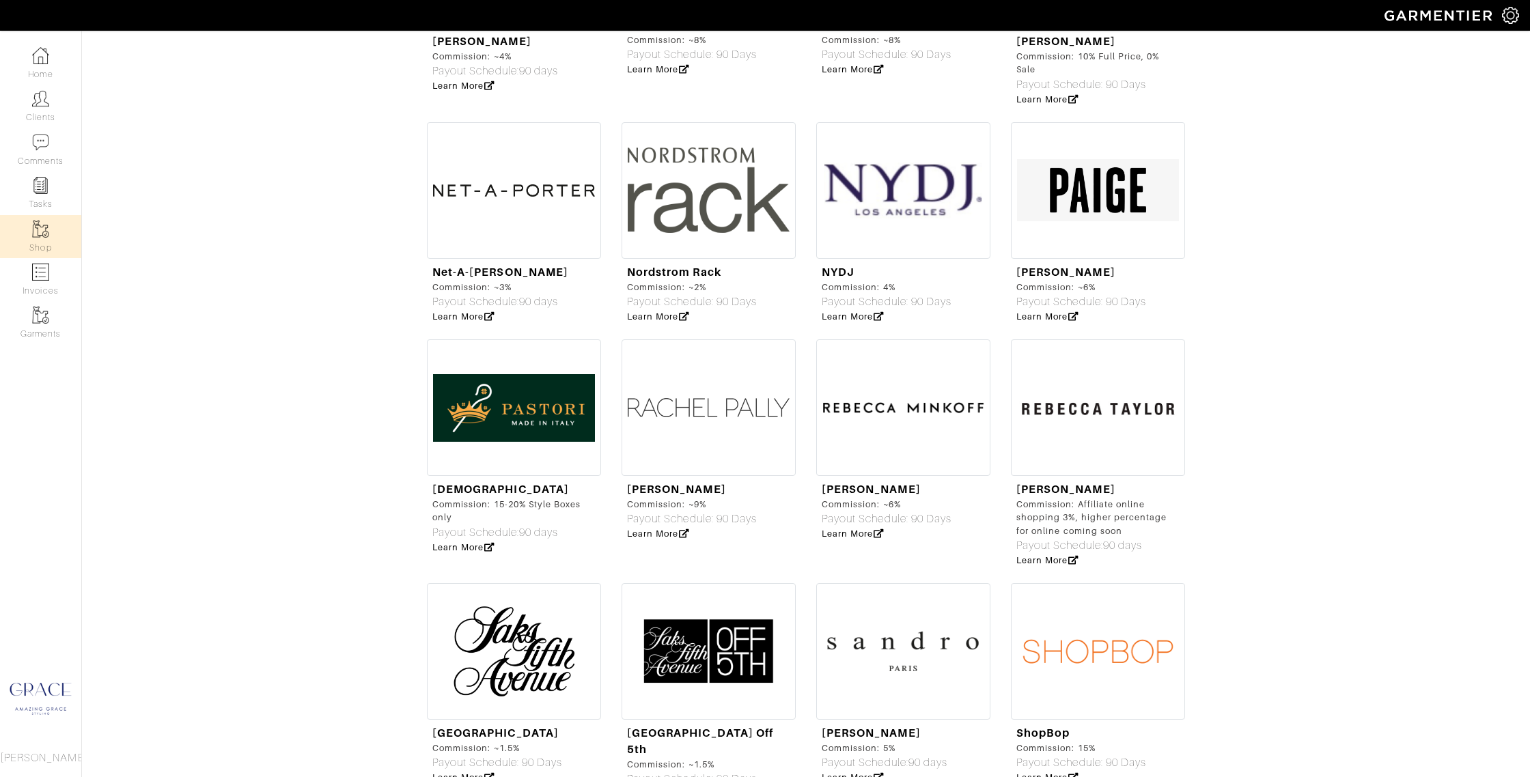
scroll to position [3677, 0]
click at [1088, 585] on img at bounding box center [1098, 653] width 174 height 137
